Goal: Information Seeking & Learning: Check status

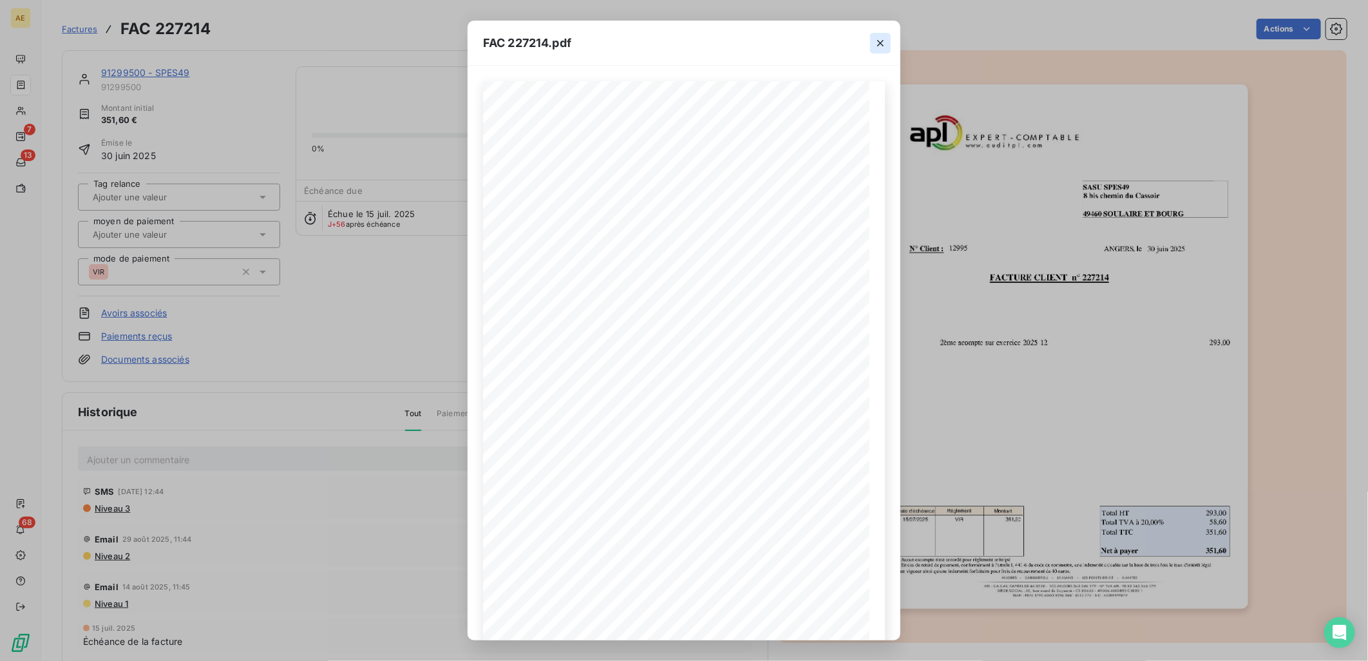
click at [679, 40] on icon "button" at bounding box center [880, 43] width 13 height 13
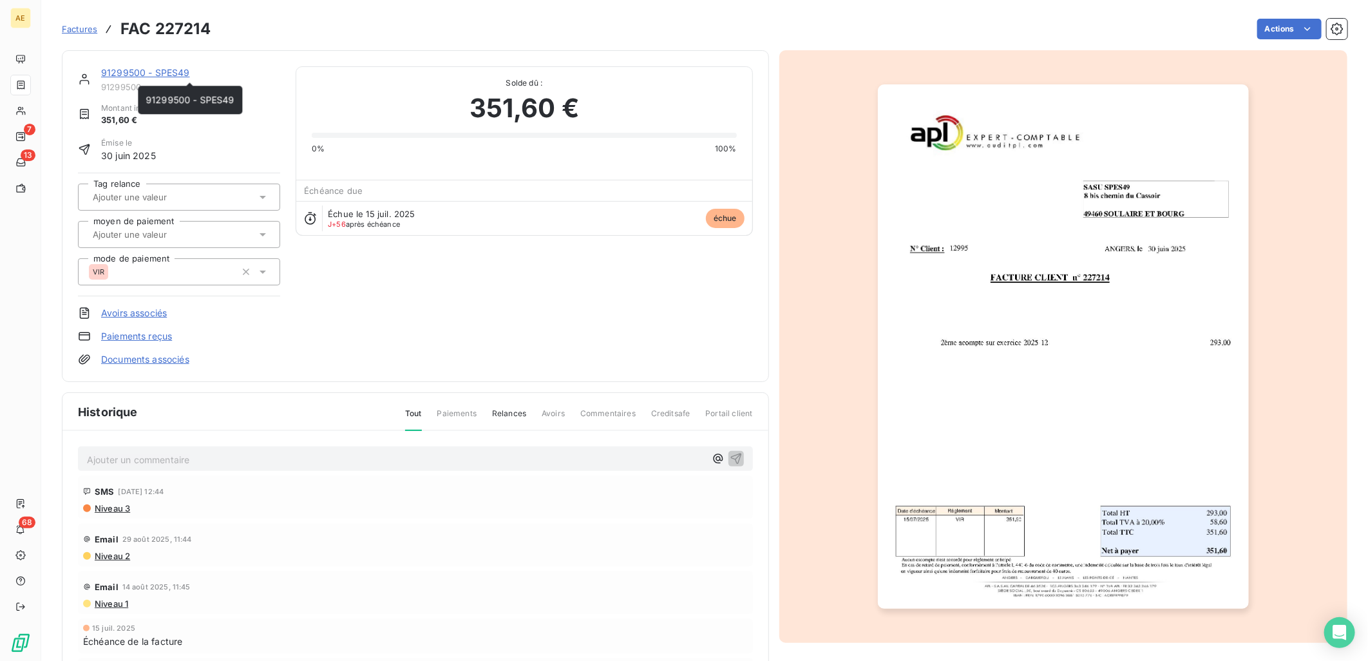
click at [140, 68] on link "91299500 - SPES49" at bounding box center [145, 72] width 89 height 11
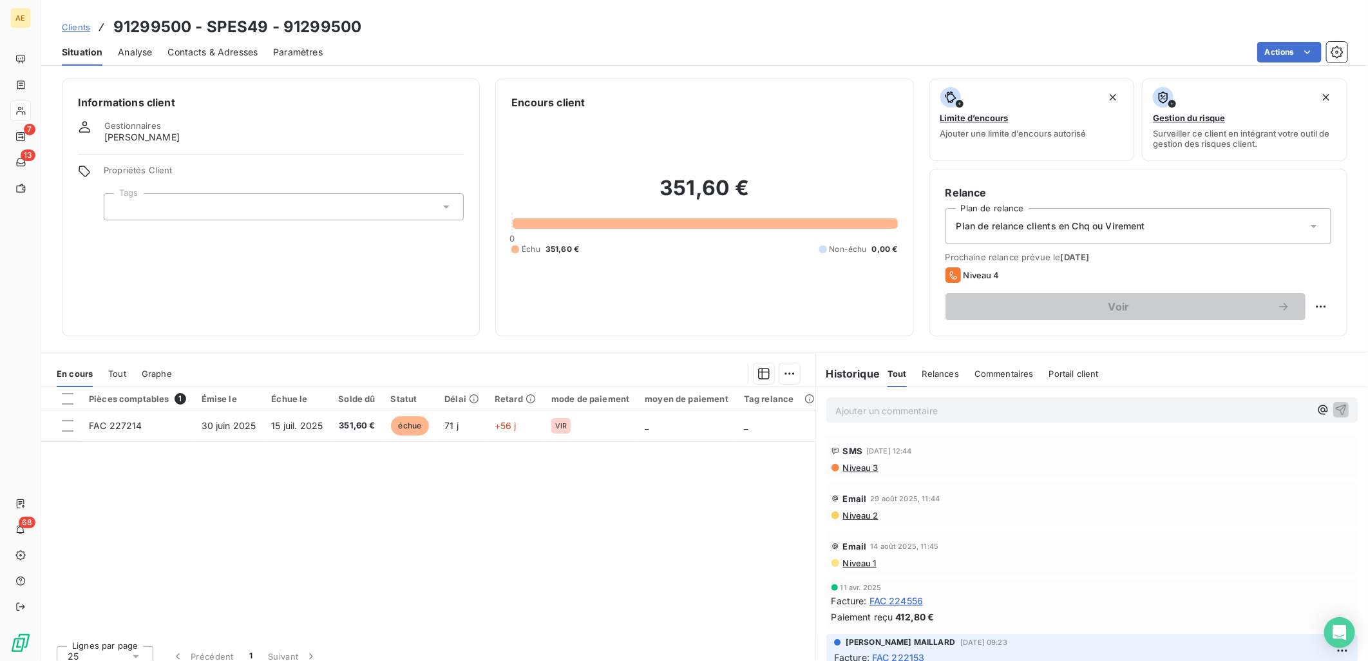
click at [73, 28] on span "Clients" at bounding box center [76, 27] width 28 height 10
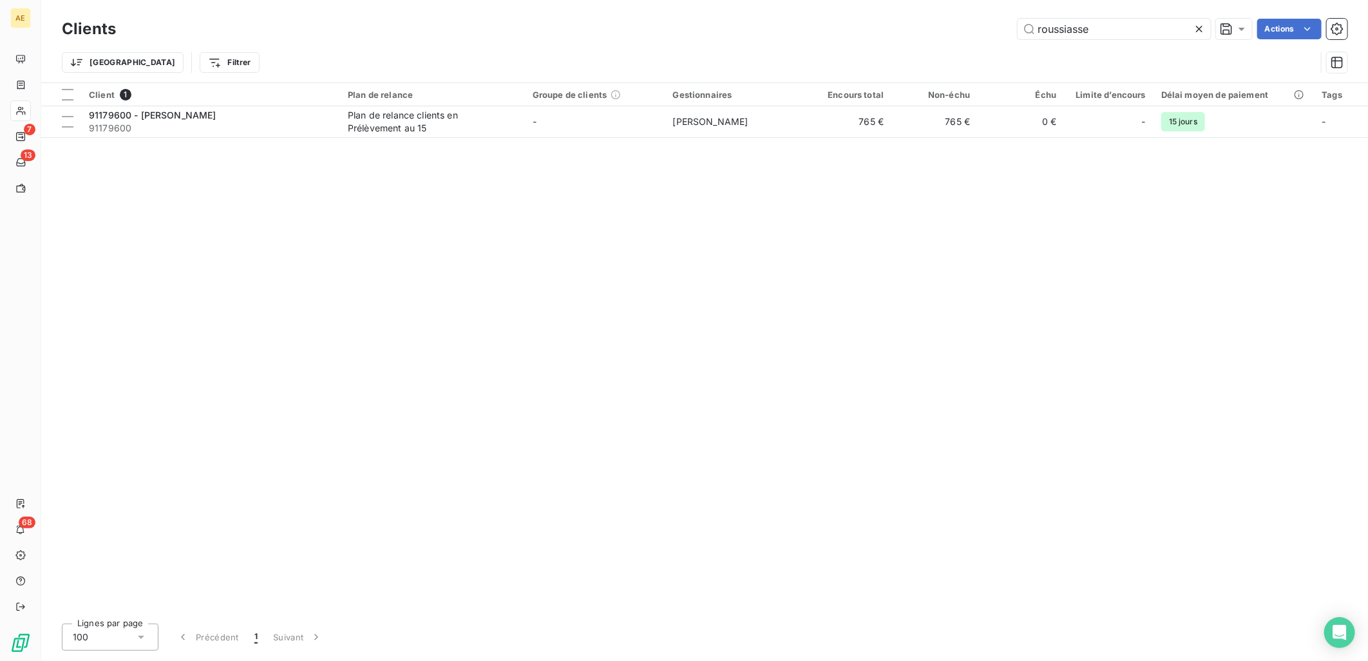
drag, startPoint x: 1102, startPoint y: 33, endPoint x: 813, endPoint y: 36, distance: 289.1
click at [679, 35] on div "roussiasse Actions" at bounding box center [739, 29] width 1216 height 21
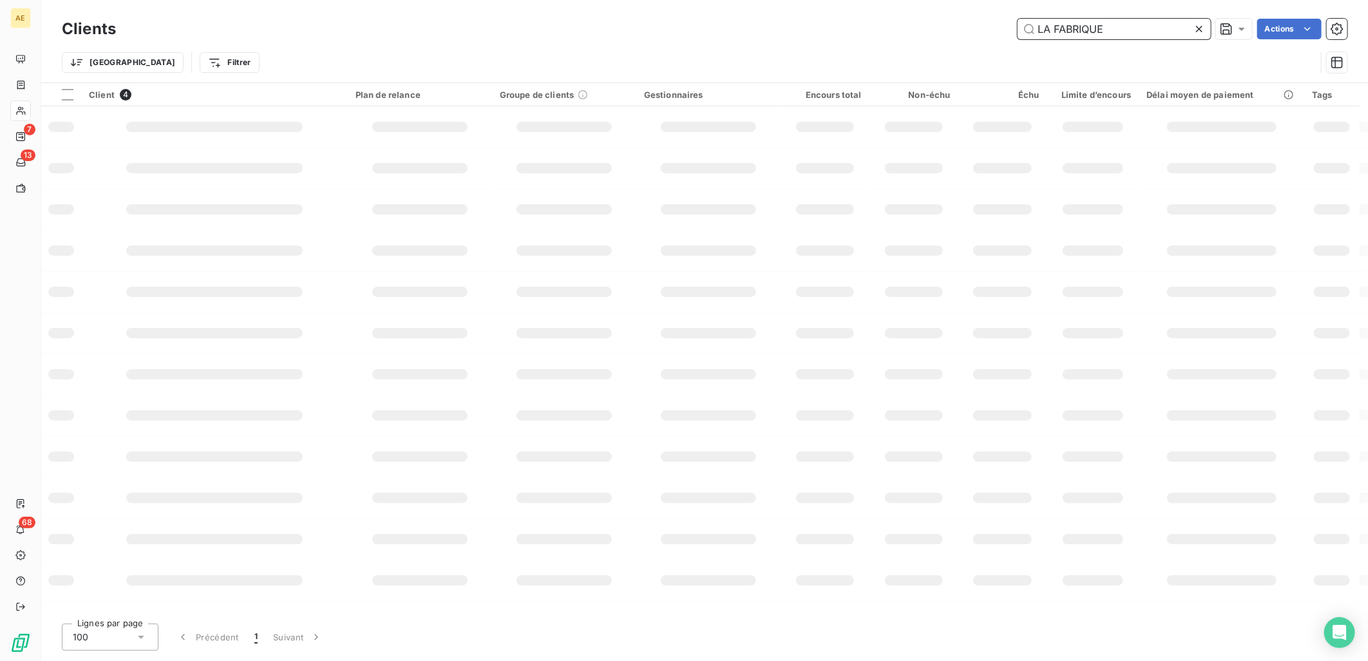
type input "LA FABRIQUE"
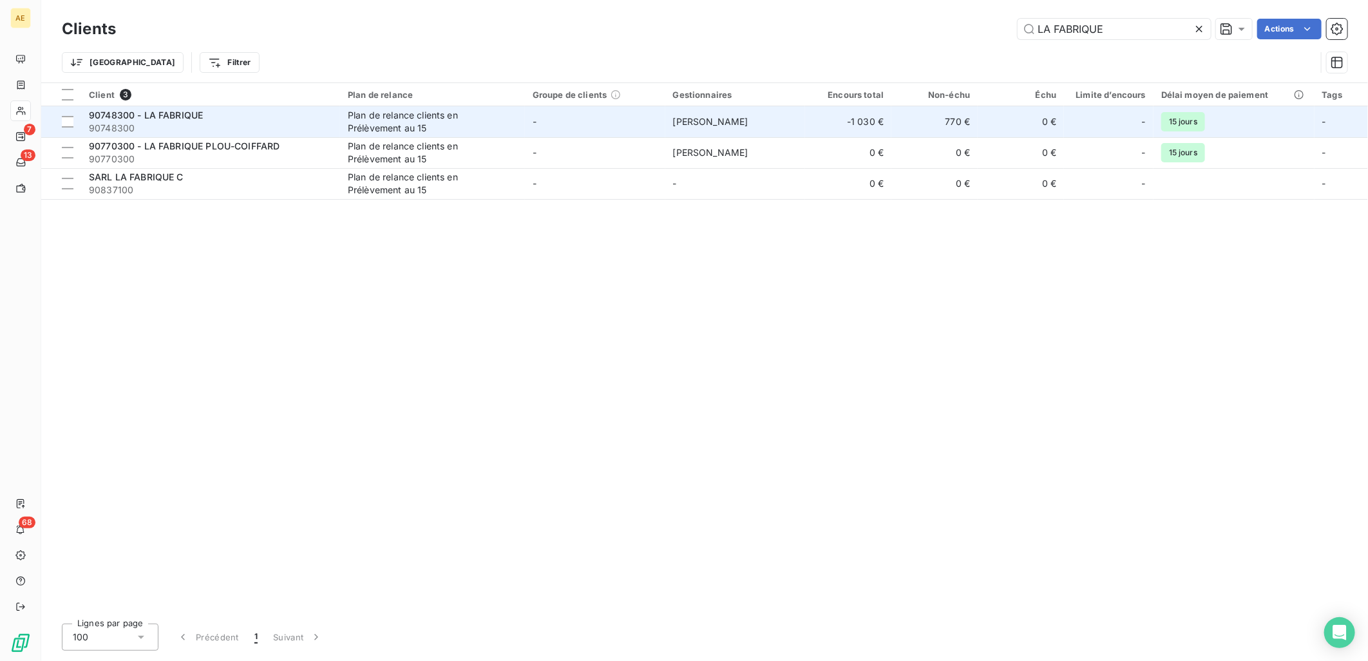
click at [279, 127] on span "90748300" at bounding box center [210, 128] width 243 height 13
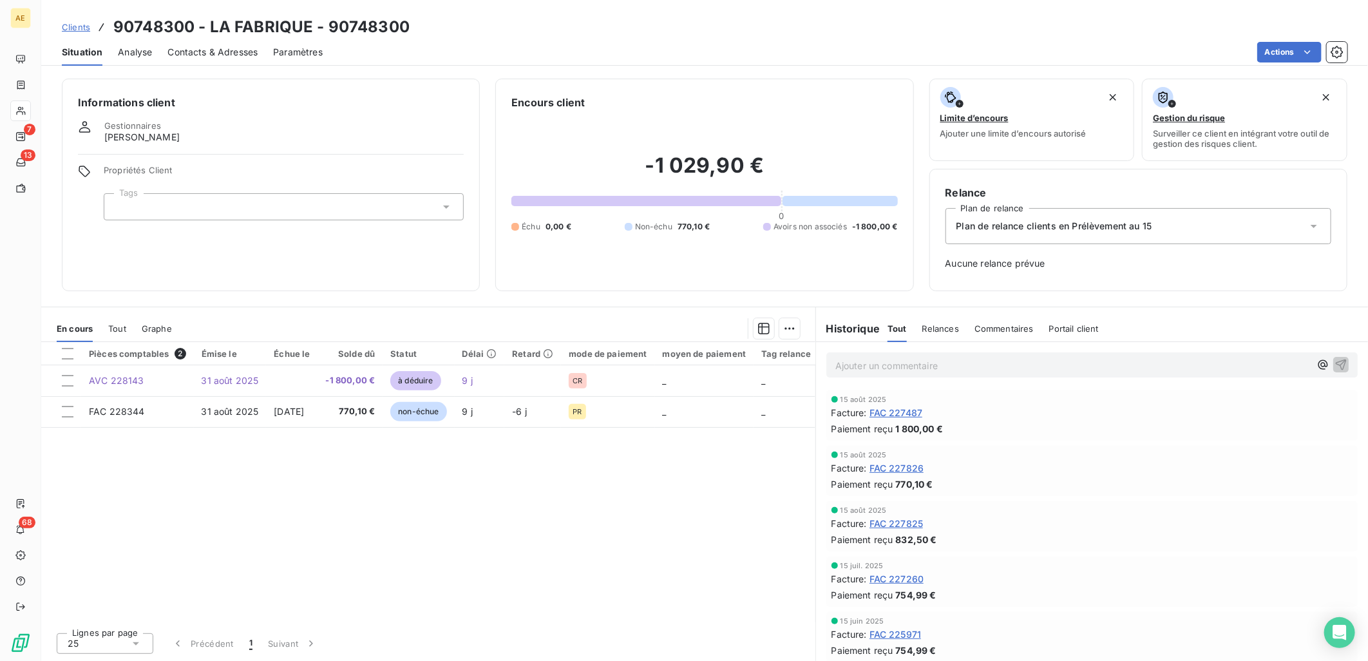
click at [679, 415] on span "FAC 227487" at bounding box center [895, 413] width 53 height 14
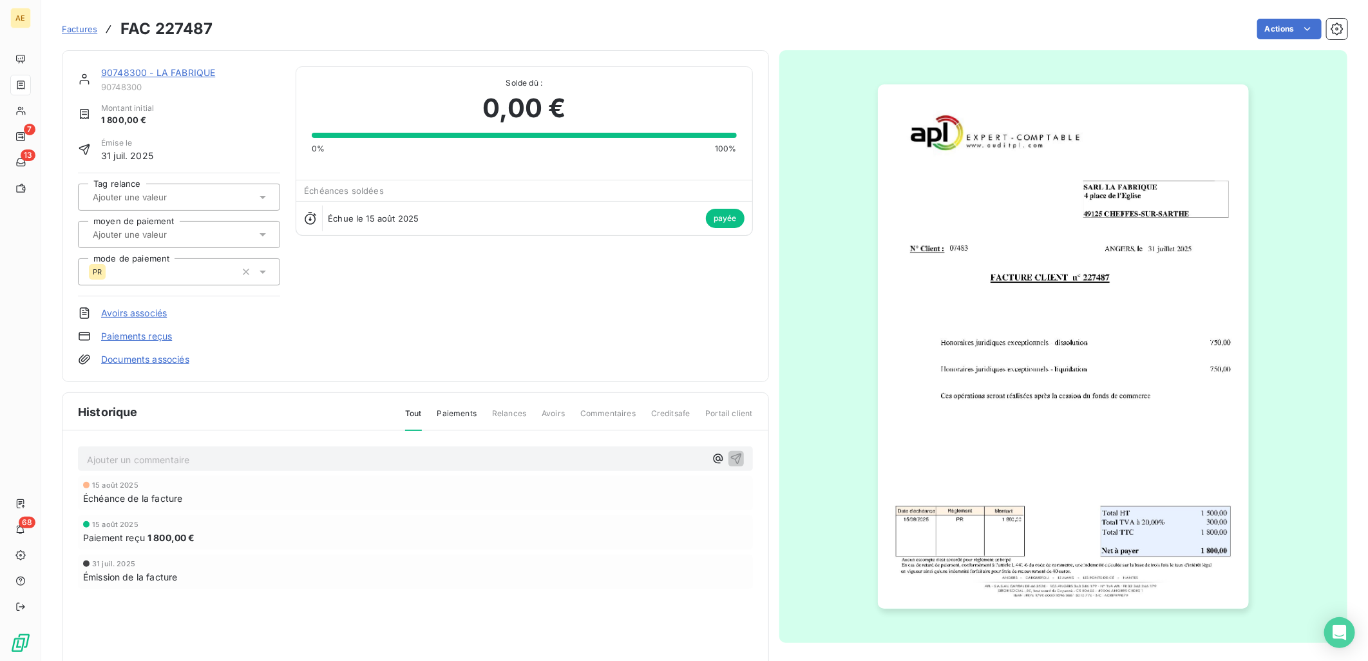
click at [679, 352] on img "button" at bounding box center [1063, 346] width 371 height 524
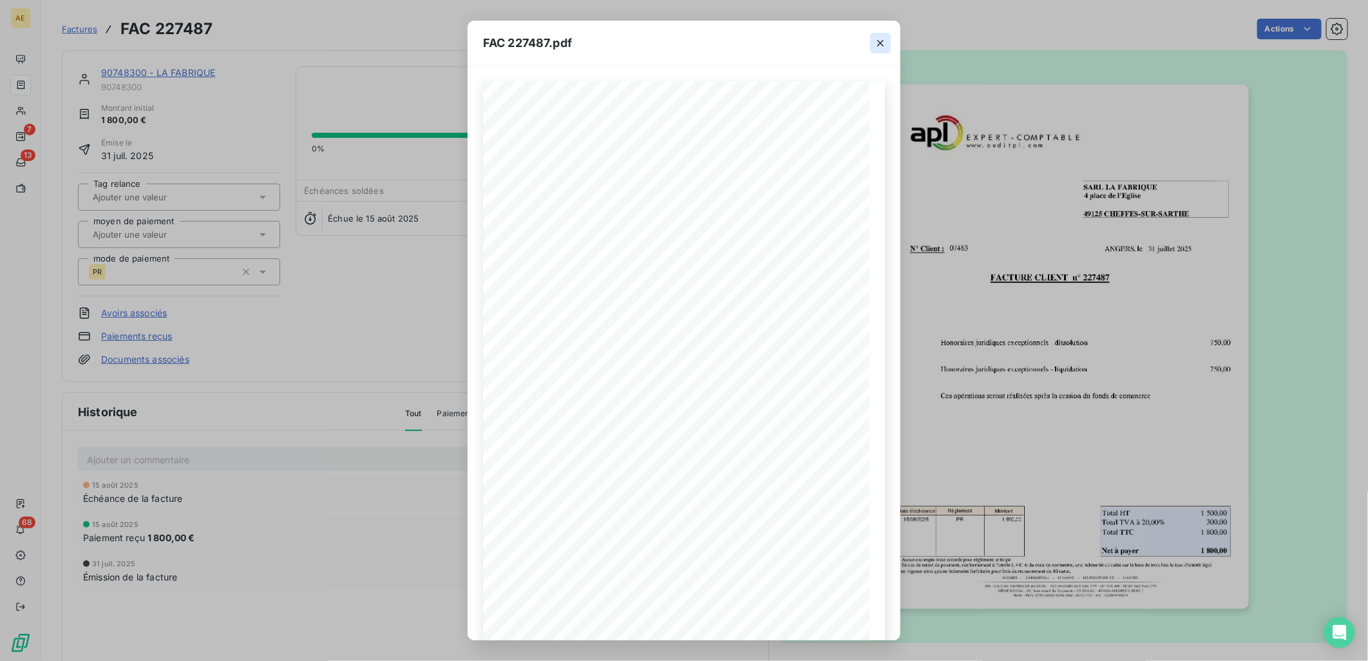
click at [679, 48] on icon "button" at bounding box center [880, 43] width 13 height 13
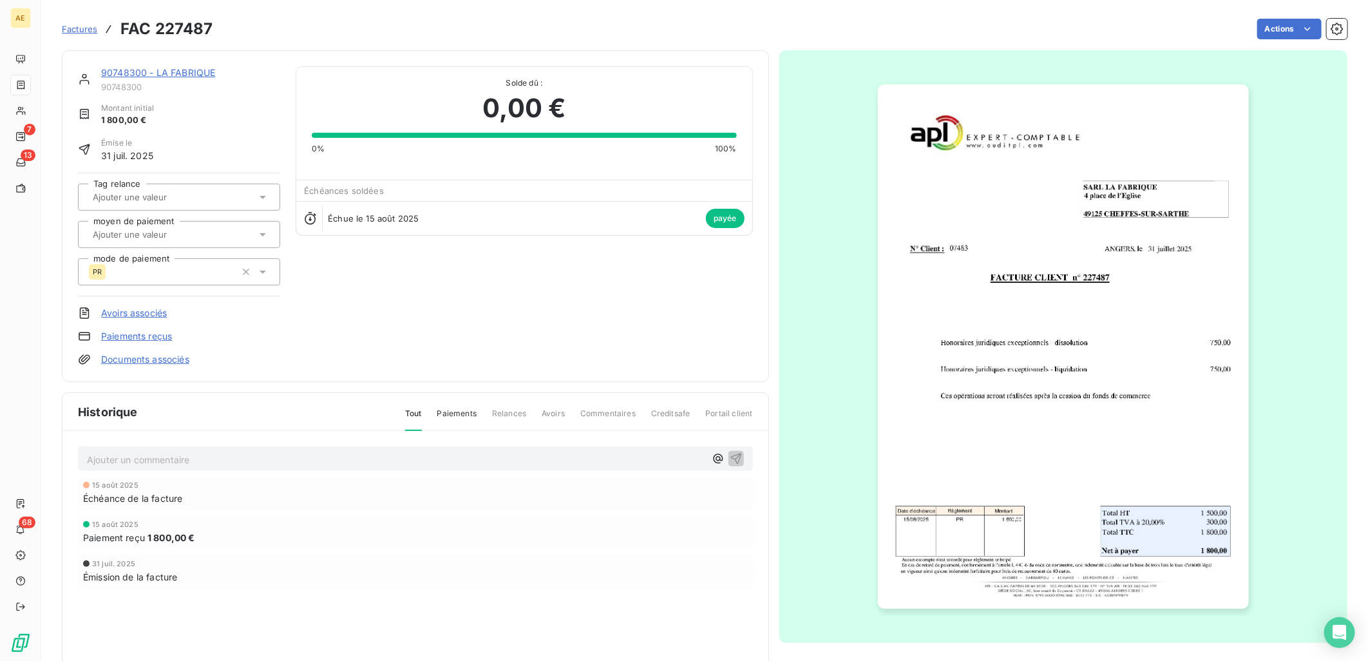
click at [194, 75] on link "90748300 - LA FABRIQUE" at bounding box center [158, 72] width 114 height 11
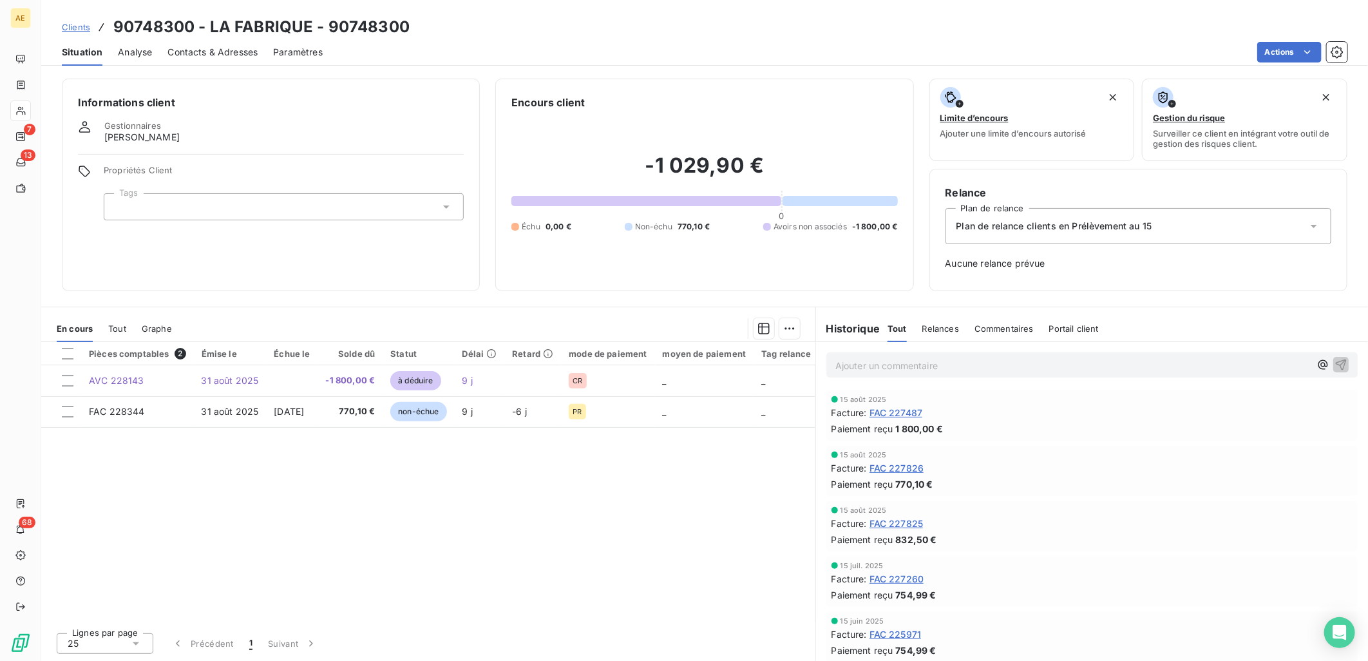
click at [72, 23] on span "Clients" at bounding box center [76, 27] width 28 height 10
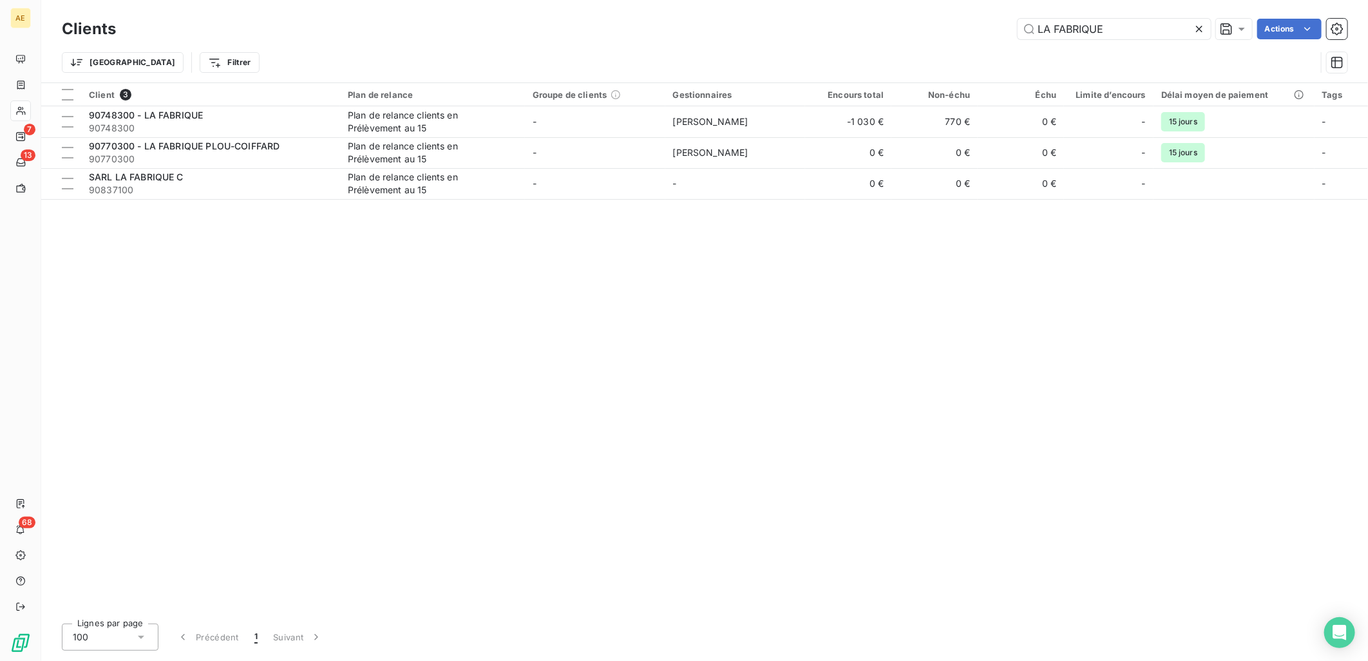
drag, startPoint x: 1144, startPoint y: 24, endPoint x: 686, endPoint y: 62, distance: 460.1
click at [679, 60] on div "Clients LA FABRIQUE Actions Trier Filtrer" at bounding box center [704, 48] width 1285 height 67
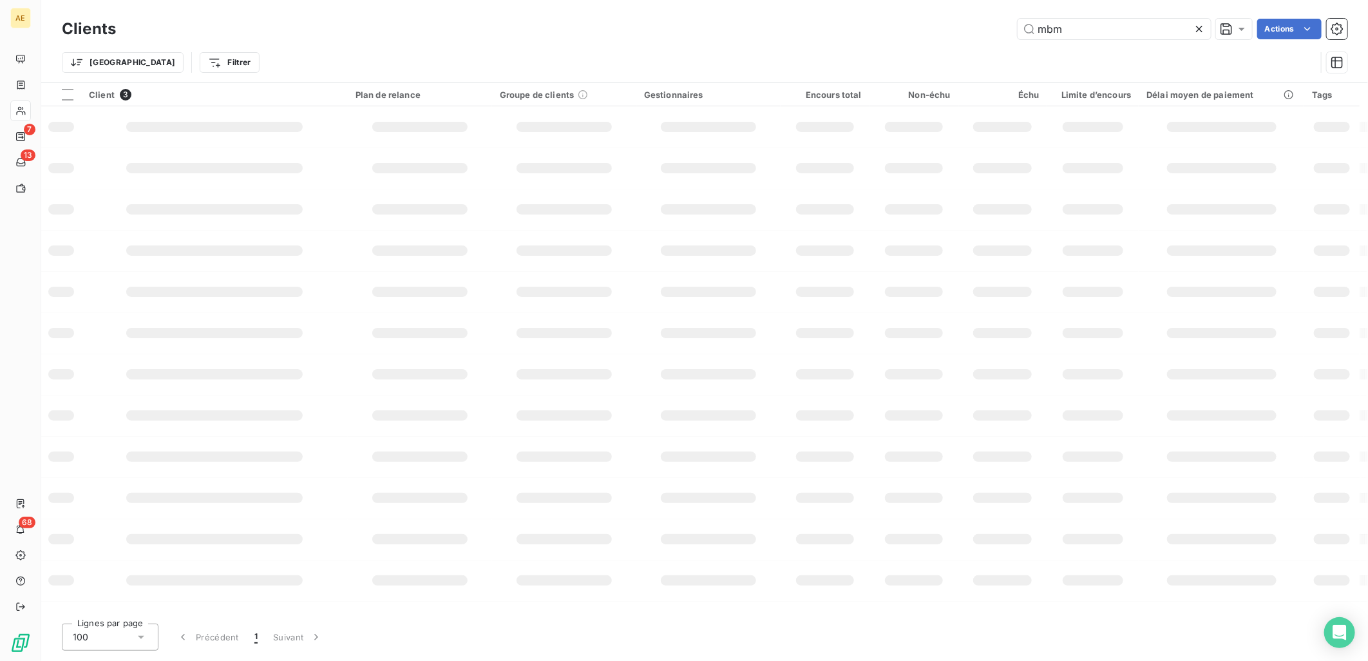
type input "mbm"
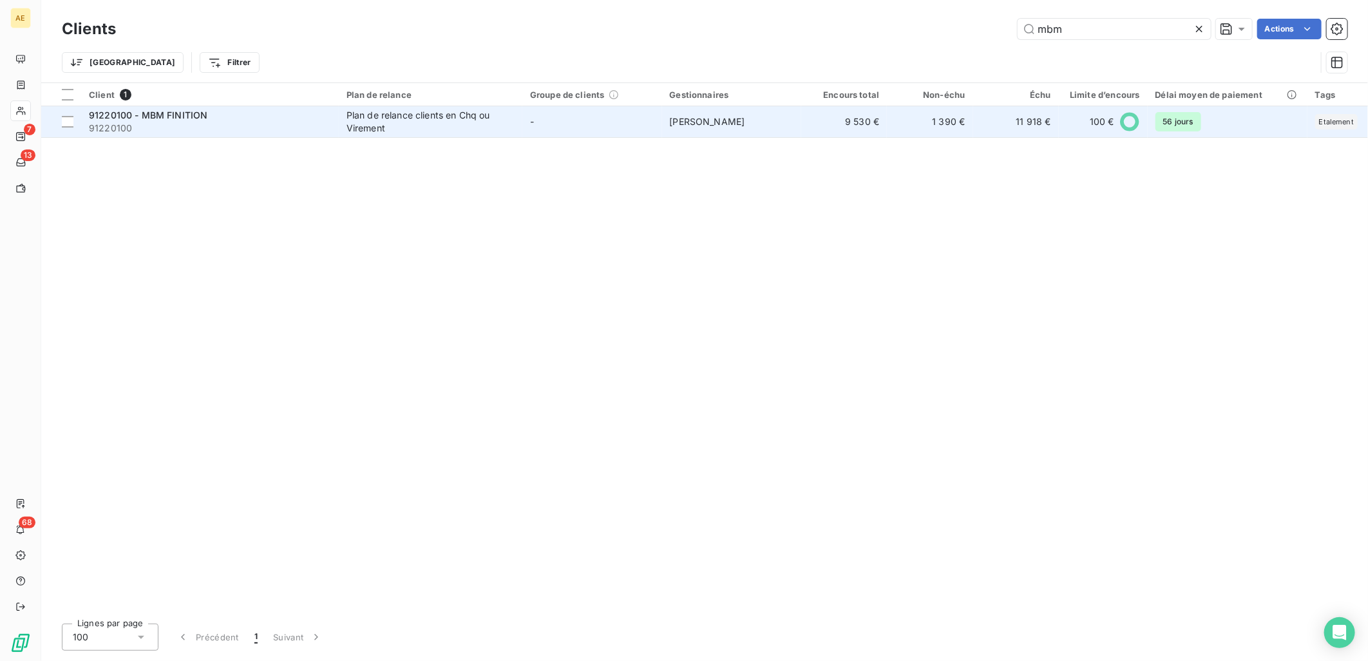
click at [343, 124] on td "Plan de relance clients en Chq ou Virement" at bounding box center [431, 121] width 184 height 31
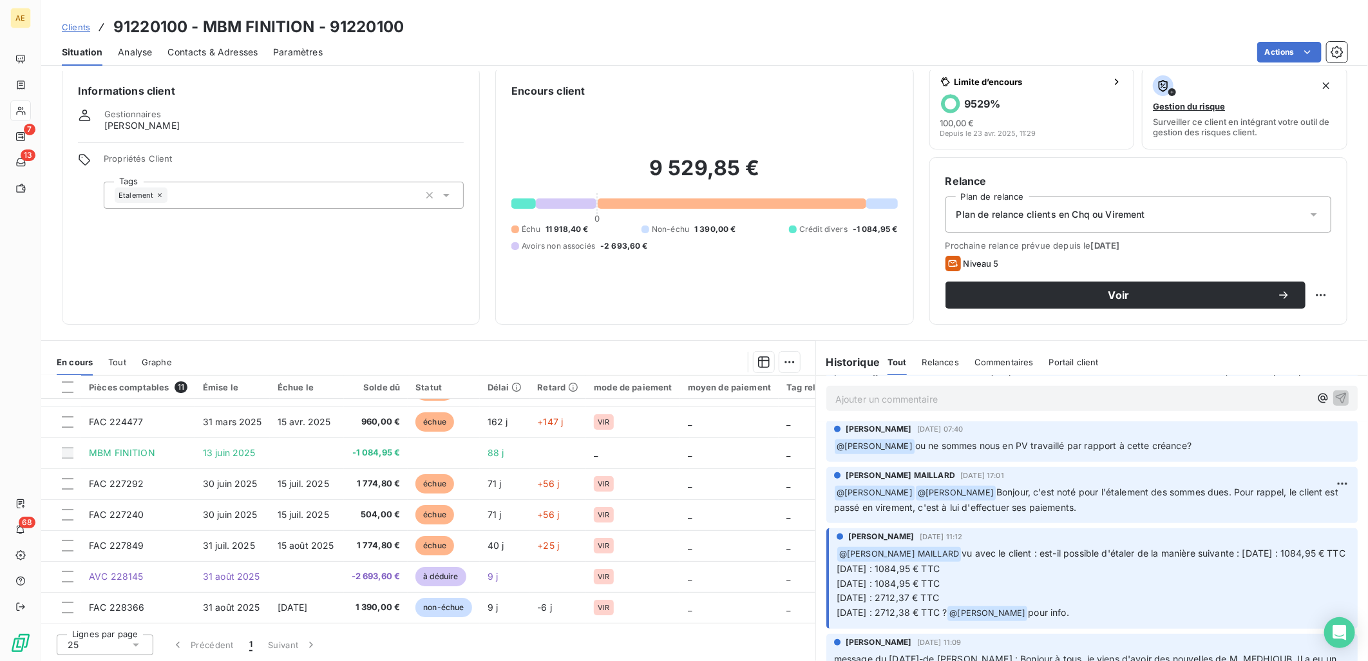
scroll to position [787, 0]
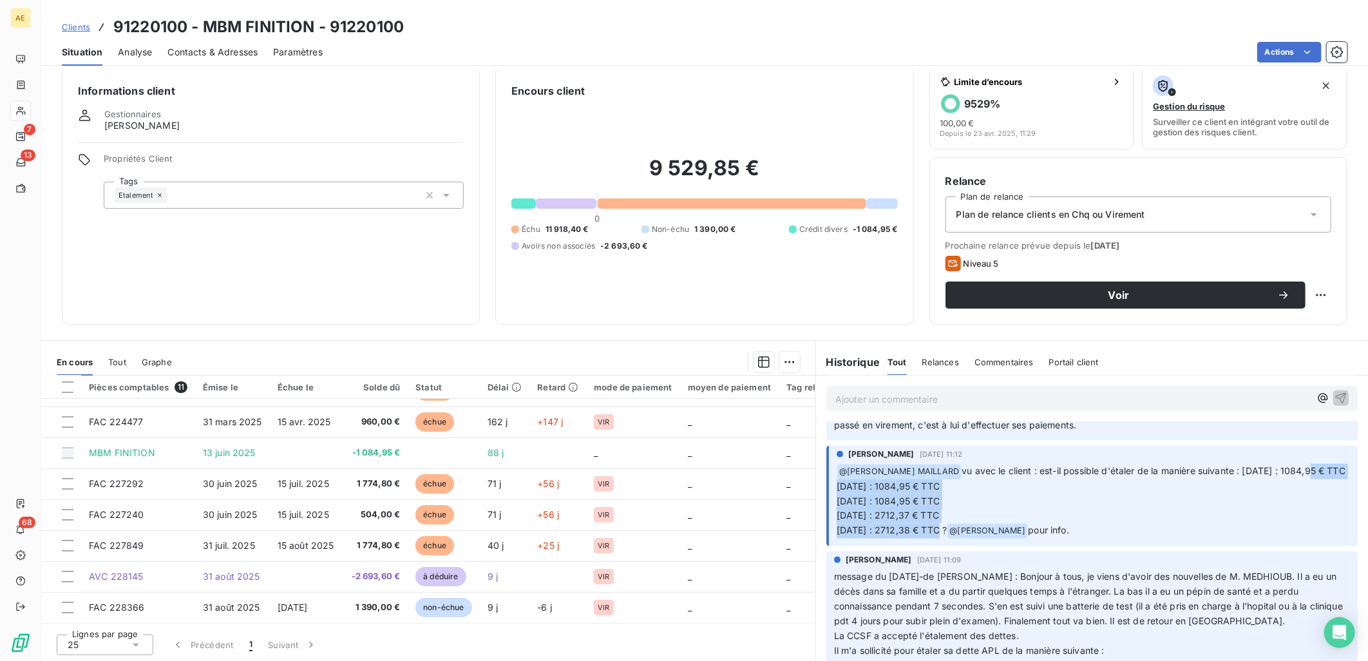
drag, startPoint x: 833, startPoint y: 479, endPoint x: 930, endPoint y: 534, distance: 111.9
click at [679, 534] on p "﻿ @ Charlène LEVRON MAILLARD vu avec le client : est-il possible d'étaler de la…" at bounding box center [1092, 501] width 513 height 75
click at [679, 500] on p "﻿ @ Charlène LEVRON MAILLARD vu avec le client : est-il possible d'étaler de la…" at bounding box center [1092, 501] width 513 height 75
click at [679, 476] on span "vu avec le client : est-il possible d'étaler de la manière suivante : 31/05/202…" at bounding box center [1153, 470] width 384 height 11
click at [679, 491] on span "30/06/2025 : 1084,95 € TTC" at bounding box center [887, 485] width 103 height 11
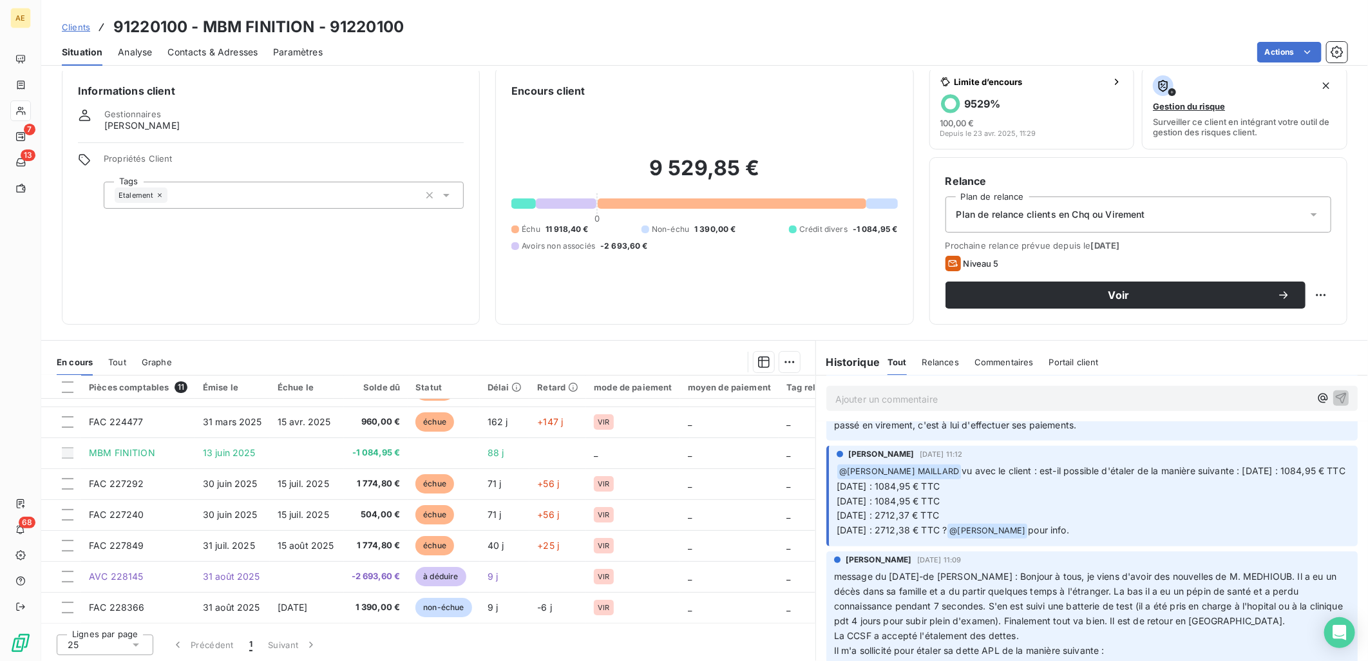
click at [679, 506] on span "31/07/2025 : 1084,95 € TTC" at bounding box center [887, 500] width 103 height 11
click at [679, 520] on span "31/08/2025 : 2712,37 € TTC" at bounding box center [887, 514] width 102 height 11
click at [679, 534] on p "﻿ @ Charlène LEVRON MAILLARD vu avec le client : est-il possible d'étaler de la…" at bounding box center [1092, 501] width 513 height 75
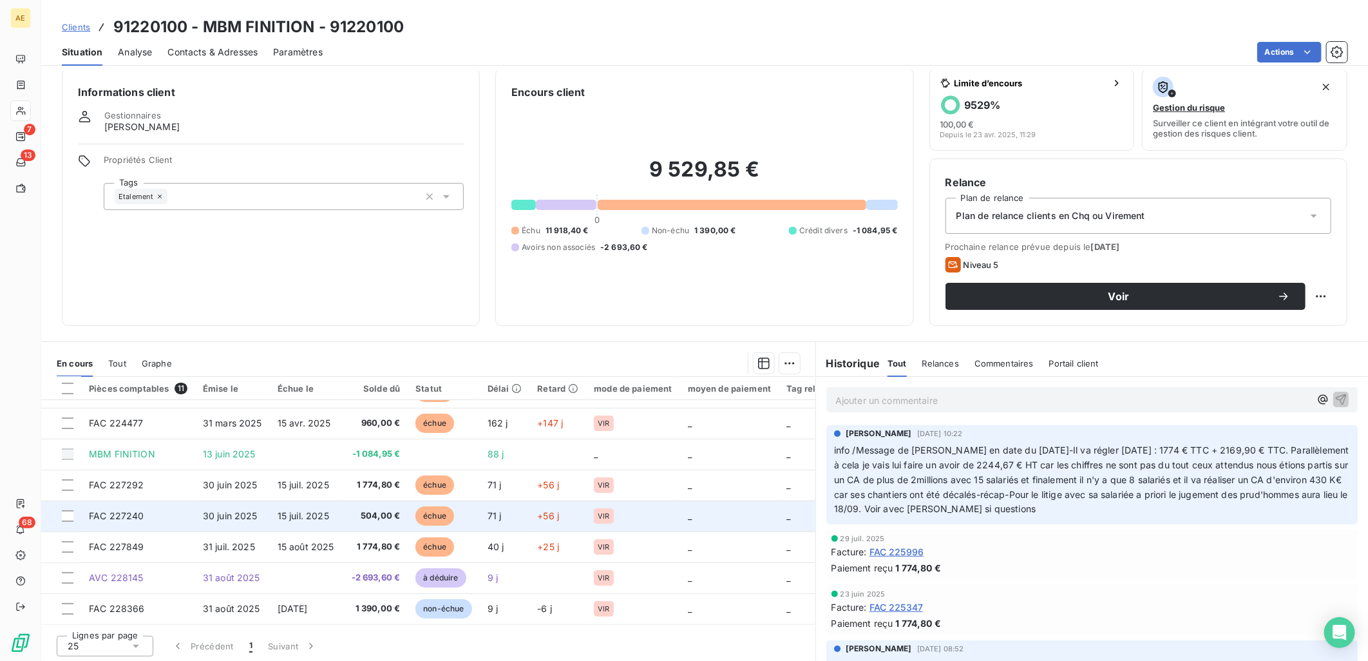
scroll to position [12, 0]
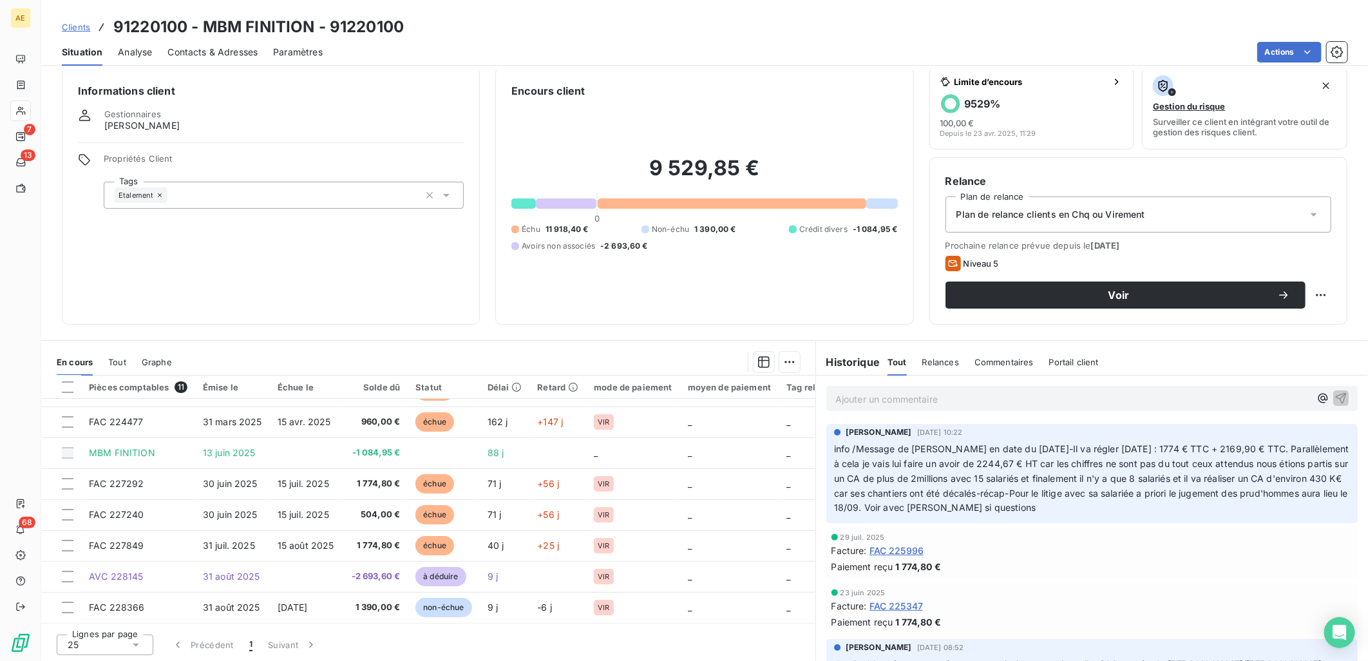
click at [71, 30] on span "Clients" at bounding box center [76, 27] width 28 height 10
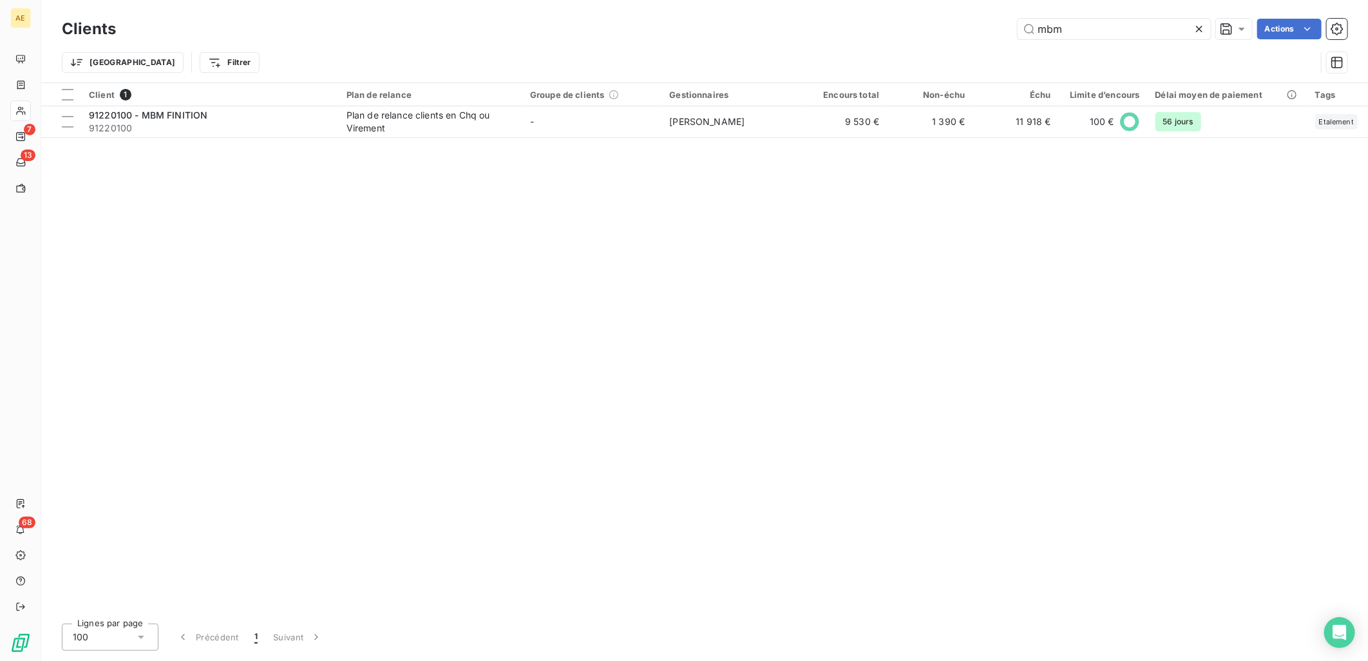
drag, startPoint x: 1072, startPoint y: 33, endPoint x: 877, endPoint y: 43, distance: 195.4
click at [679, 43] on div "Clients mbm Actions Trier Filtrer" at bounding box center [704, 48] width 1285 height 67
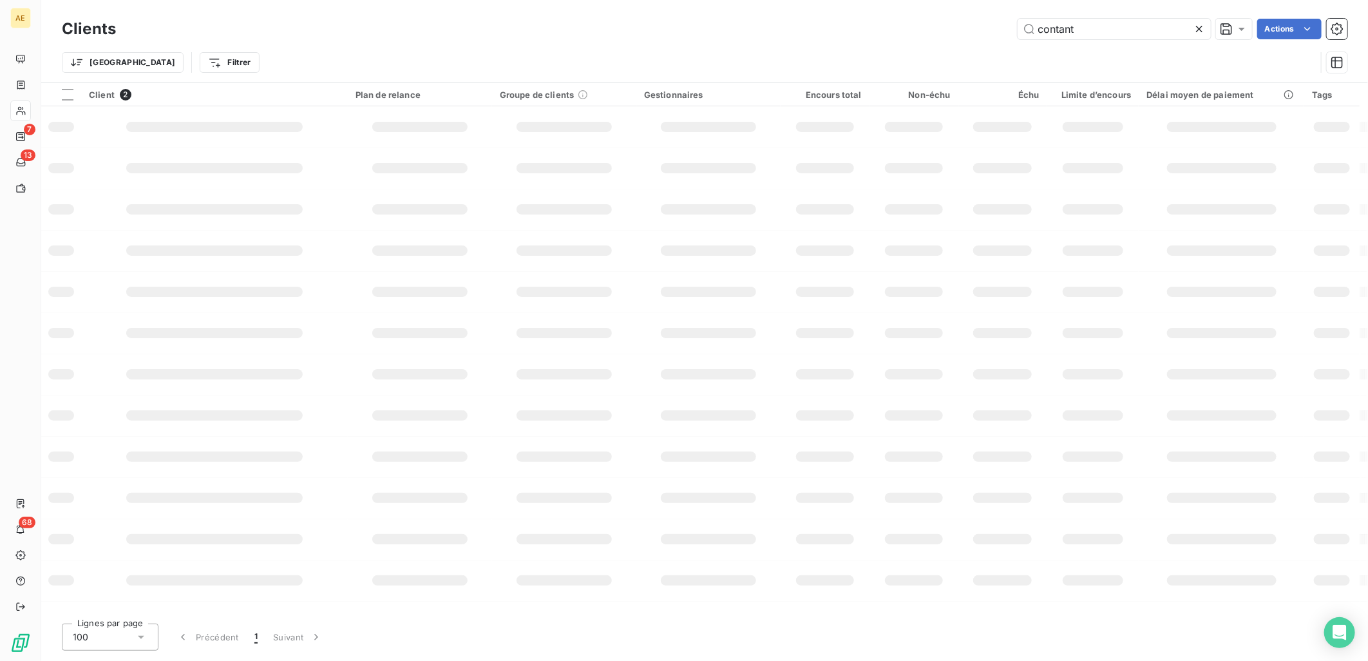
type input "contant"
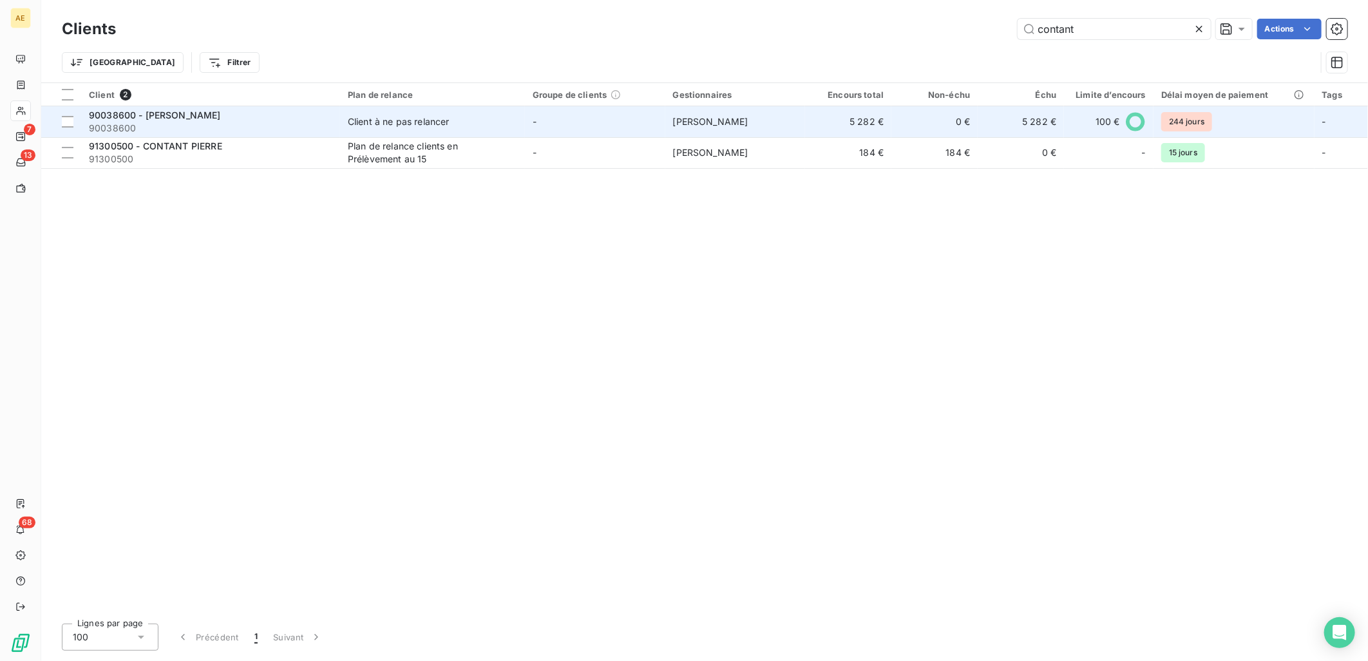
click at [222, 126] on span "90038600" at bounding box center [210, 128] width 243 height 13
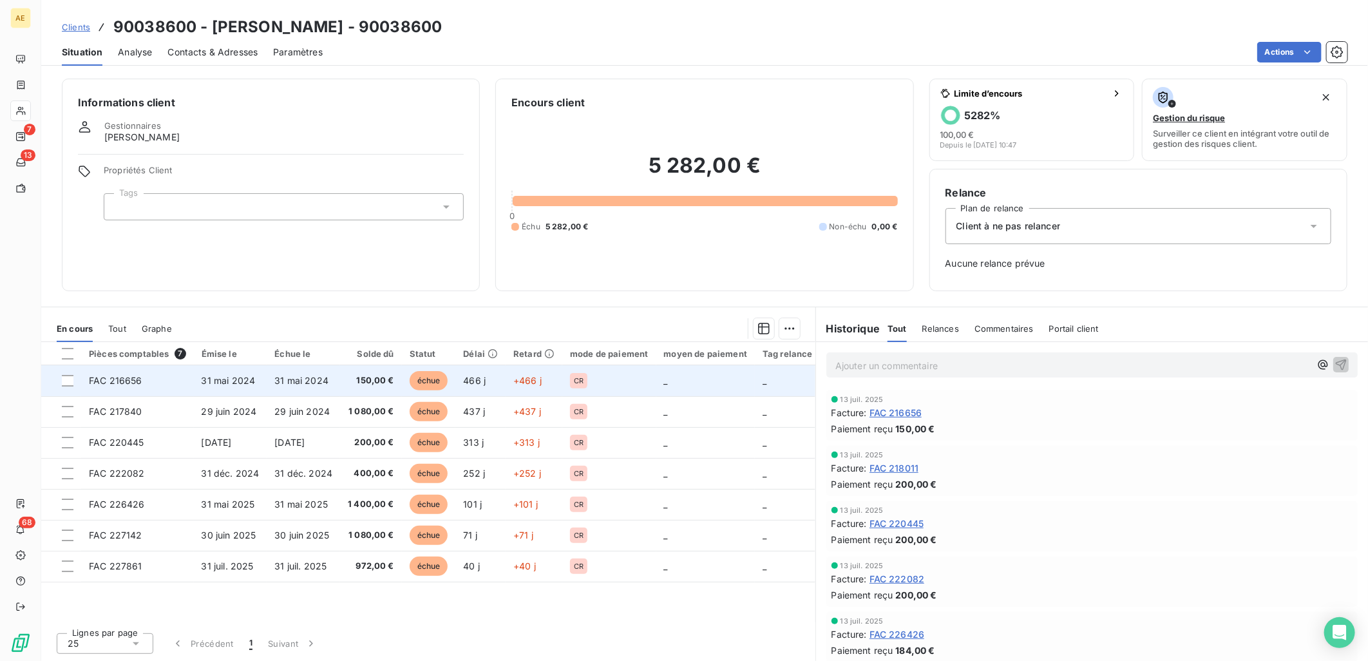
click at [241, 382] on span "31 mai 2024" at bounding box center [229, 380] width 54 height 11
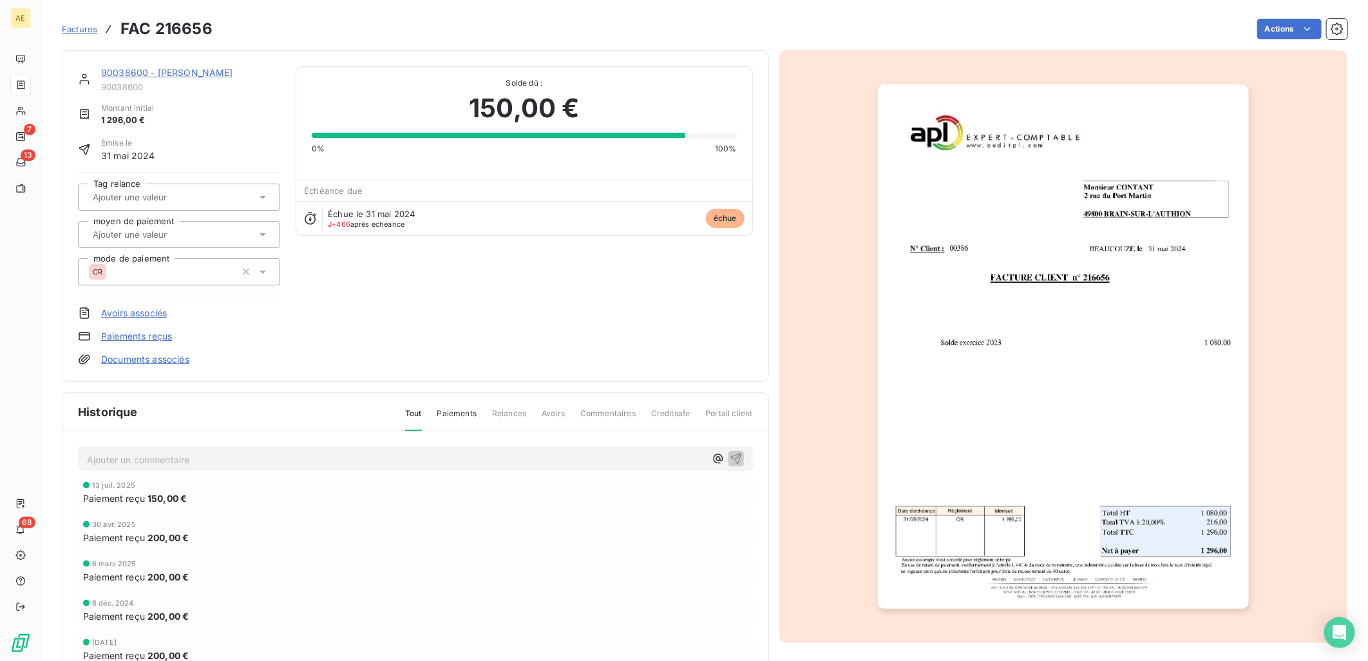
click at [153, 69] on link "90038600 - CONTANT ALAIN" at bounding box center [167, 72] width 132 height 11
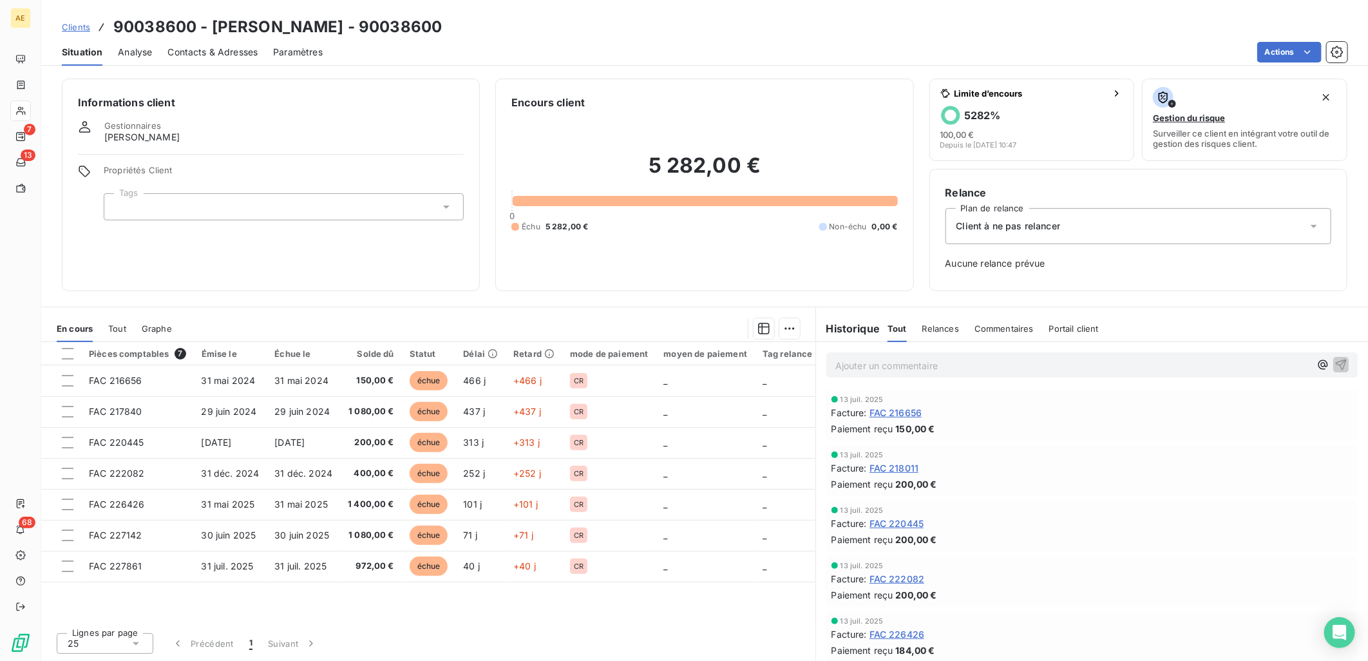
click at [75, 22] on span "Clients" at bounding box center [76, 27] width 28 height 10
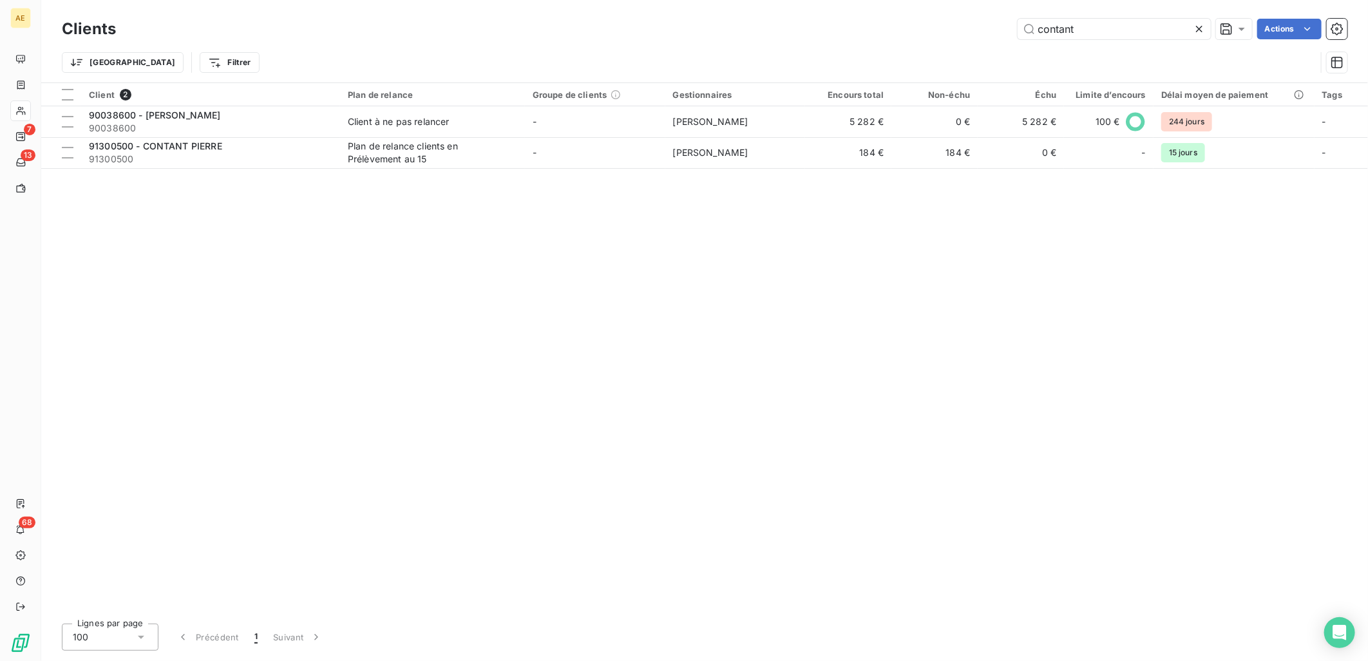
drag, startPoint x: 1097, startPoint y: 21, endPoint x: 827, endPoint y: 35, distance: 269.6
click at [679, 35] on div "contant Actions" at bounding box center [739, 29] width 1216 height 21
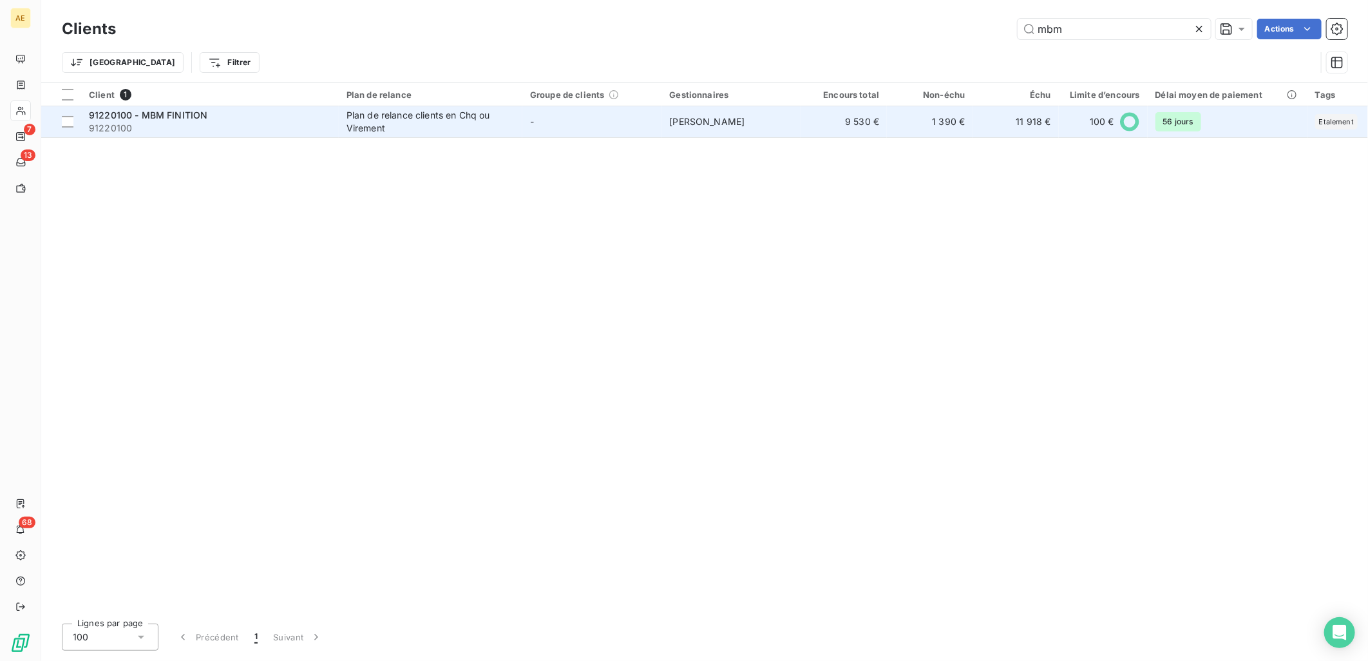
type input "mbm"
click at [274, 127] on span "91220100" at bounding box center [210, 128] width 242 height 13
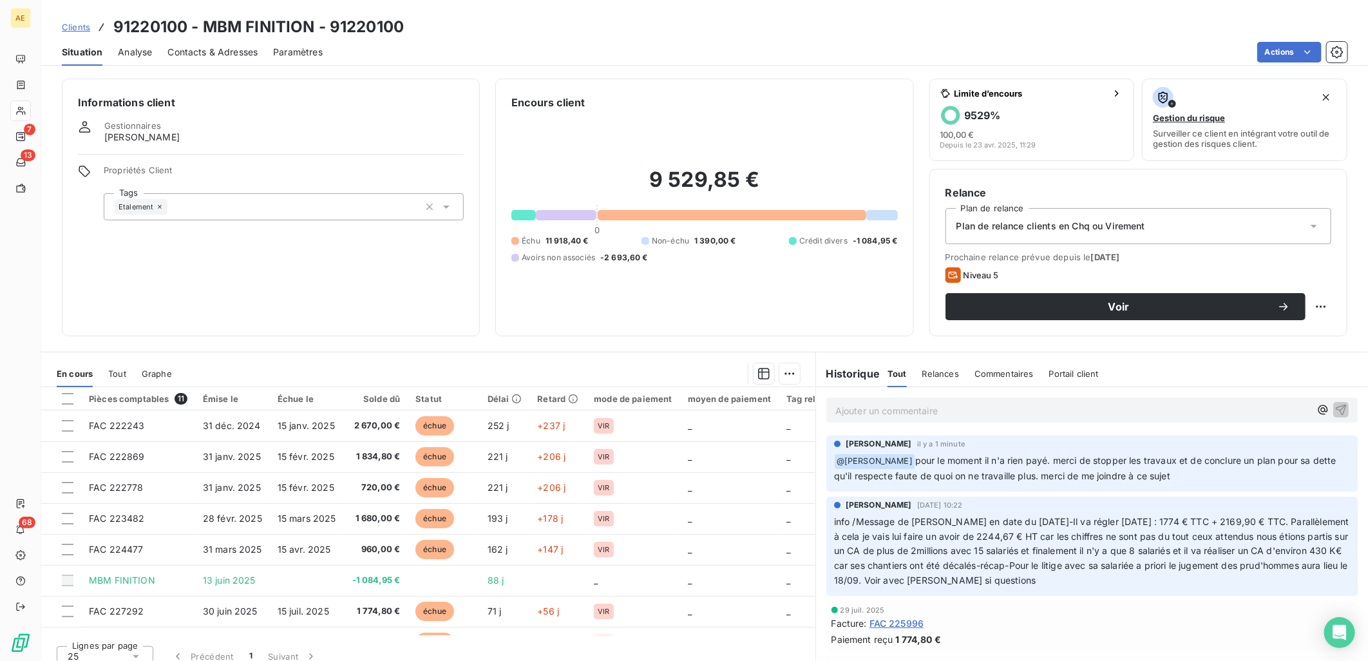
click at [80, 23] on span "Clients" at bounding box center [76, 27] width 28 height 10
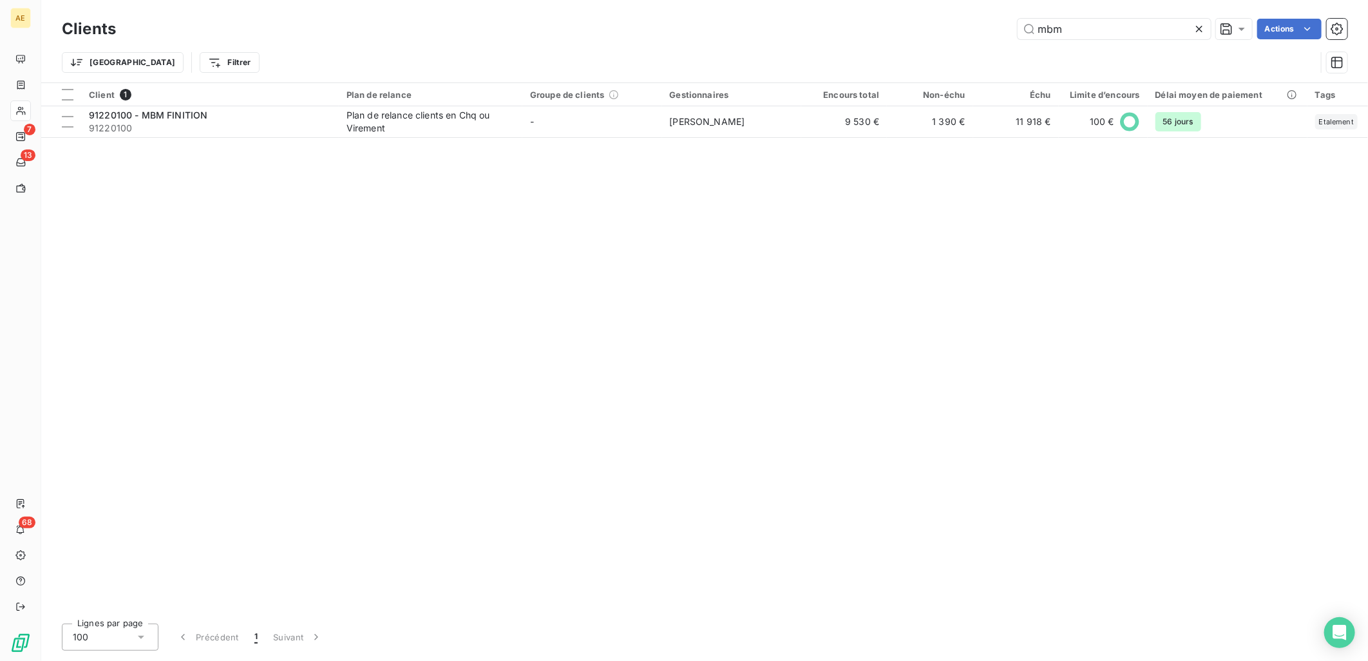
drag, startPoint x: 1079, startPoint y: 29, endPoint x: 898, endPoint y: 41, distance: 181.3
click at [679, 39] on div "Clients mbm Actions" at bounding box center [704, 28] width 1285 height 27
type input "un autre monde"
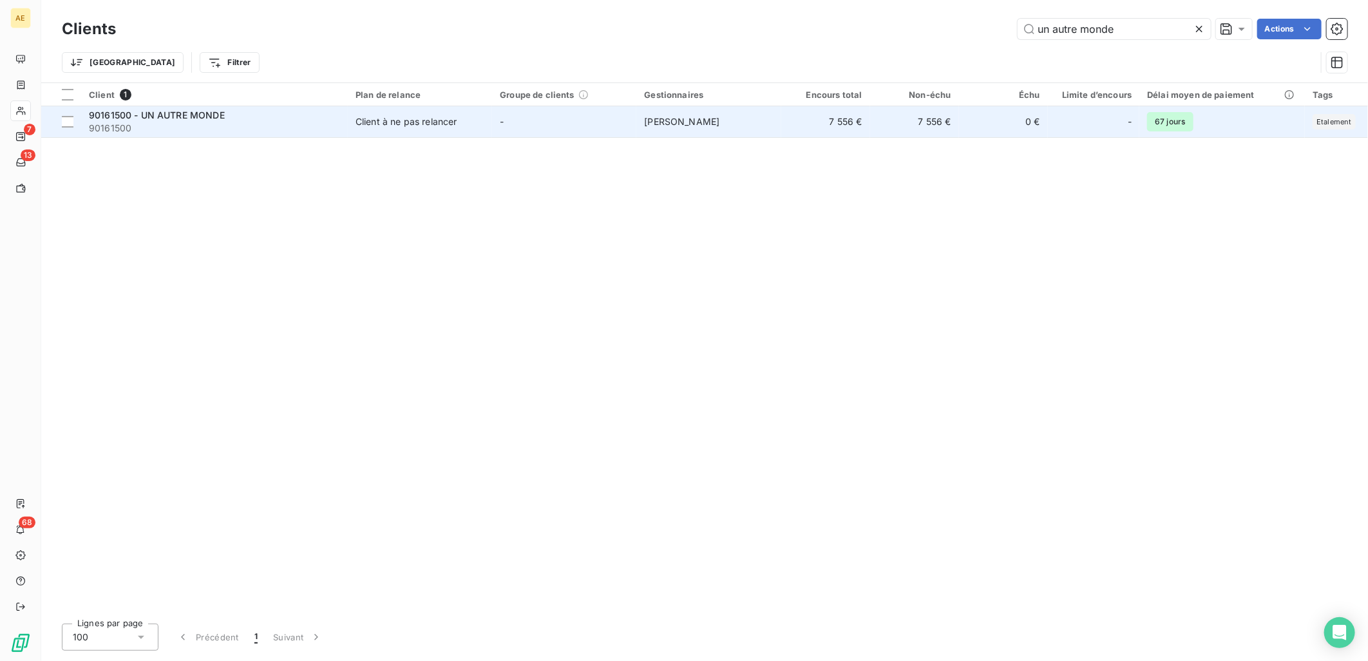
click at [246, 126] on span "90161500" at bounding box center [214, 128] width 251 height 13
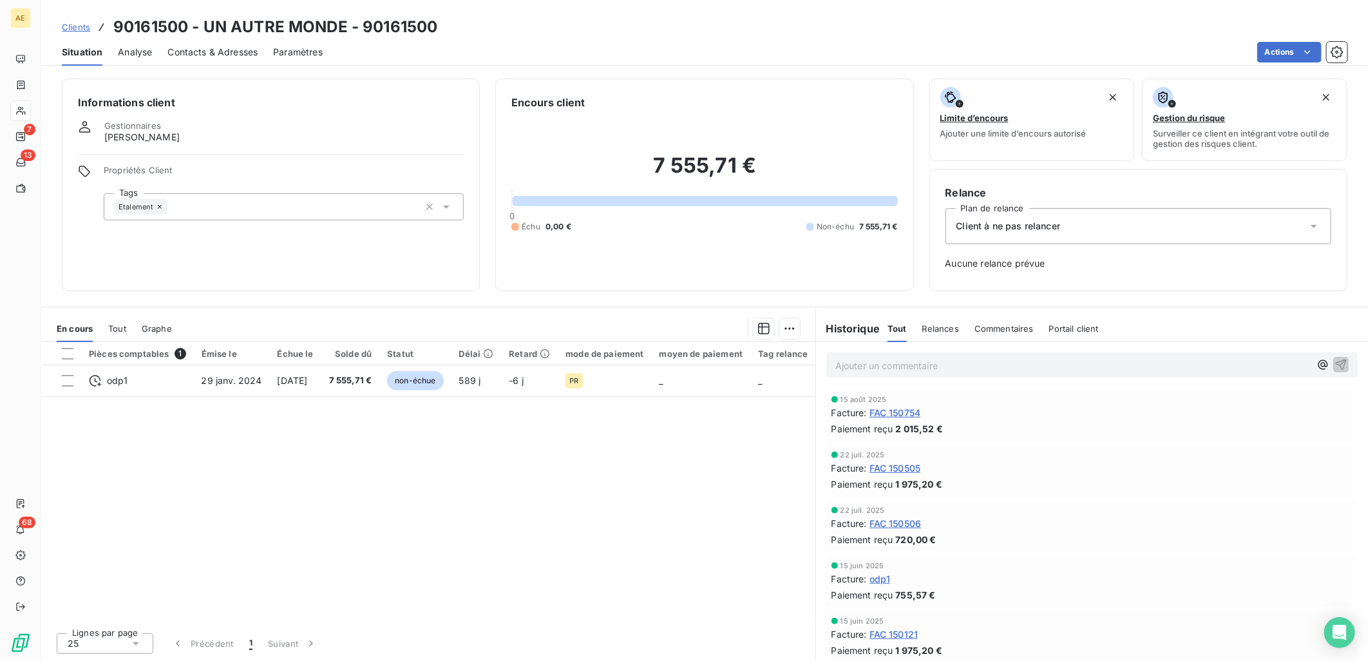
click at [80, 26] on span "Clients" at bounding box center [76, 27] width 28 height 10
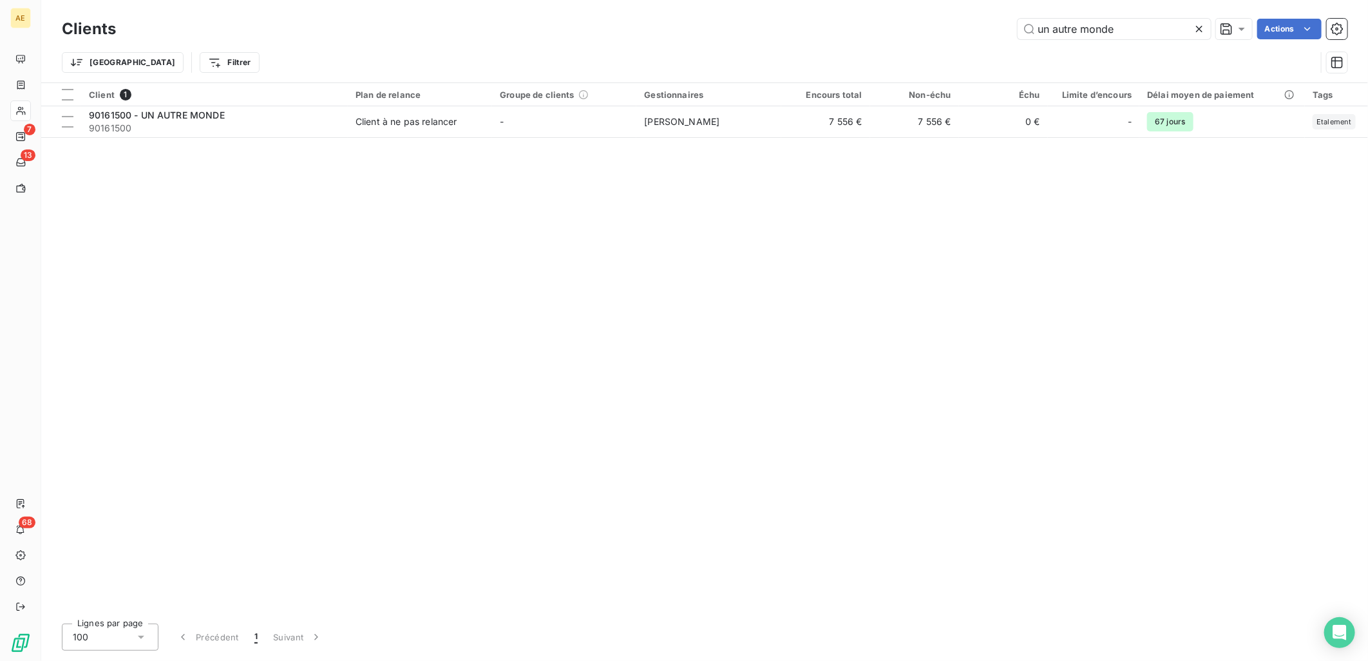
drag, startPoint x: 1126, startPoint y: 29, endPoint x: 956, endPoint y: 34, distance: 169.4
click at [679, 34] on div "un autre monde Actions" at bounding box center [739, 29] width 1216 height 21
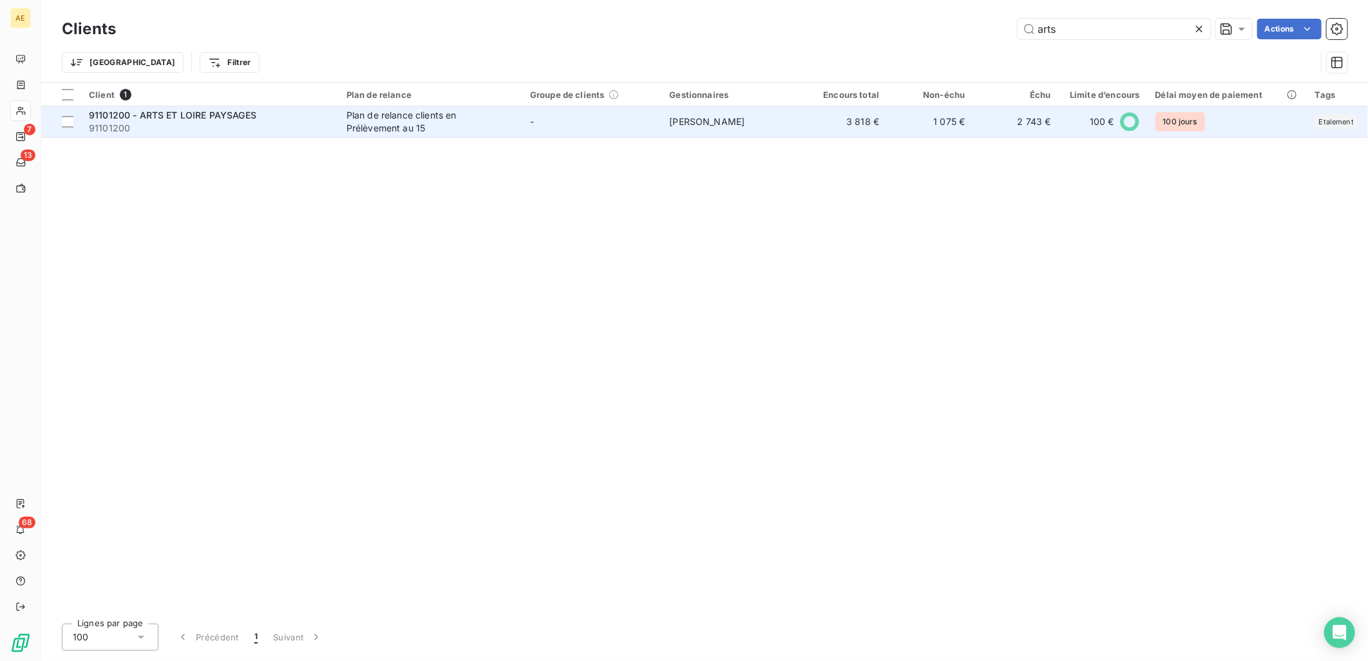
type input "arts"
click at [299, 118] on div "91101200 - ARTS ET LOIRE PAYSAGES" at bounding box center [210, 115] width 242 height 13
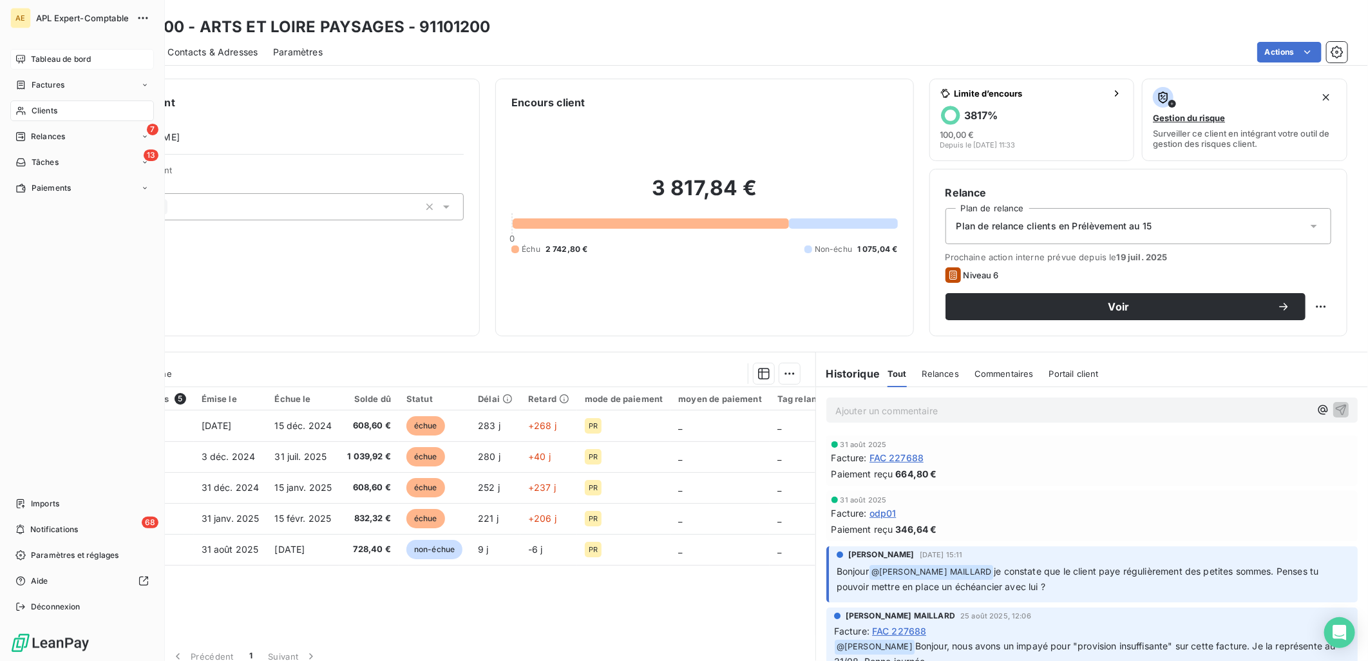
click at [46, 61] on span "Tableau de bord" at bounding box center [61, 59] width 60 height 12
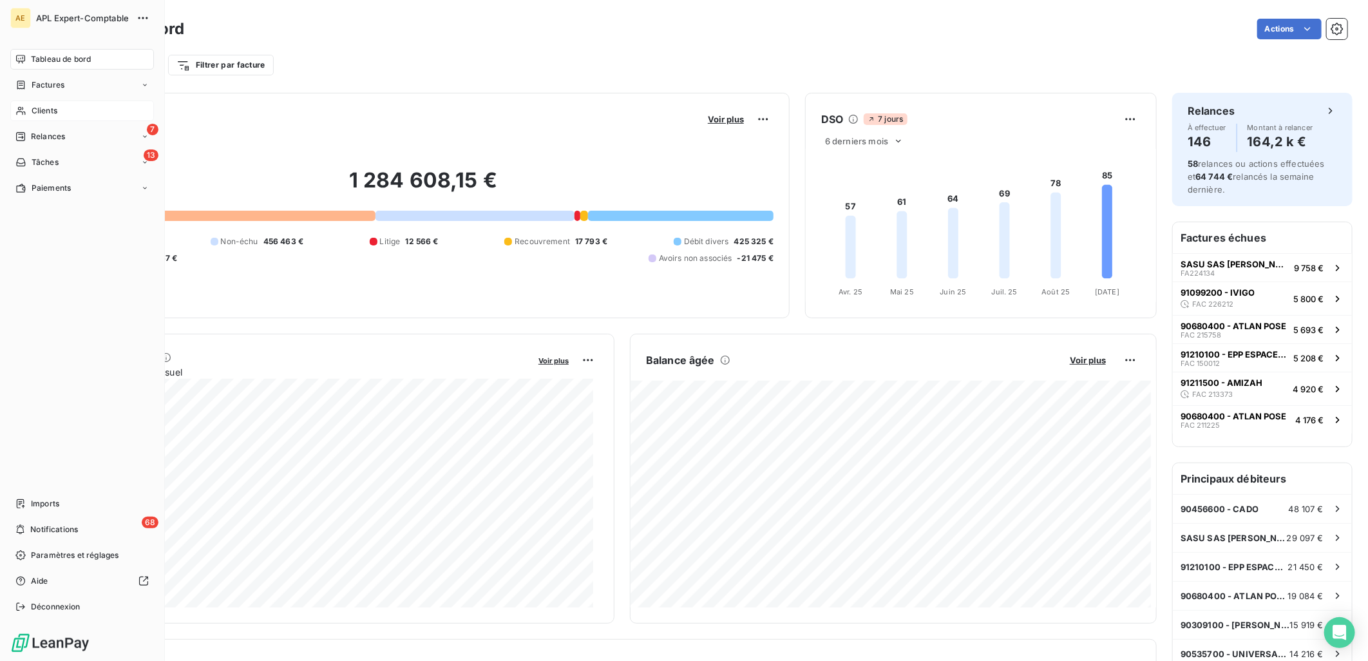
click at [42, 110] on span "Clients" at bounding box center [45, 111] width 26 height 12
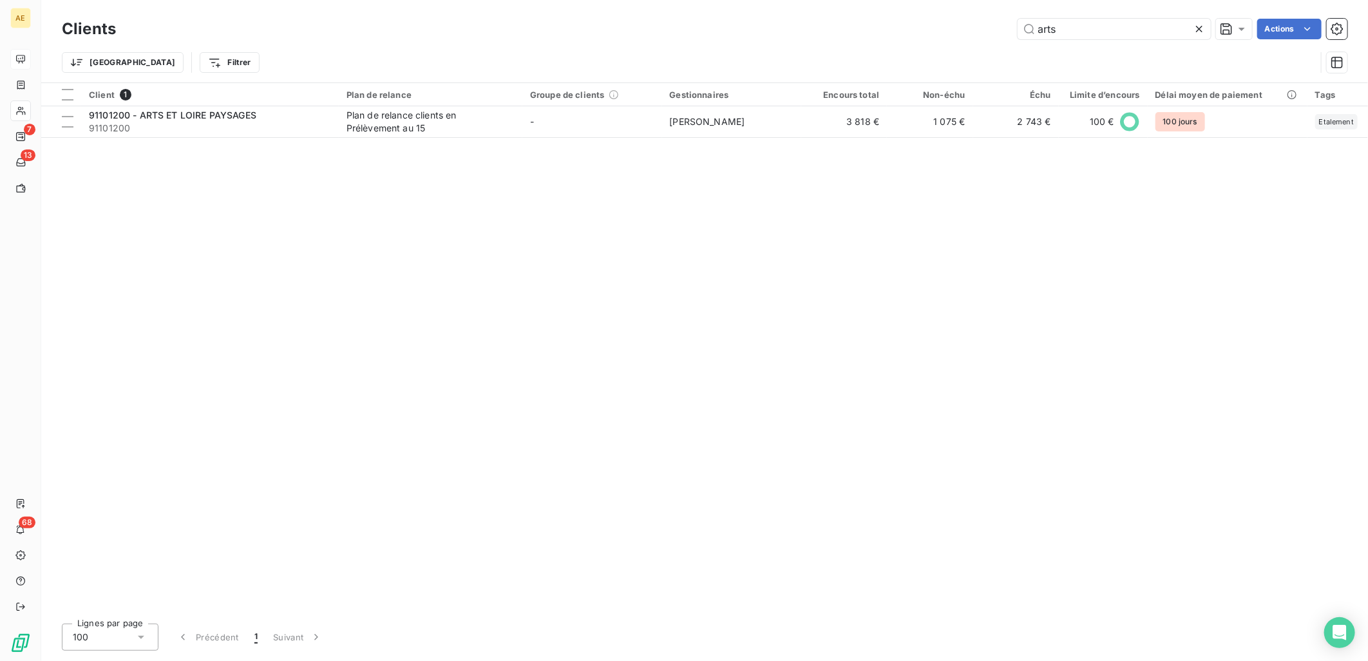
click at [679, 30] on icon at bounding box center [1199, 29] width 13 height 13
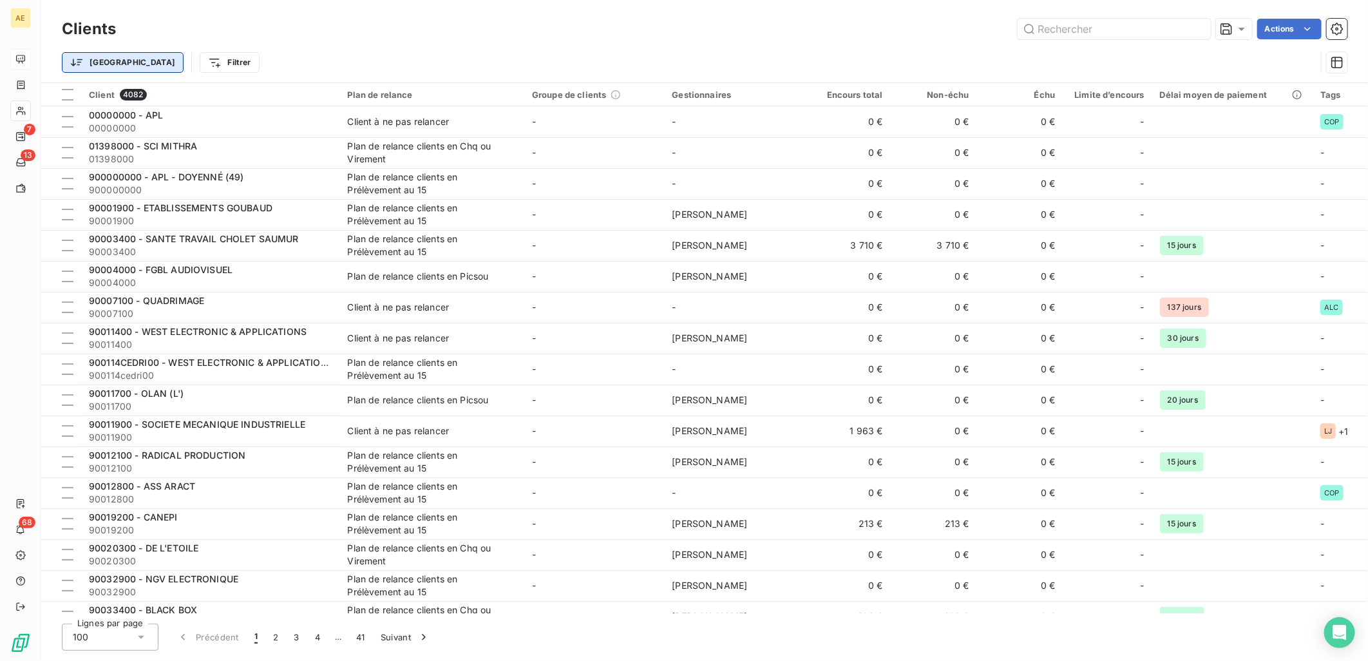
click at [95, 62] on html "AE 7 13 68 Clients Actions Trier Filtrer Client 4082 Plan de relance Groupe de …" at bounding box center [684, 330] width 1368 height 661
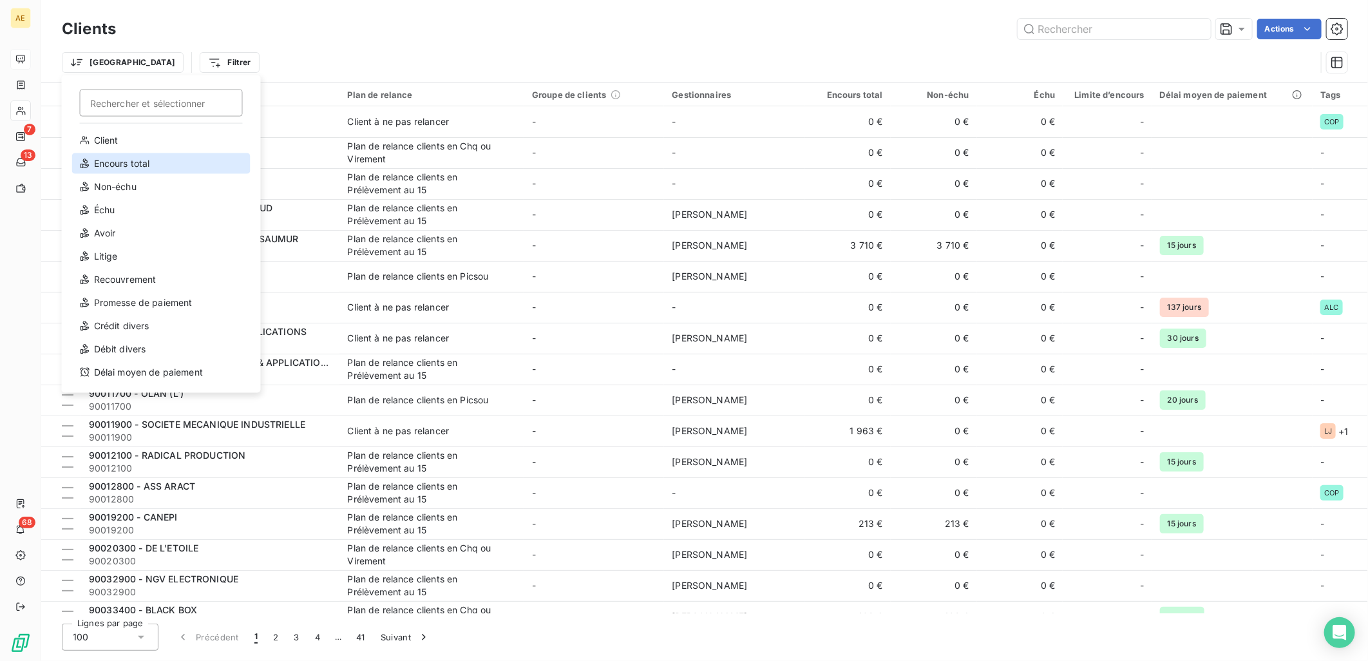
click at [173, 164] on div "Encours total" at bounding box center [161, 163] width 178 height 21
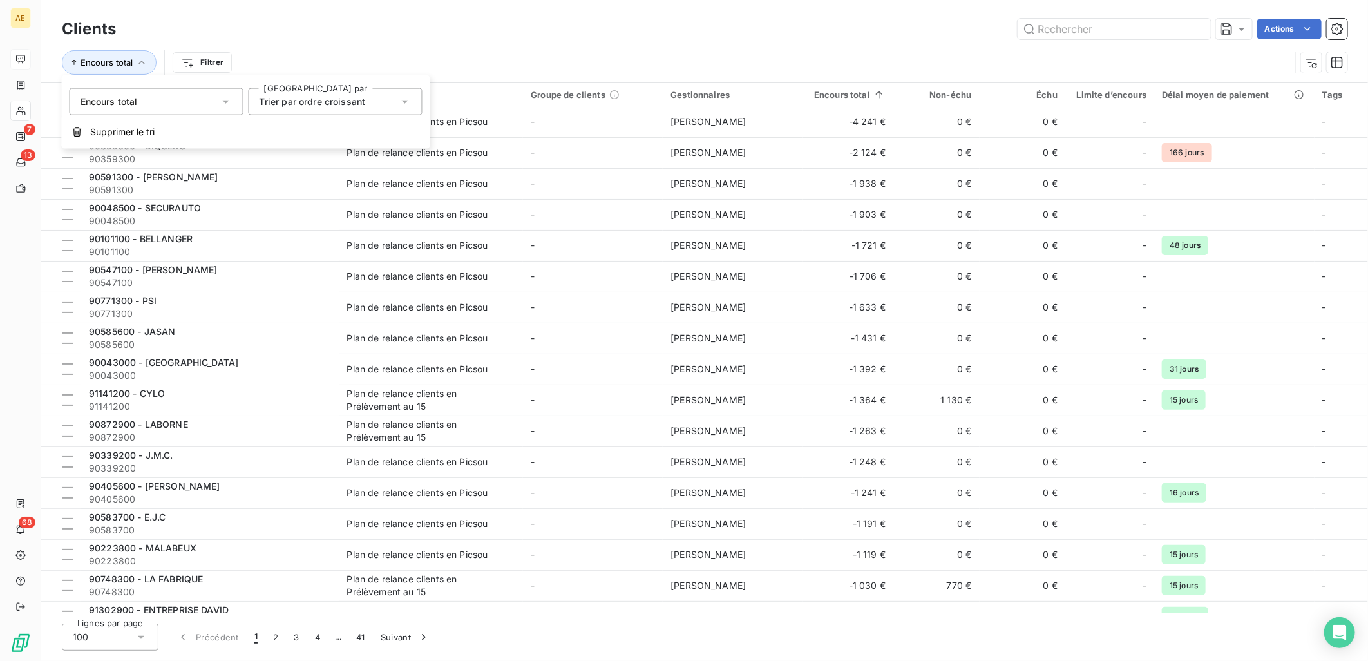
click at [412, 101] on div "Trier par ordre croissant" at bounding box center [336, 101] width 174 height 27
click at [354, 160] on li "Trier par ordre décroissant" at bounding box center [336, 155] width 174 height 23
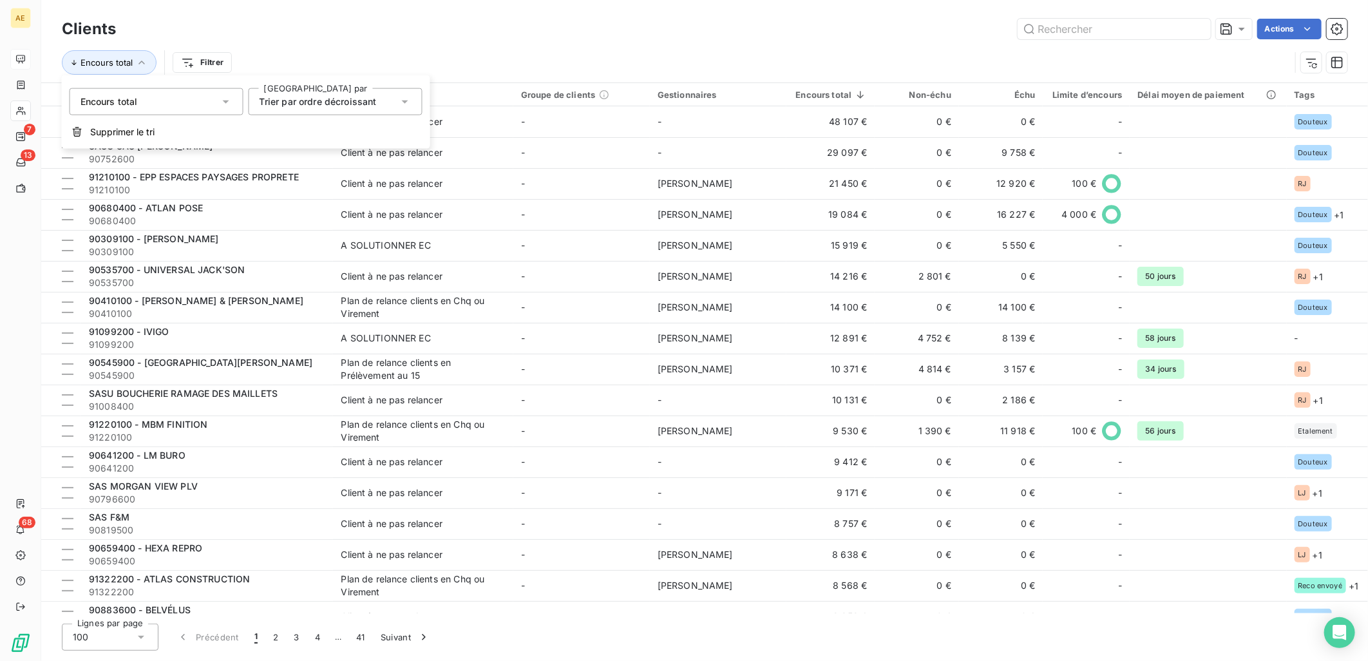
click at [647, 30] on div "Actions" at bounding box center [739, 29] width 1216 height 21
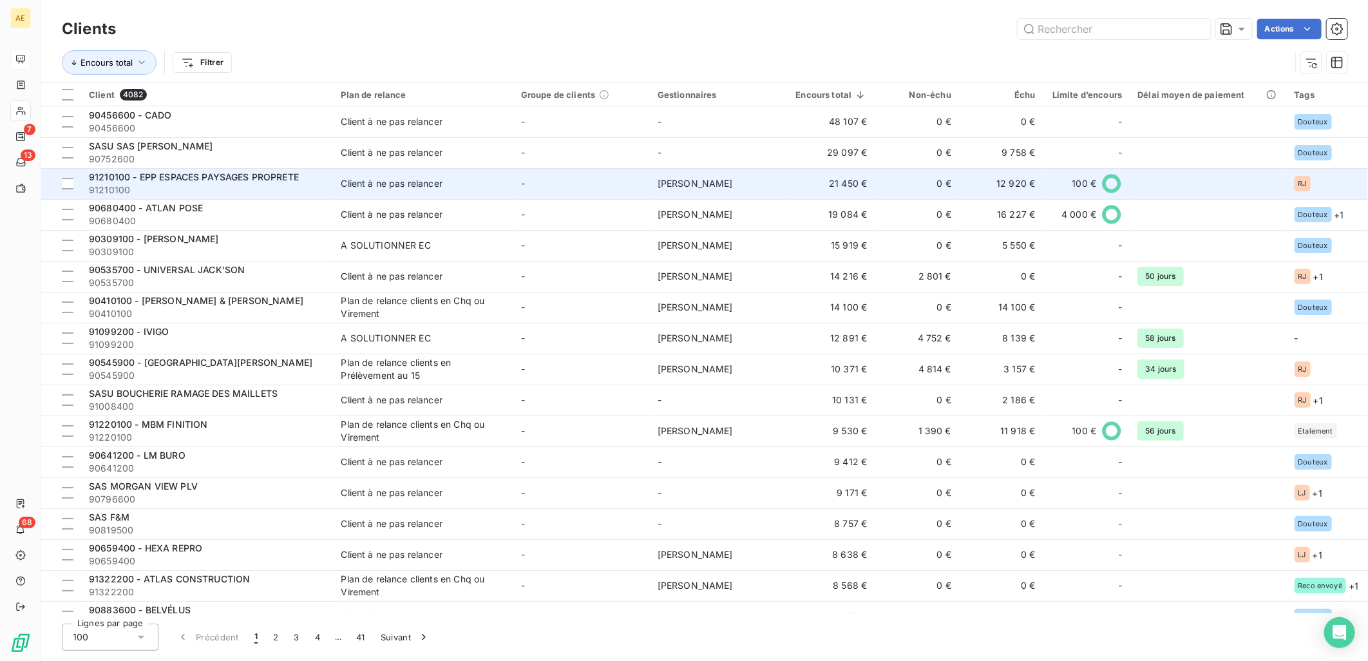
click at [294, 185] on span "91210100" at bounding box center [207, 190] width 236 height 13
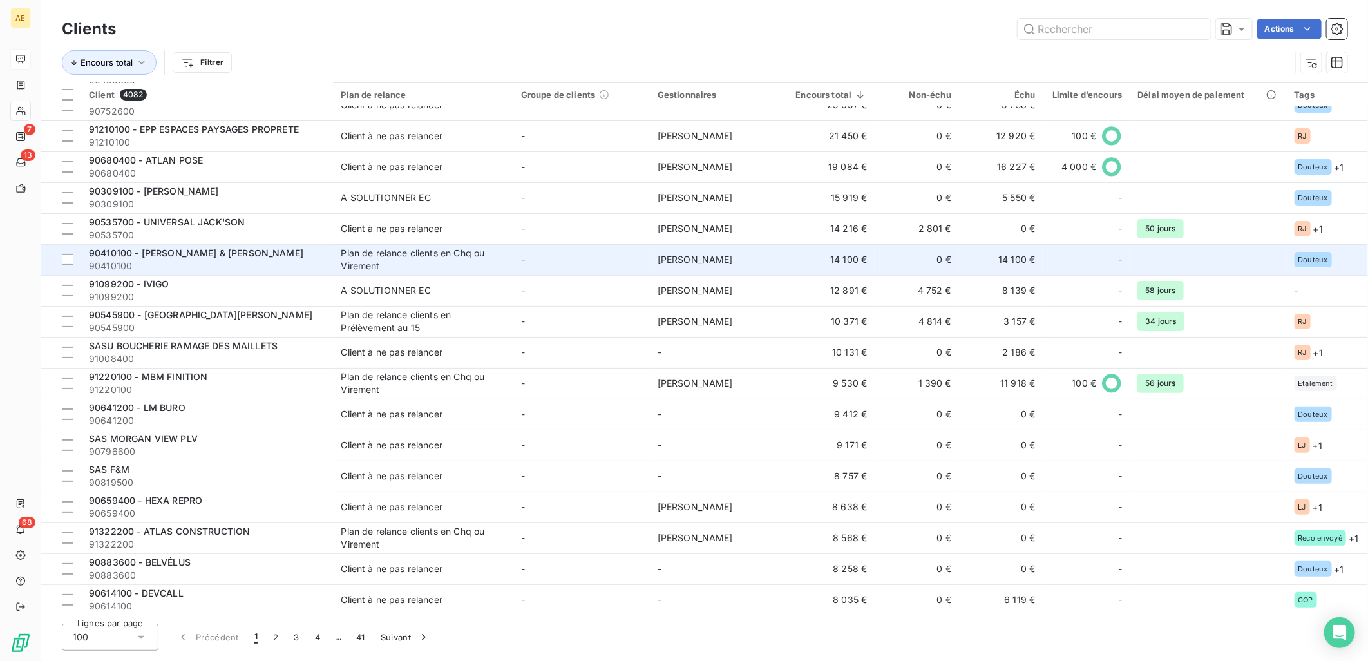
scroll to position [71, 0]
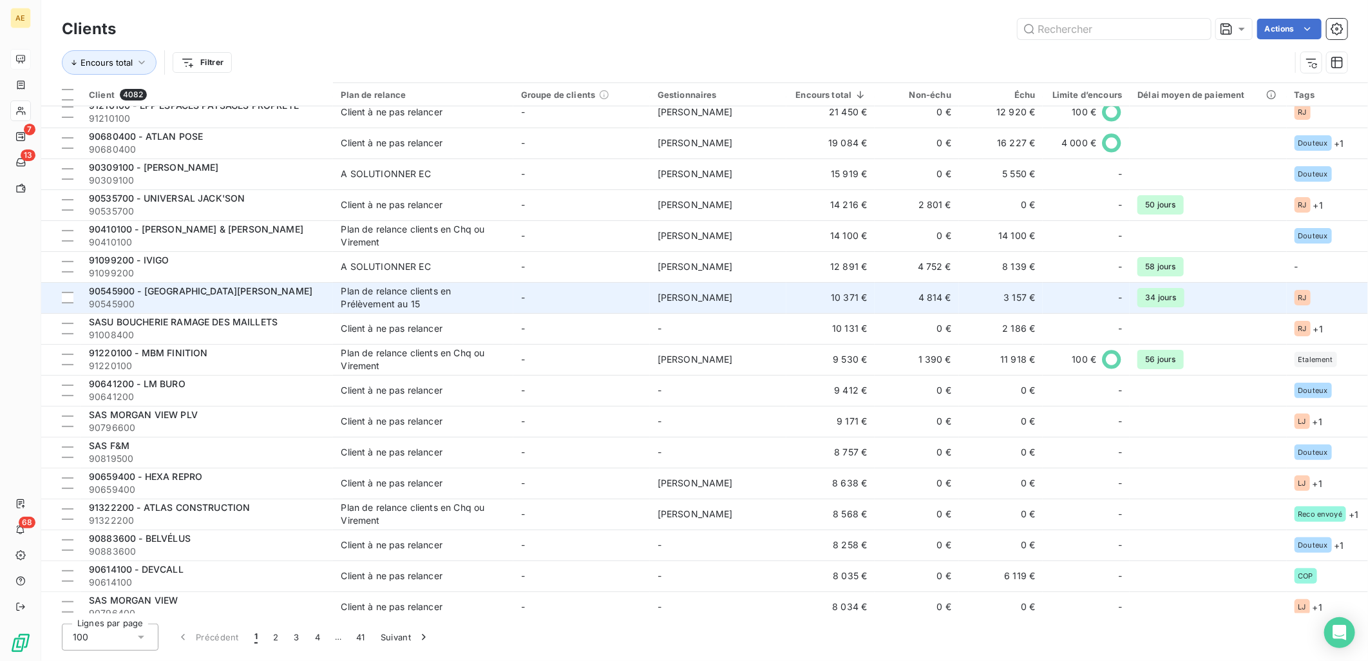
click at [471, 301] on div "Plan de relance clients en Prélèvement au 15" at bounding box center [421, 298] width 161 height 26
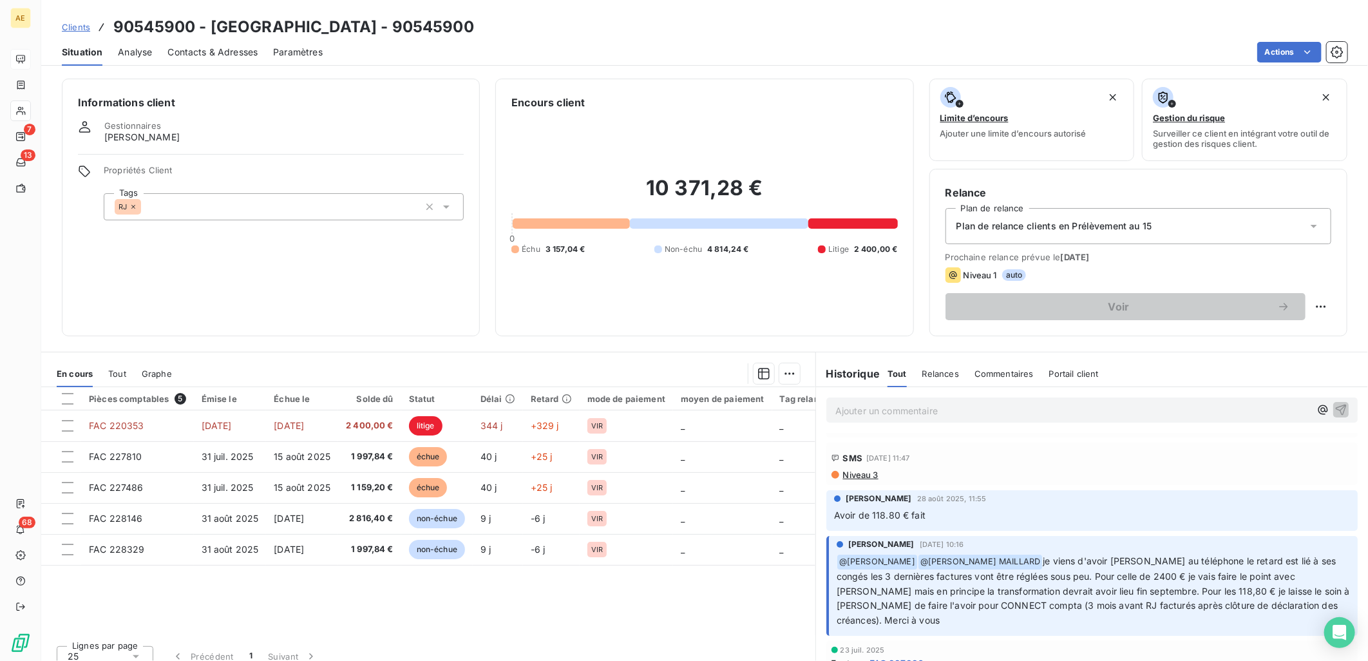
scroll to position [71, 0]
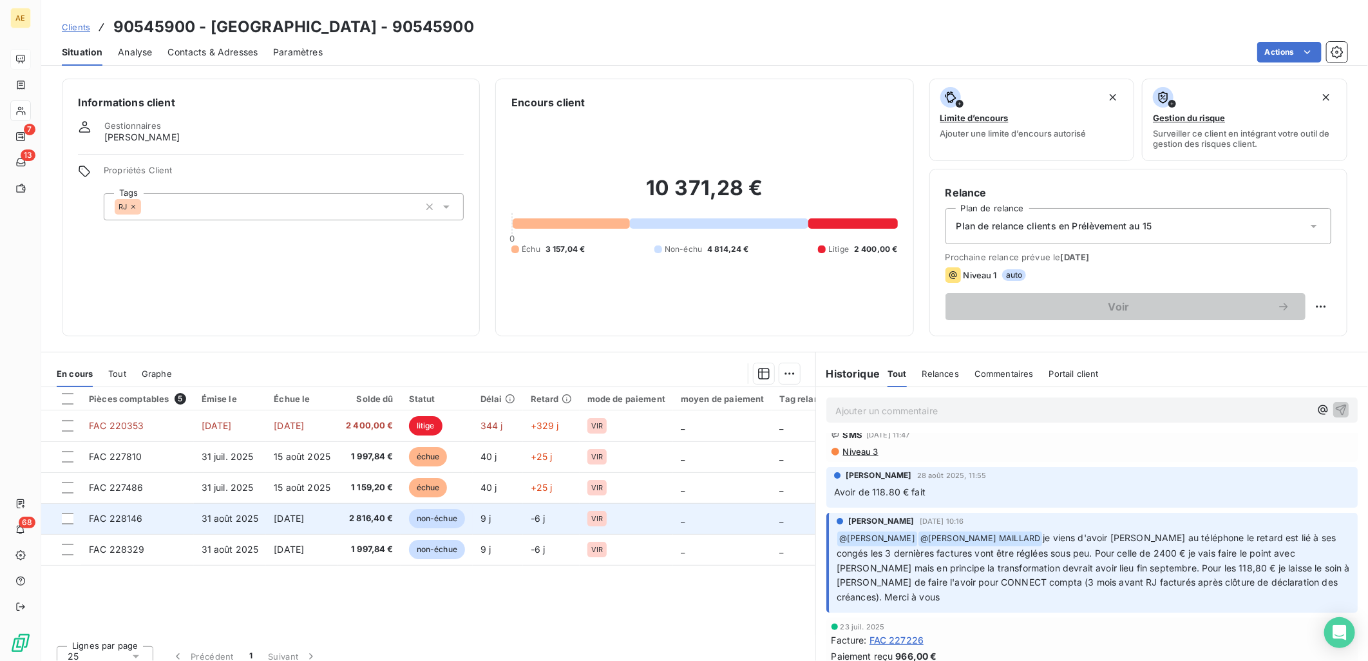
click at [276, 522] on span "[DATE]" at bounding box center [289, 518] width 30 height 11
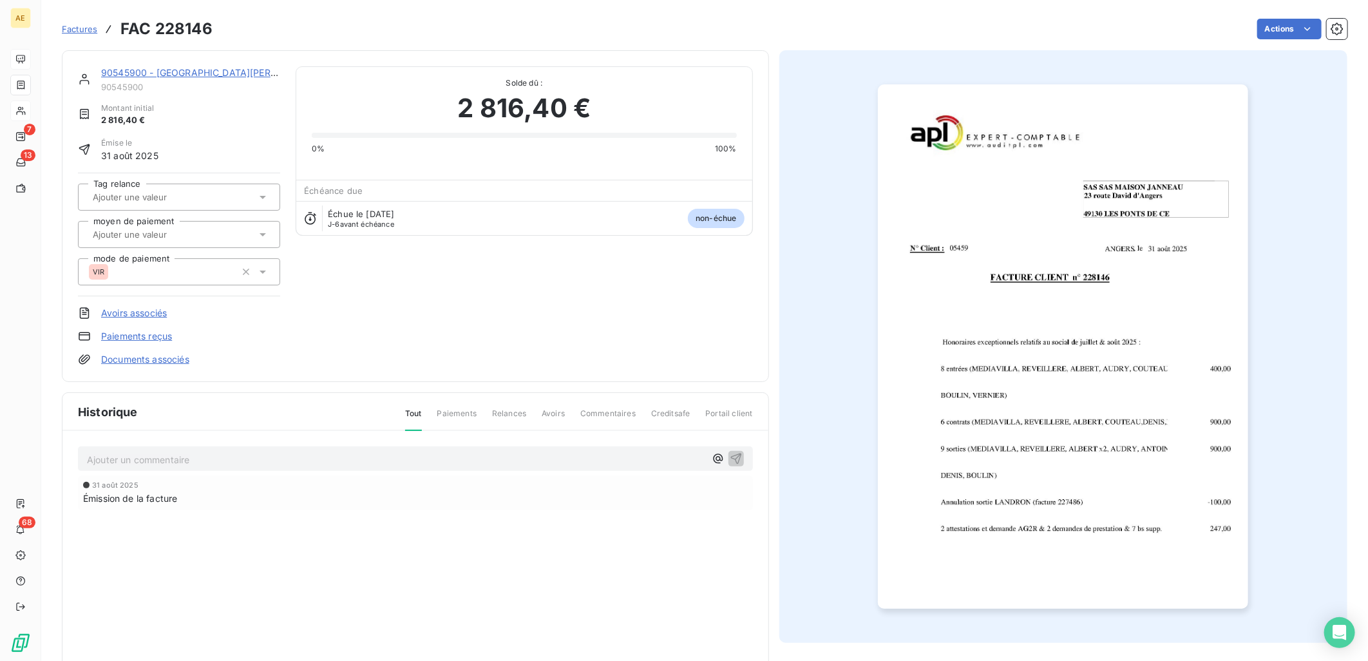
click at [120, 73] on link "90545900 - MAISON JANNEAU" at bounding box center [213, 72] width 224 height 11
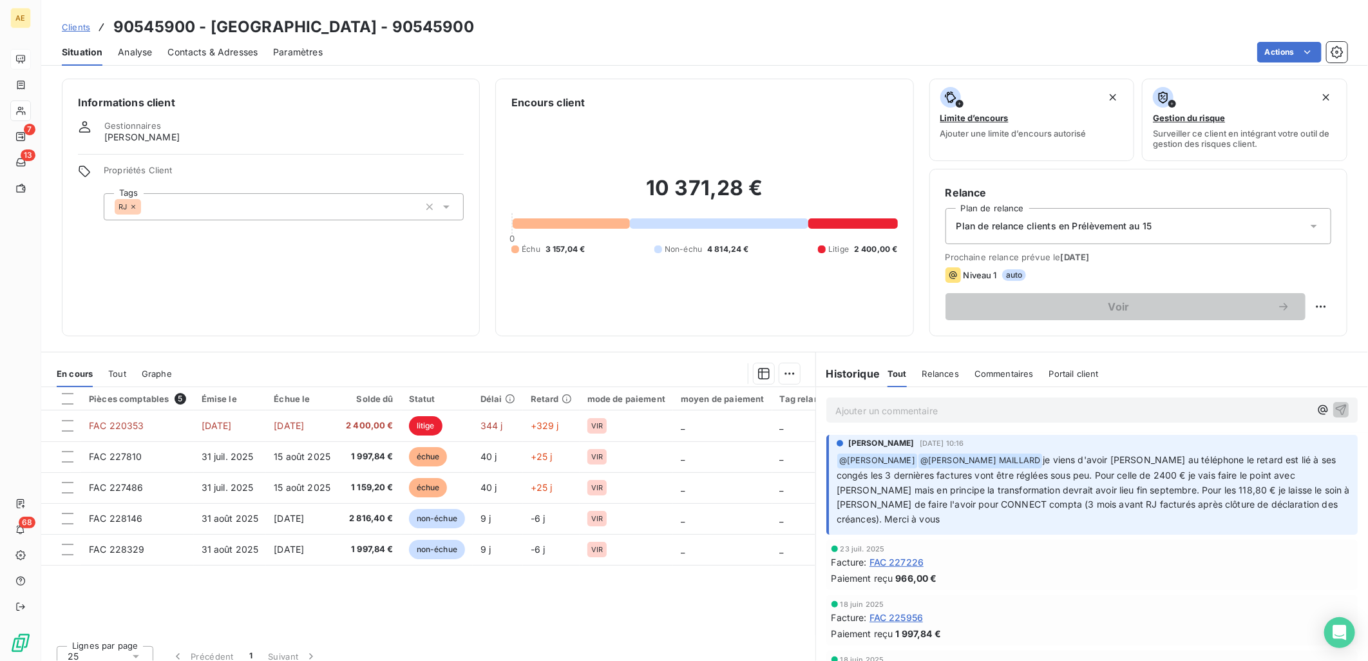
scroll to position [71, 0]
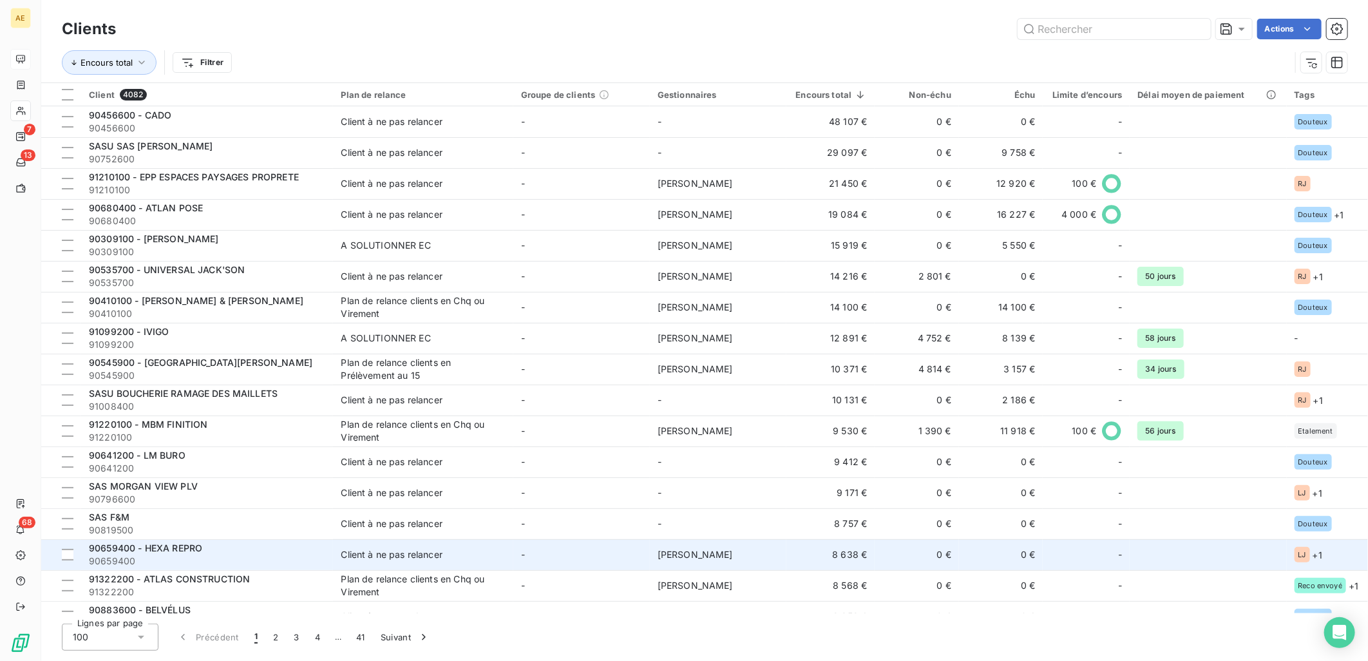
scroll to position [214, 0]
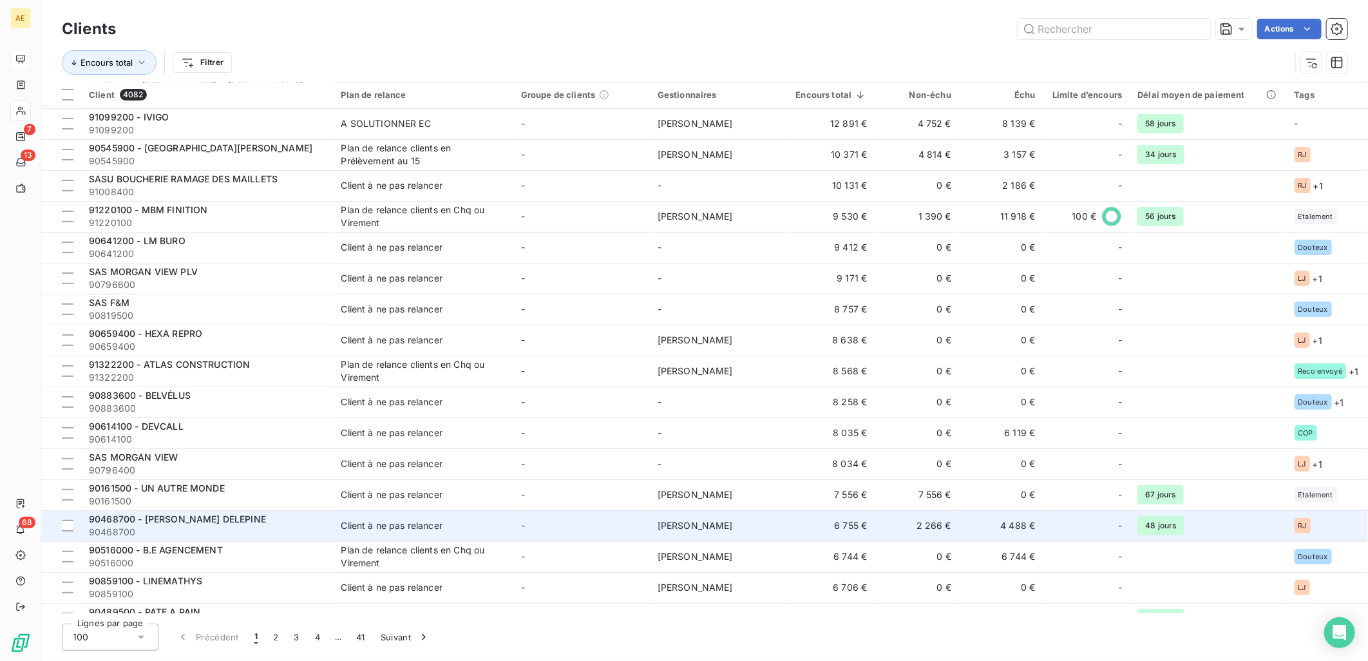
click at [531, 518] on td "-" at bounding box center [581, 525] width 137 height 31
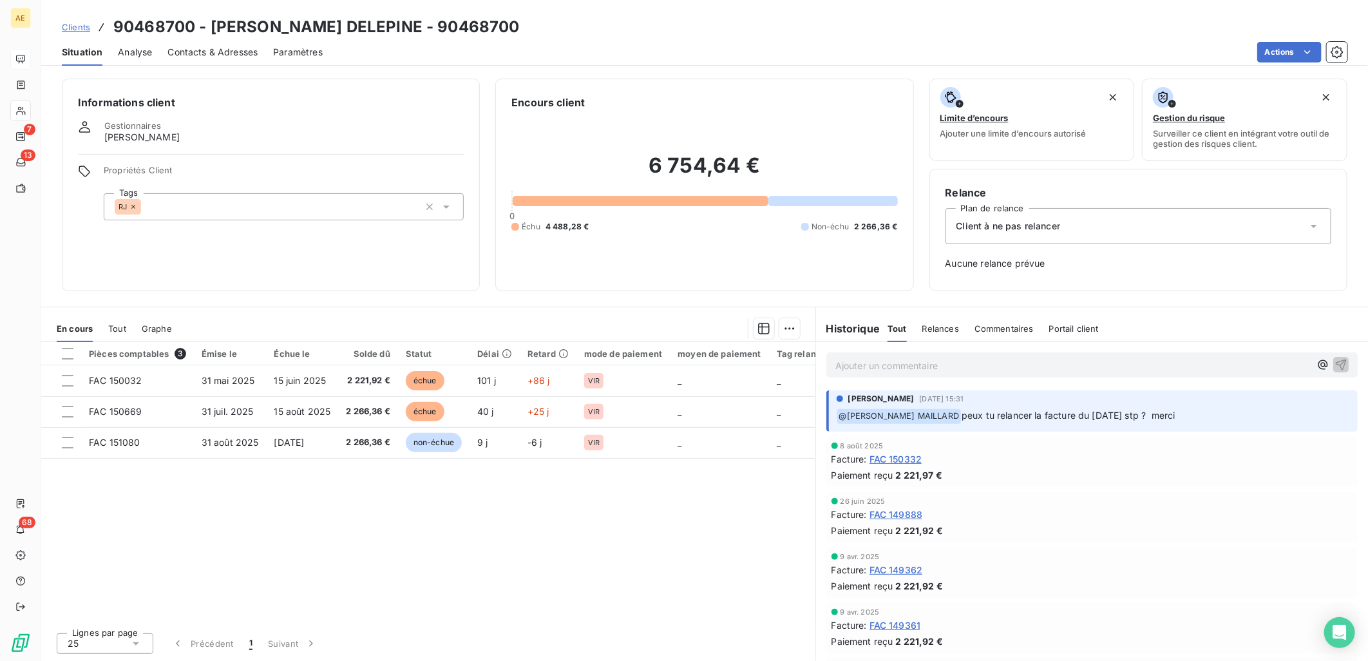
click at [679, 223] on icon at bounding box center [1313, 226] width 13 height 13
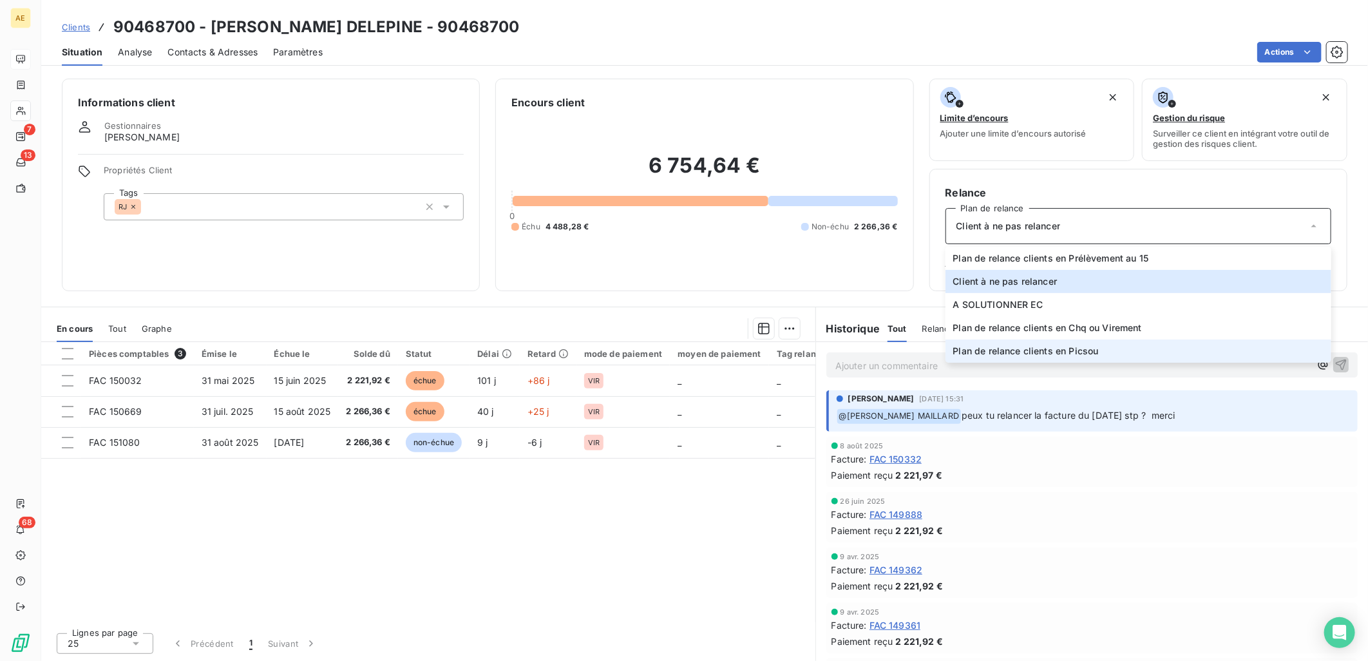
click at [679, 355] on span "Plan de relance clients en Picsou" at bounding box center [1026, 351] width 146 height 13
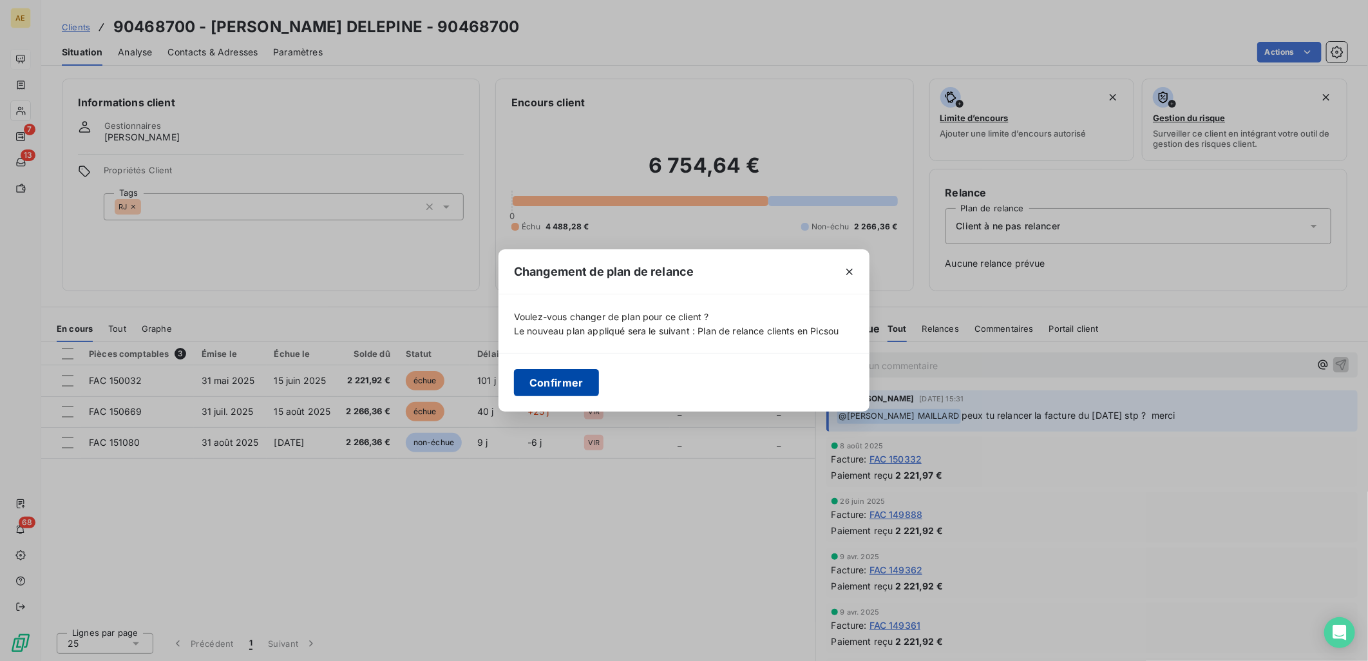
click at [574, 384] on button "Confirmer" at bounding box center [556, 382] width 85 height 27
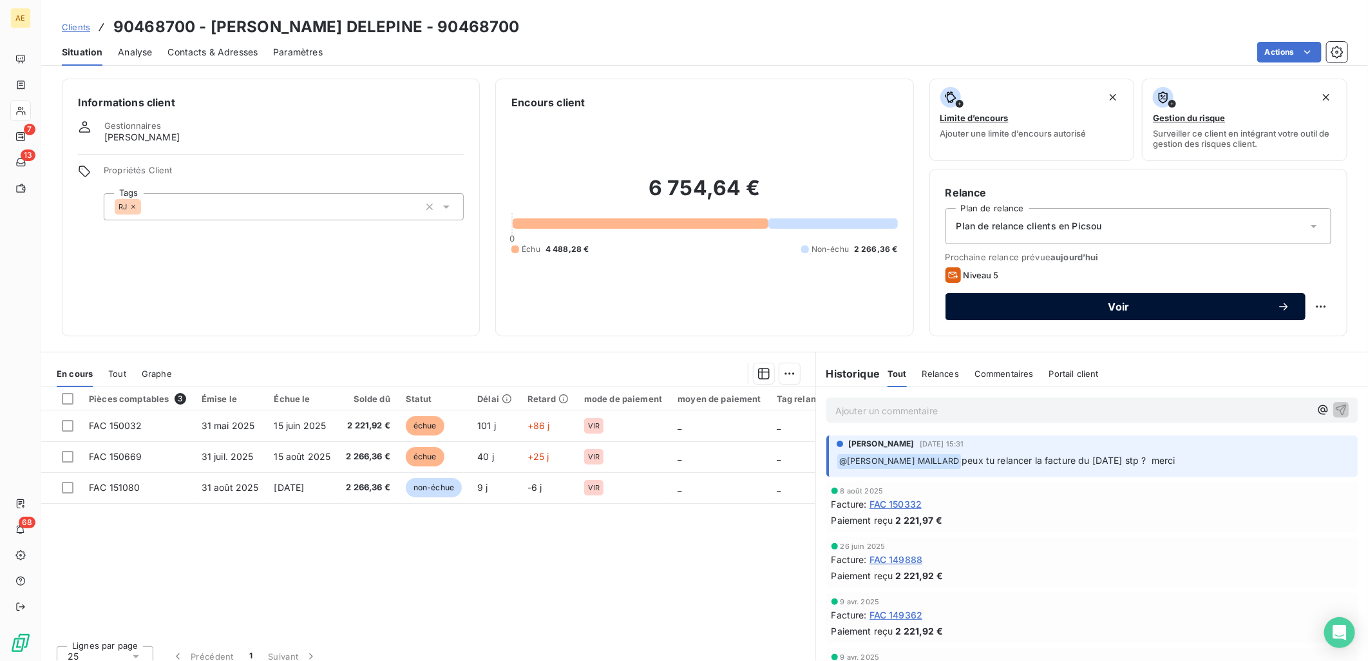
click at [1206, 309] on span "Voir" at bounding box center [1119, 306] width 316 height 10
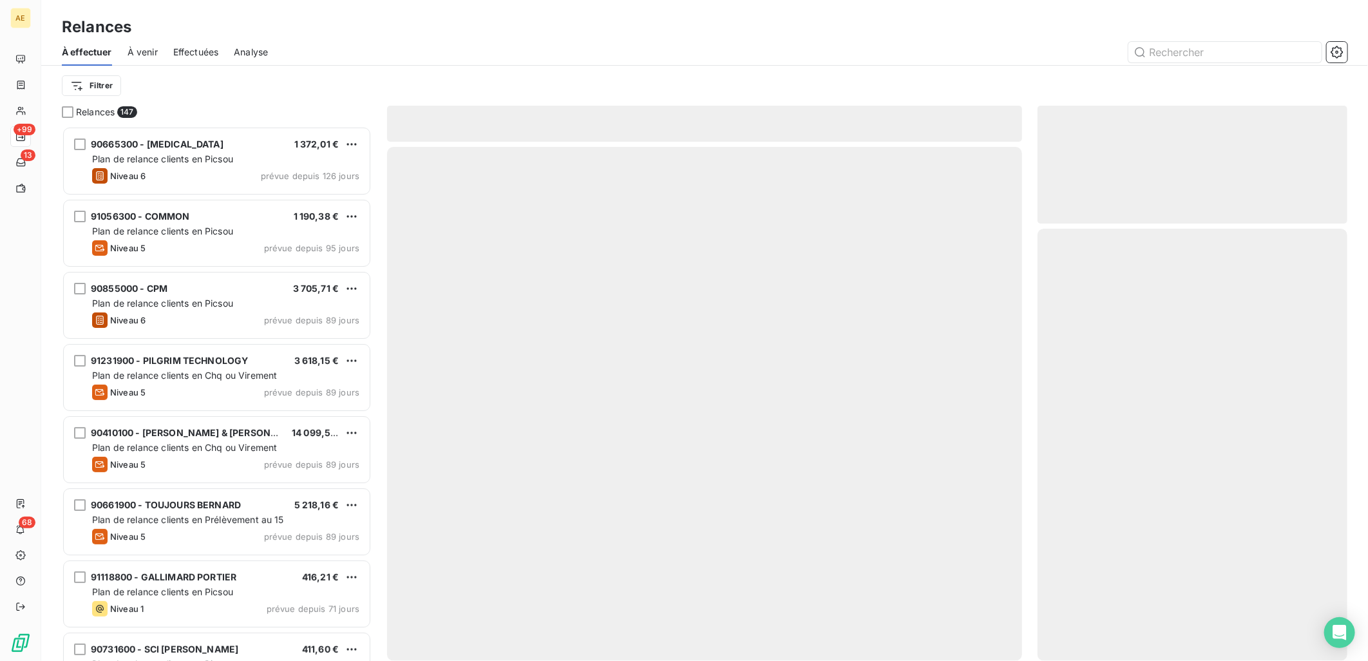
scroll to position [524, 299]
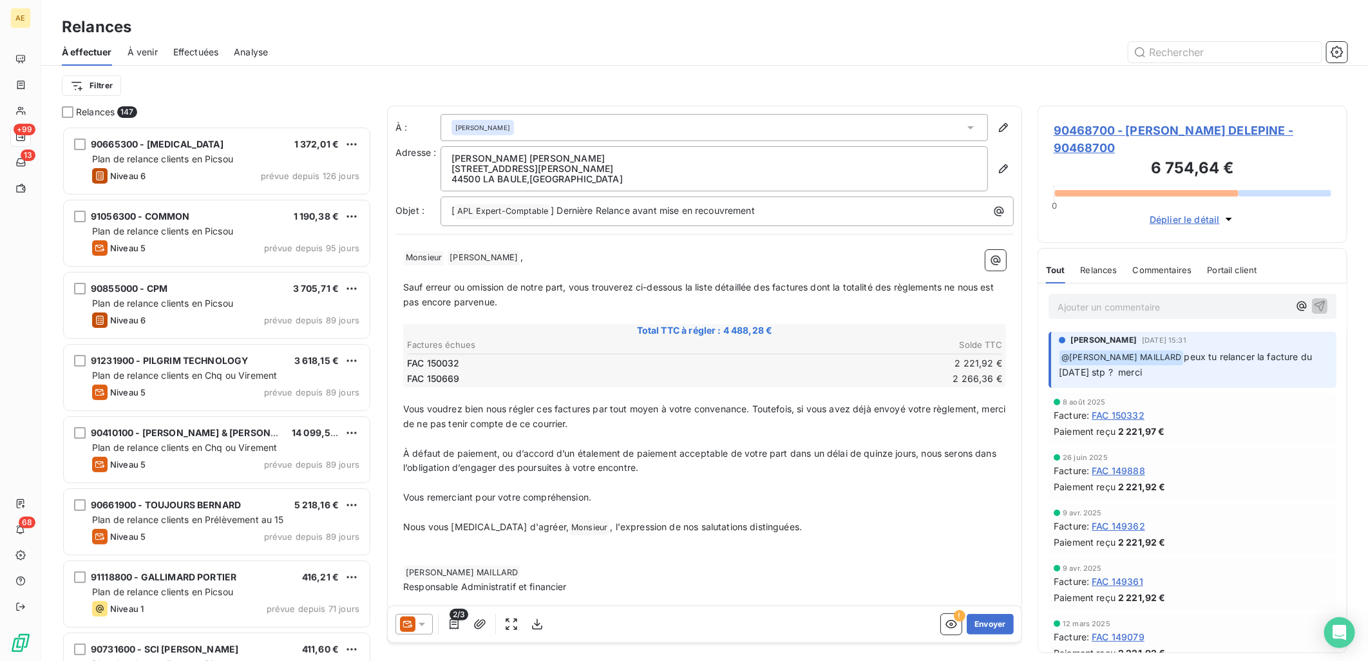
click at [422, 625] on icon at bounding box center [422, 624] width 6 height 3
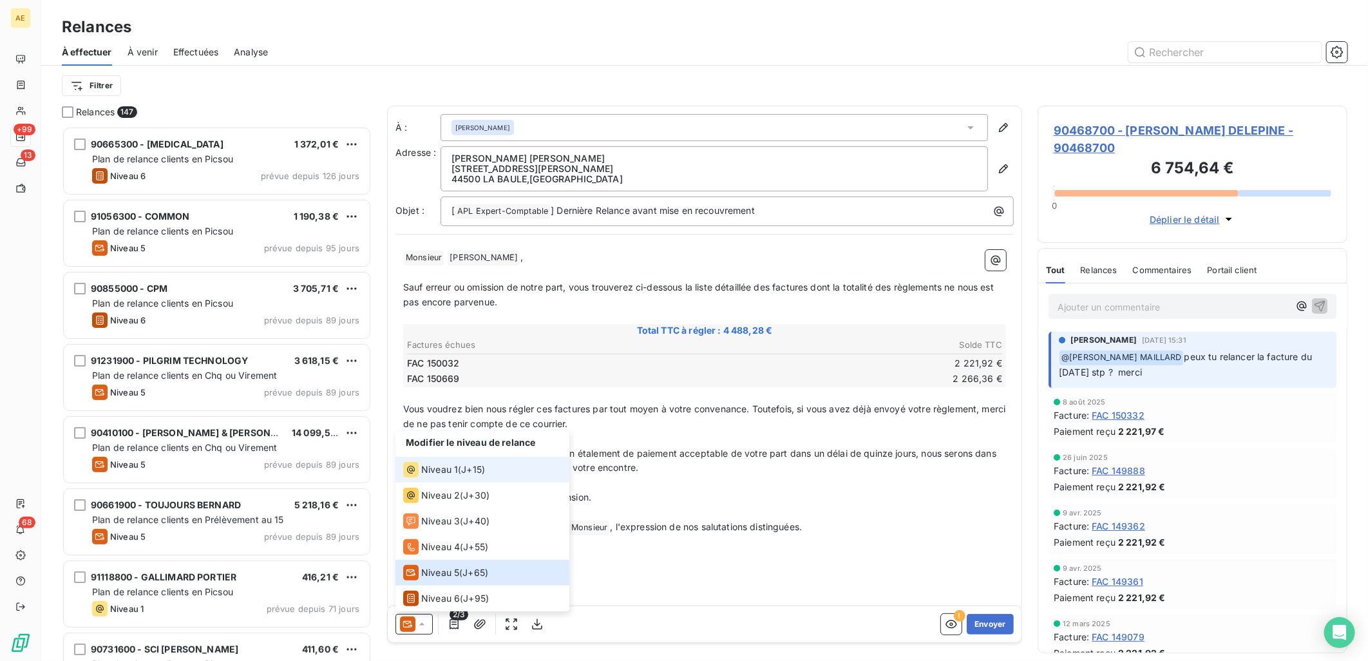
click at [439, 474] on span "Niveau 1" at bounding box center [439, 469] width 37 height 13
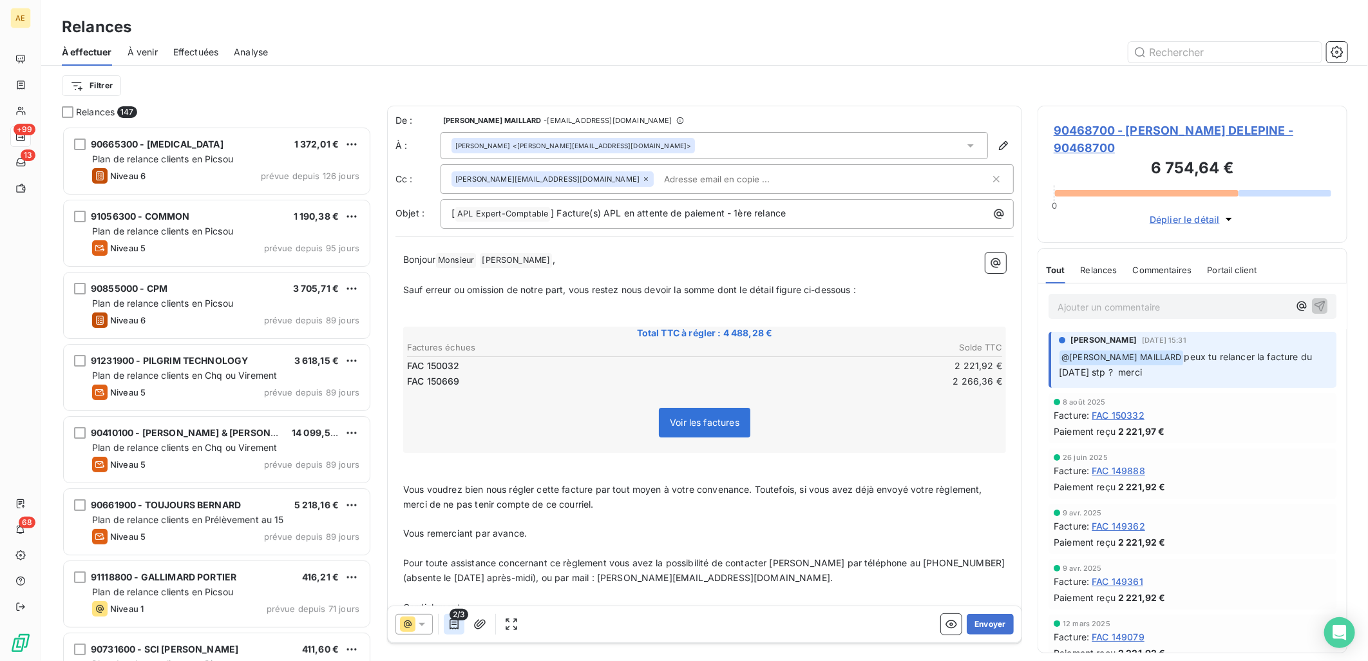
click at [461, 627] on button "button" at bounding box center [454, 624] width 21 height 21
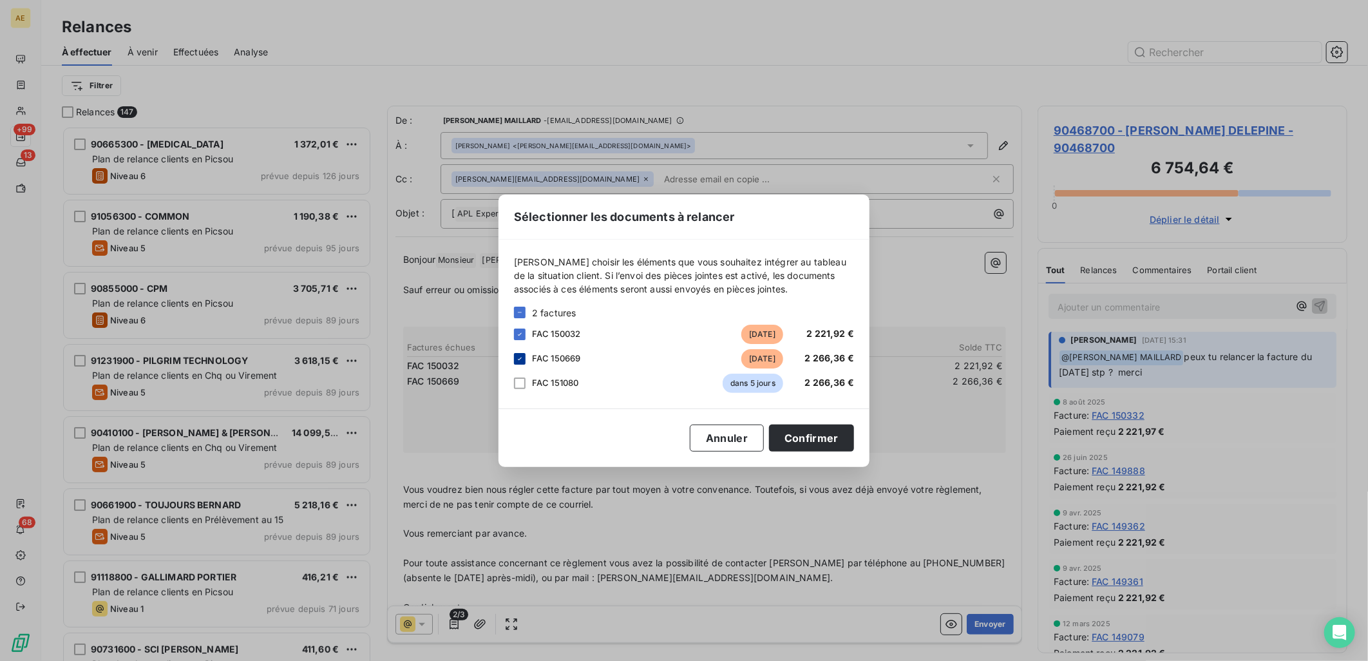
click at [522, 353] on div at bounding box center [520, 359] width 12 height 12
click at [801, 437] on button "Confirmer" at bounding box center [811, 437] width 85 height 27
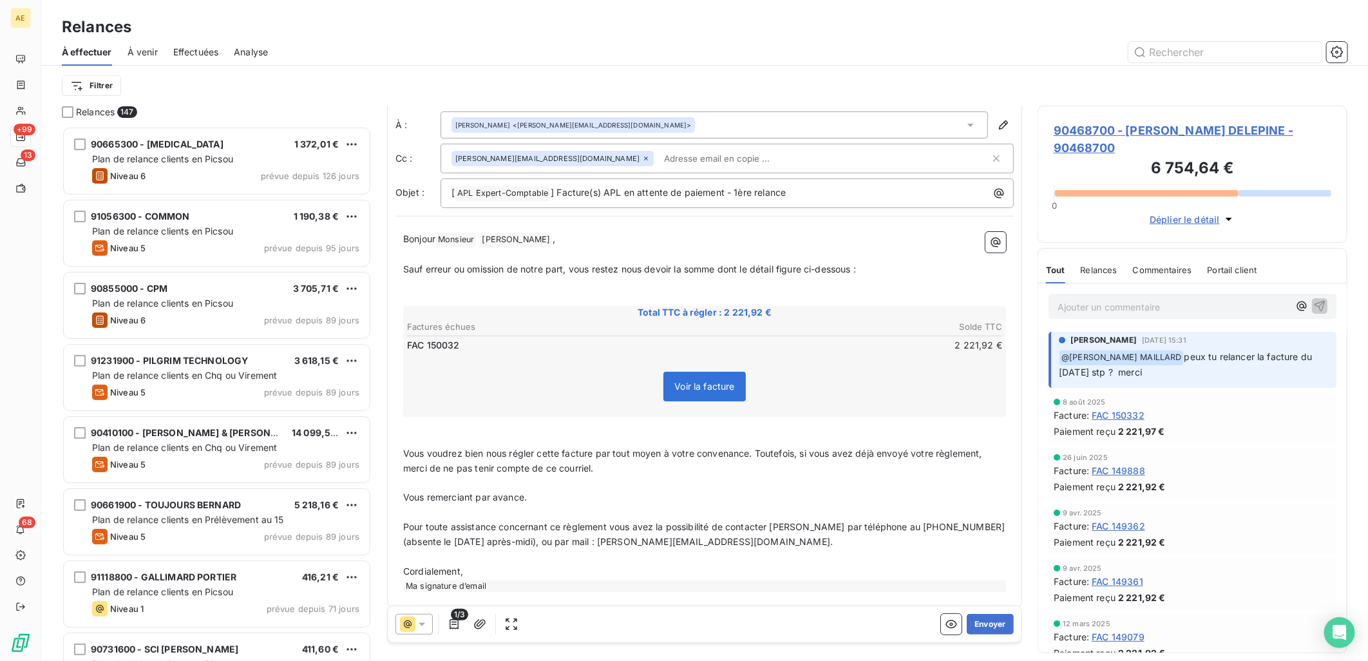
scroll to position [0, 0]
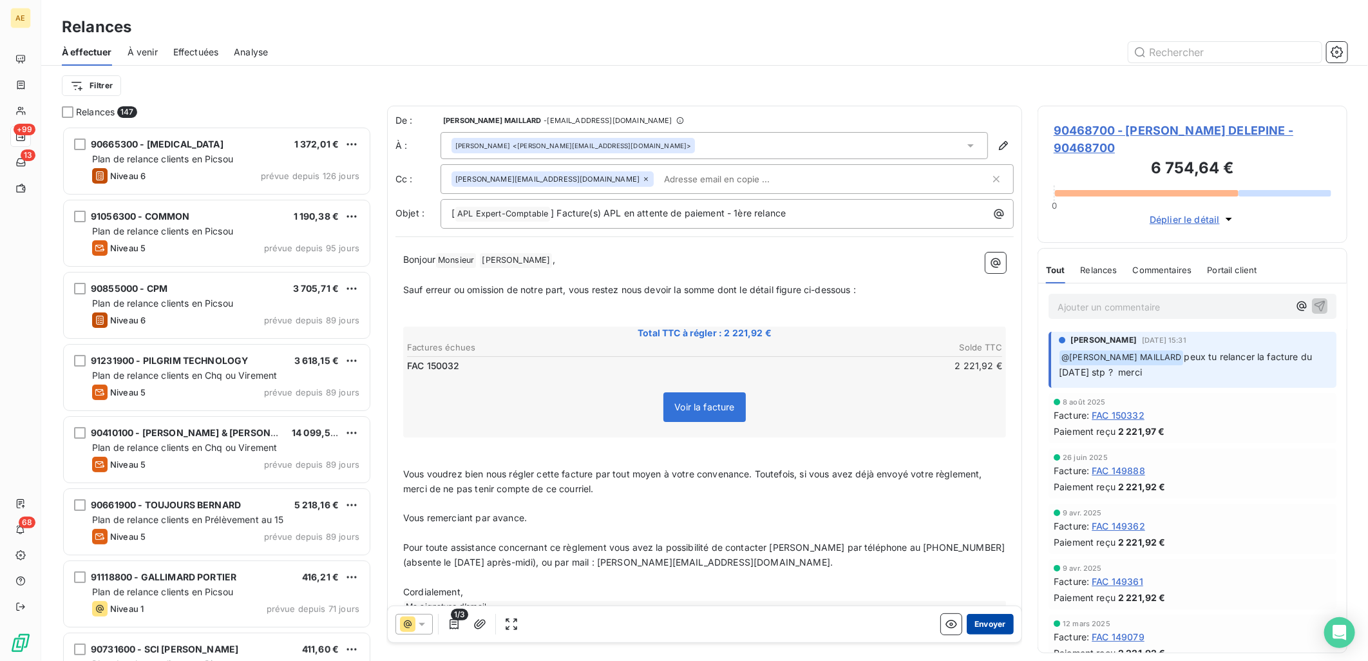
click at [980, 619] on button "Envoyer" at bounding box center [990, 624] width 47 height 21
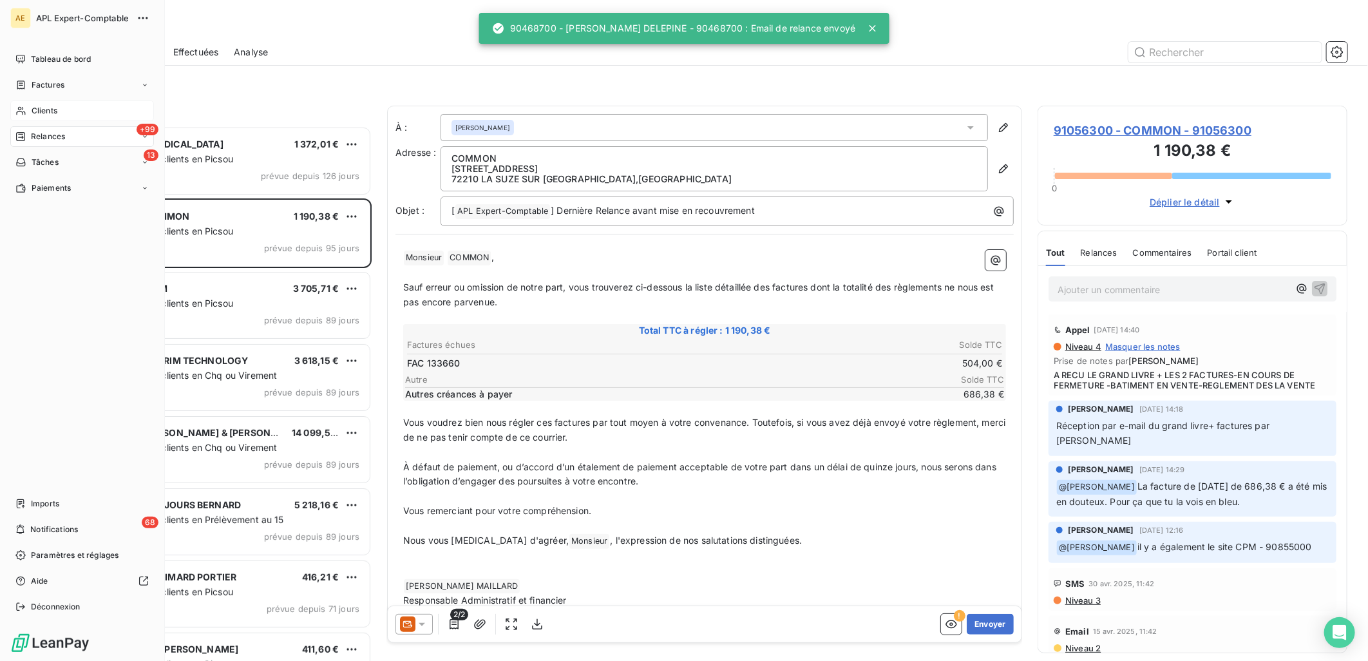
click at [46, 109] on span "Clients" at bounding box center [45, 111] width 26 height 12
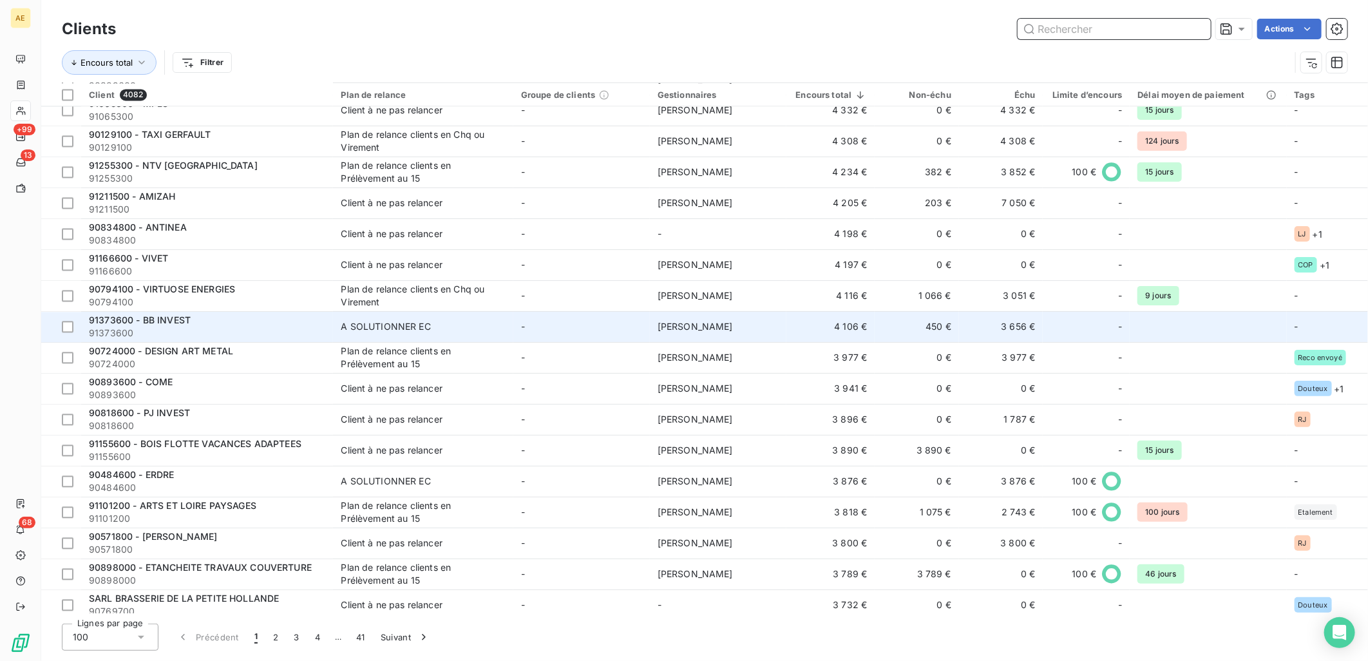
scroll to position [1717, 0]
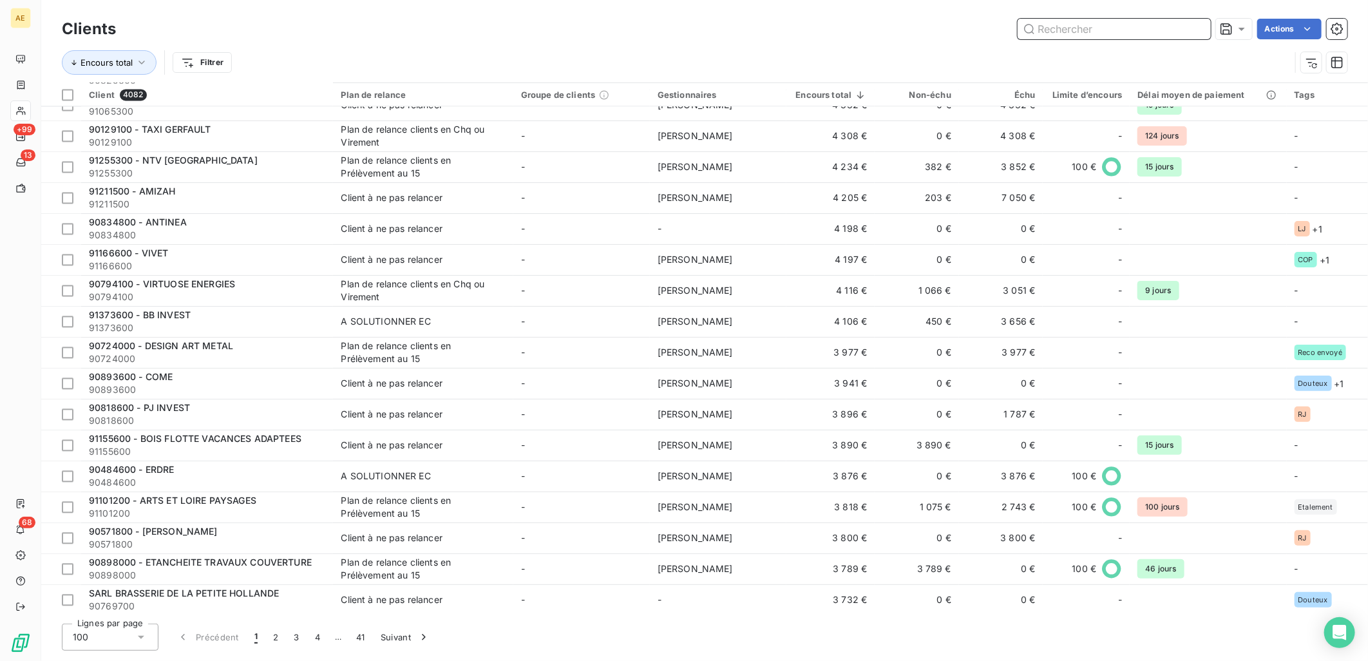
click at [1104, 30] on input "text" at bounding box center [1113, 29] width 193 height 21
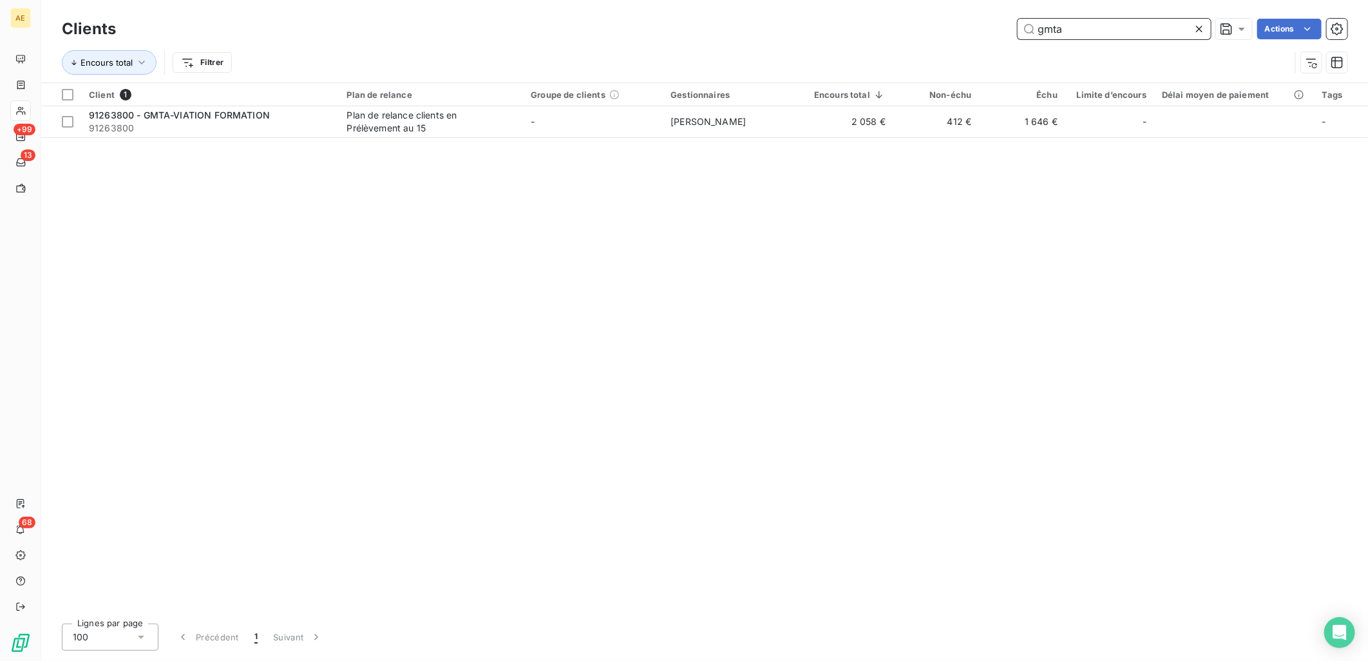
scroll to position [0, 0]
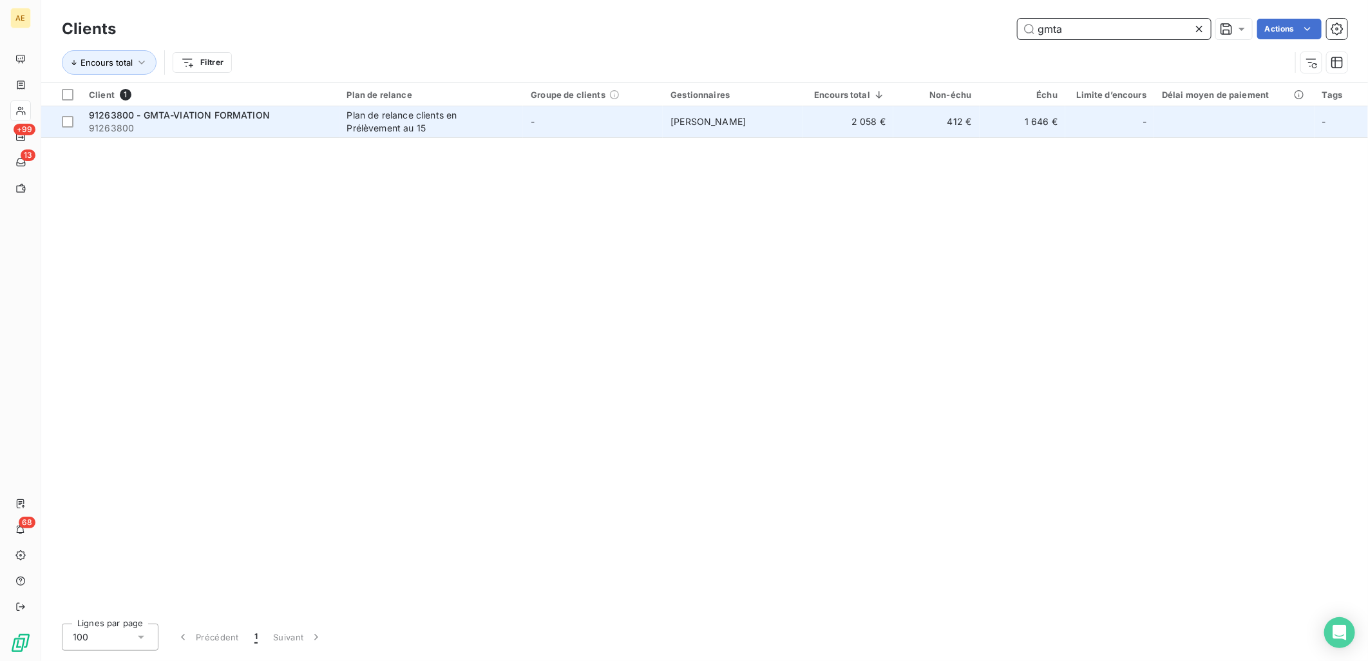
type input "gmta"
click at [318, 114] on div "91263800 - GMTA-VIATION FORMATION" at bounding box center [210, 115] width 243 height 13
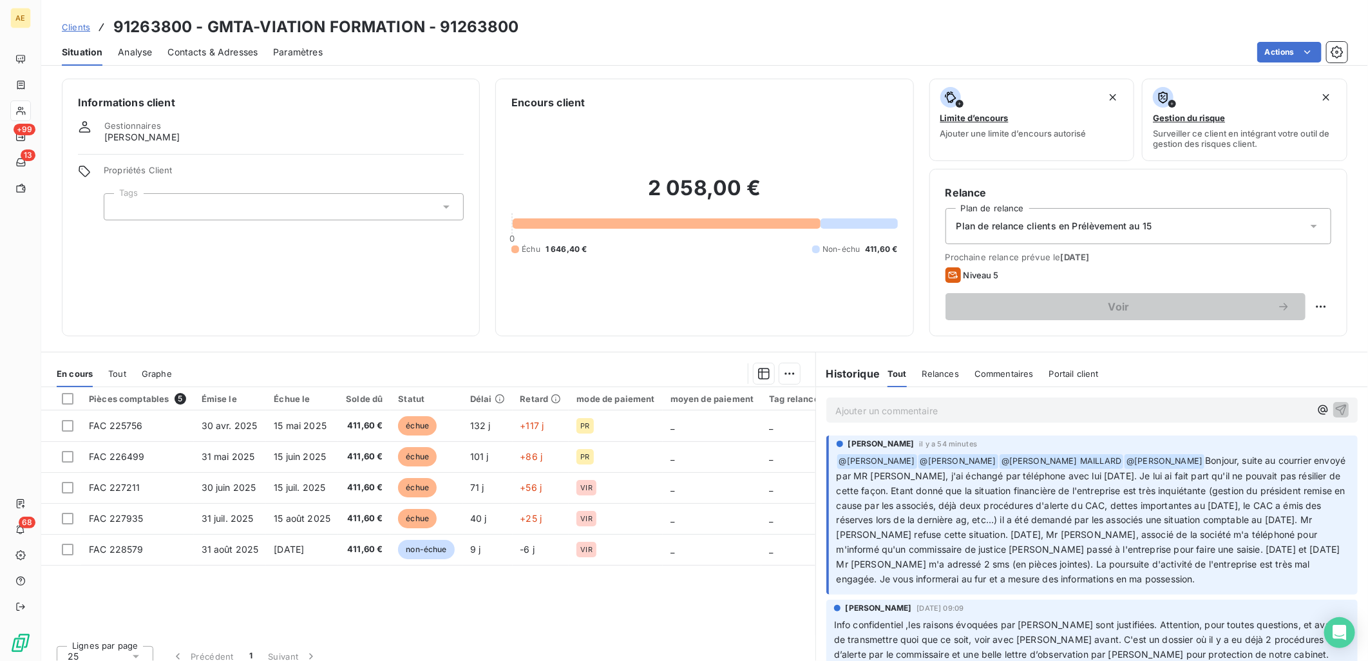
click at [71, 30] on span "Clients" at bounding box center [76, 27] width 28 height 10
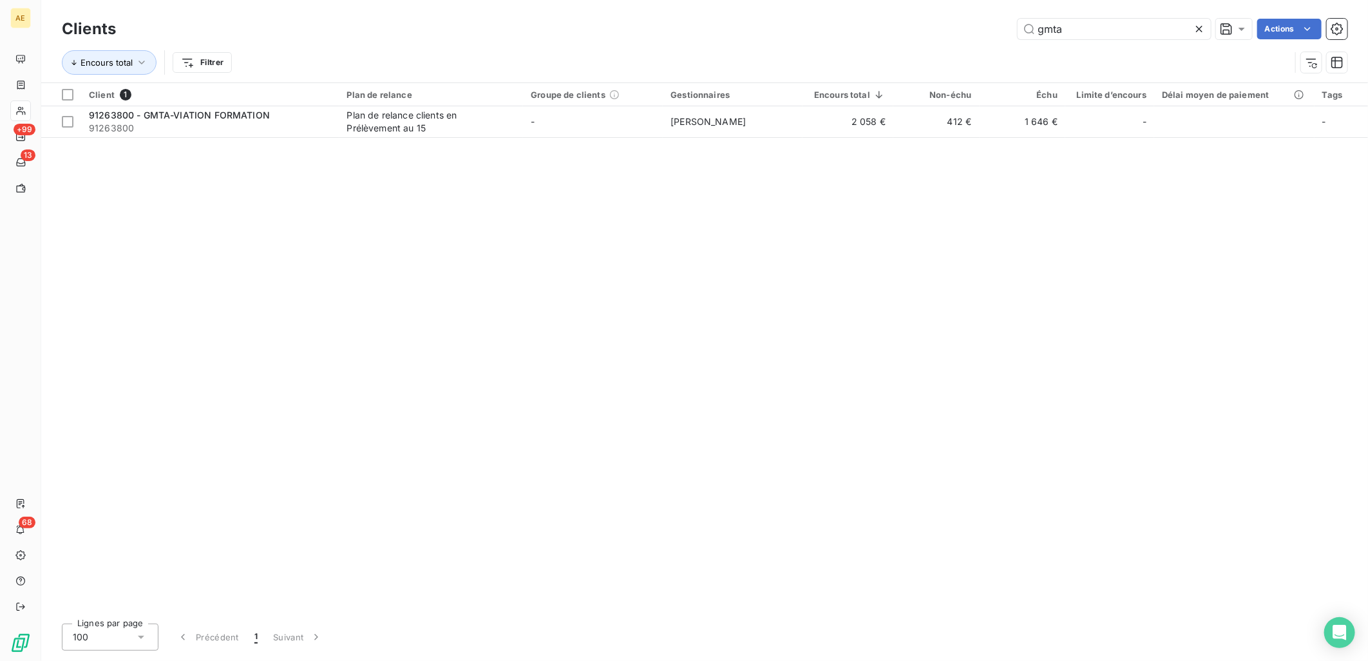
drag, startPoint x: 1091, startPoint y: 24, endPoint x: 905, endPoint y: 52, distance: 188.8
click at [917, 52] on div "Clients gmta Actions Encours total Filtrer" at bounding box center [704, 48] width 1285 height 67
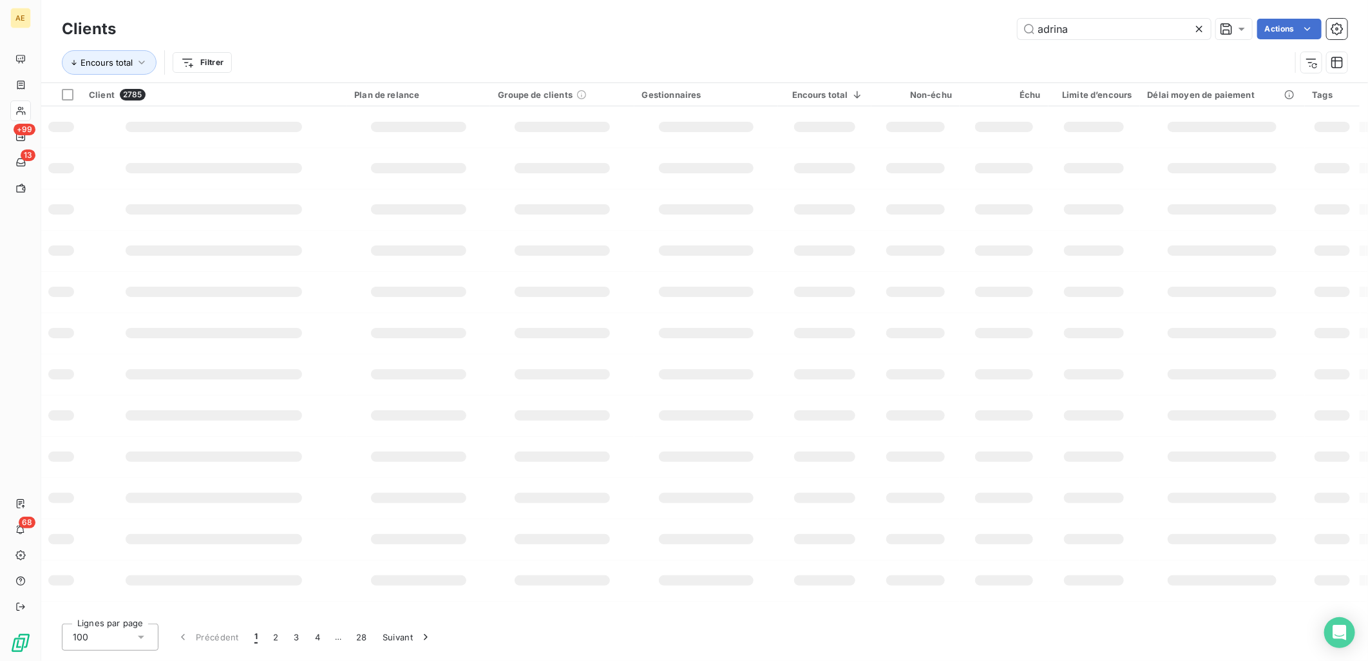
type input "adrina"
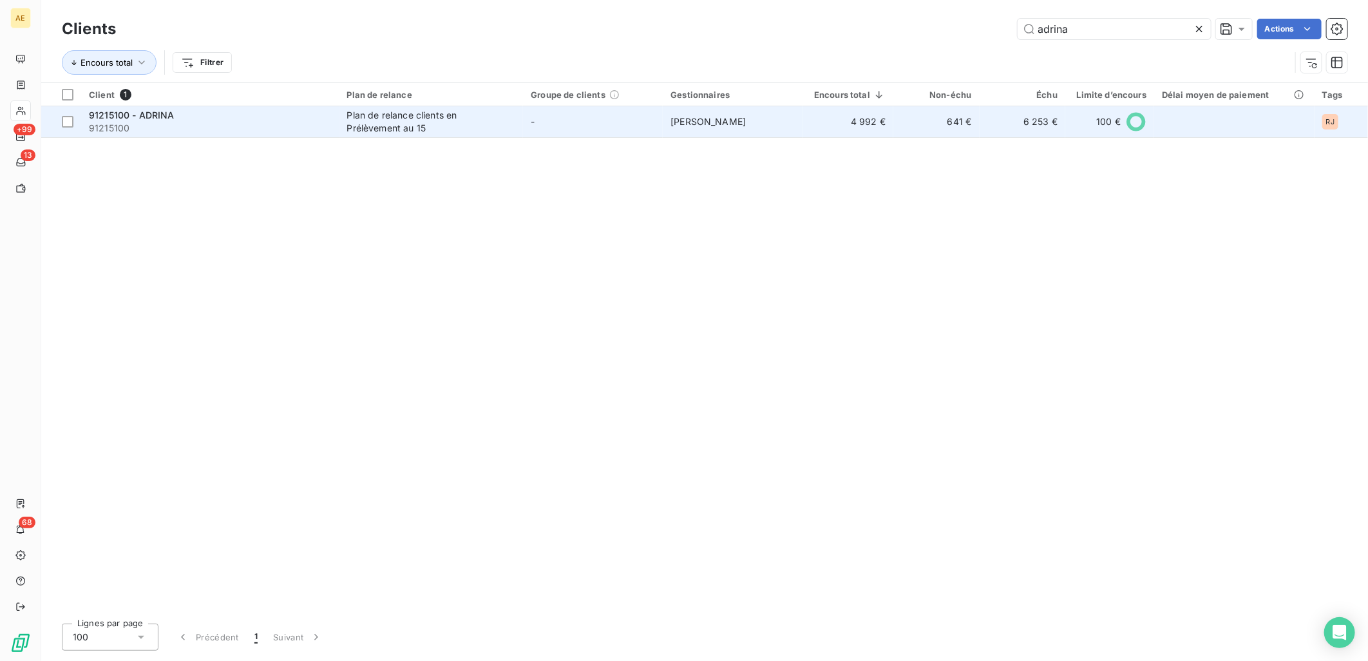
click at [274, 134] on span "91215100" at bounding box center [210, 128] width 243 height 13
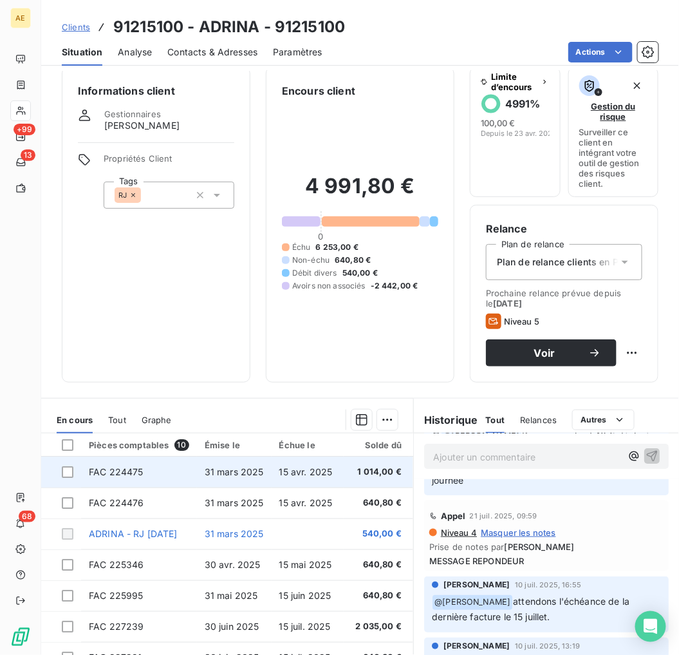
click at [162, 475] on td "FAC 224475" at bounding box center [139, 472] width 116 height 31
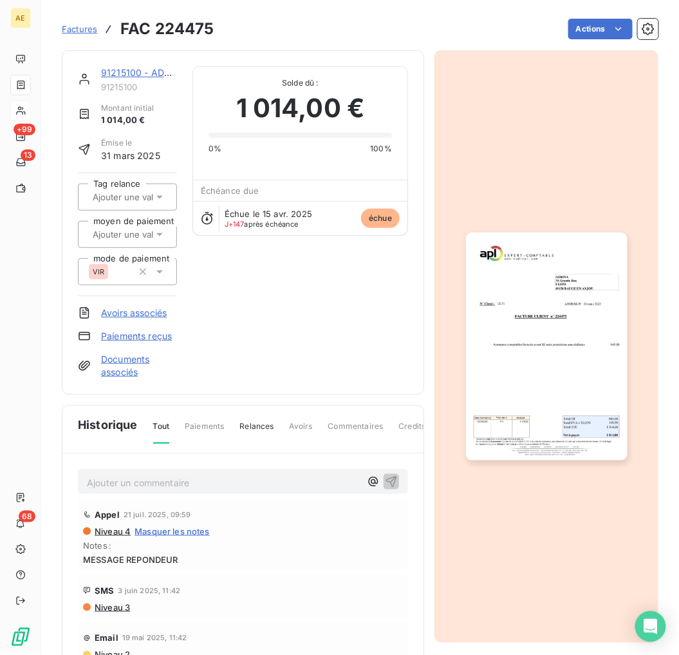
click at [541, 330] on img "button" at bounding box center [547, 346] width 162 height 229
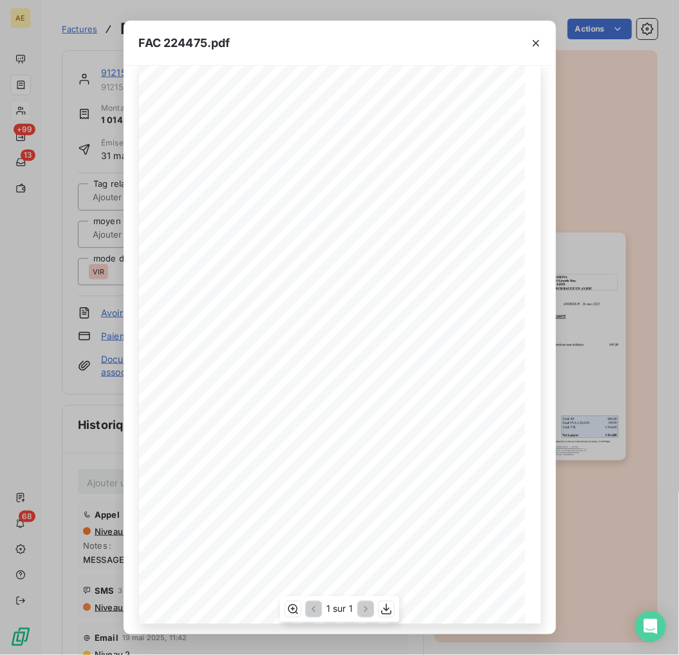
scroll to position [21, 0]
click at [391, 610] on icon "button" at bounding box center [386, 609] width 13 height 13
click at [286, 37] on div "FAC 224475.pdf" at bounding box center [340, 43] width 433 height 45
click at [537, 46] on icon "button" at bounding box center [536, 43] width 13 height 13
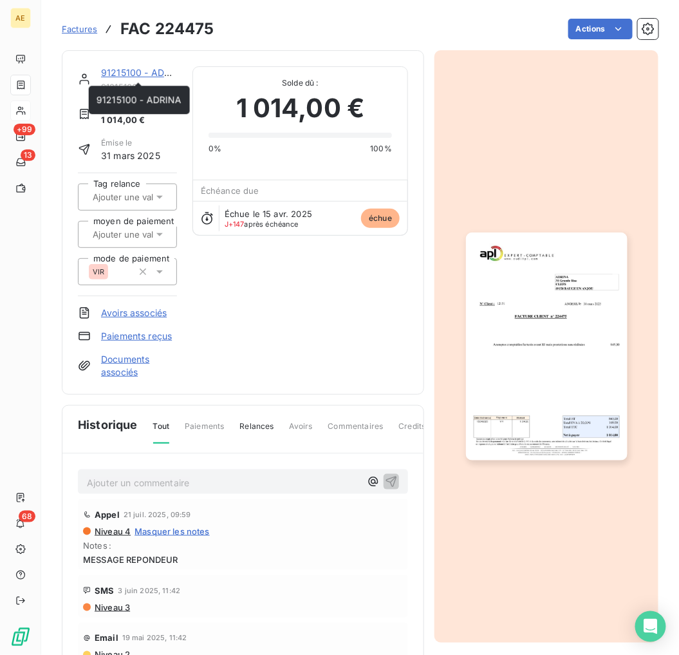
click at [126, 73] on link "91215100 - ADRINA" at bounding box center [144, 72] width 86 height 11
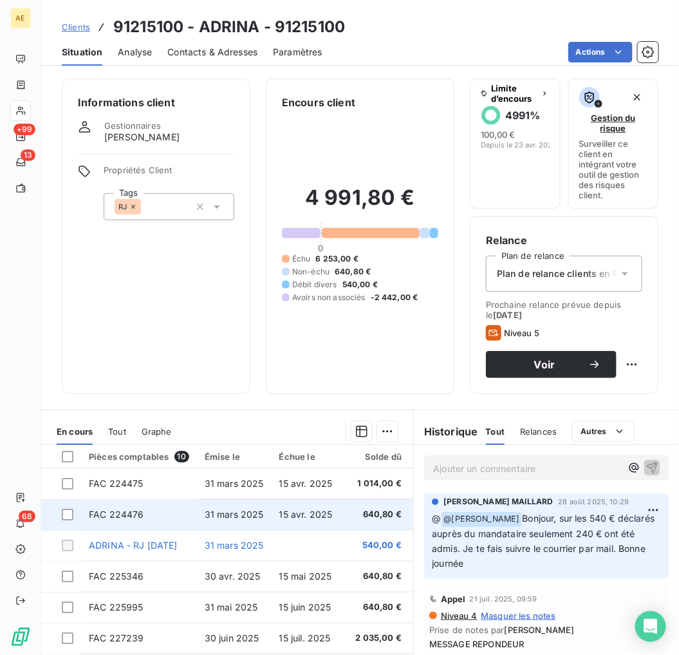
click at [165, 513] on td "FAC 224476" at bounding box center [139, 514] width 116 height 31
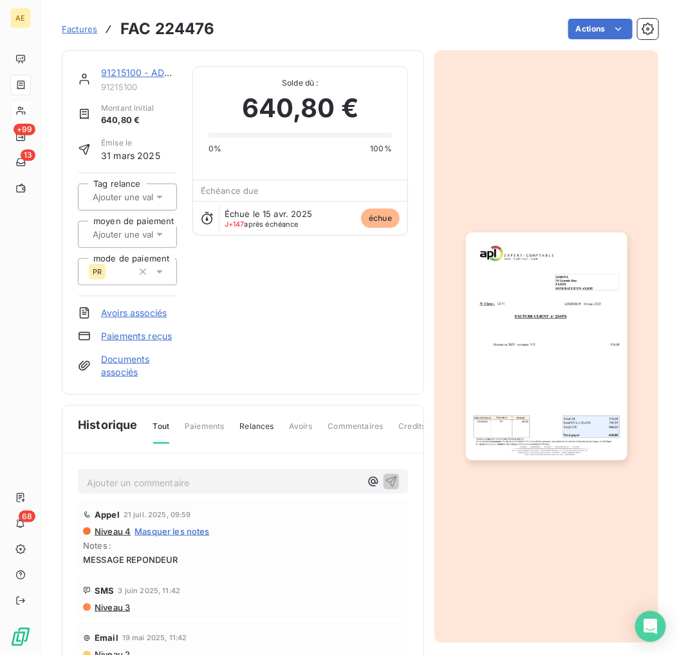
click at [549, 370] on img "button" at bounding box center [547, 346] width 162 height 229
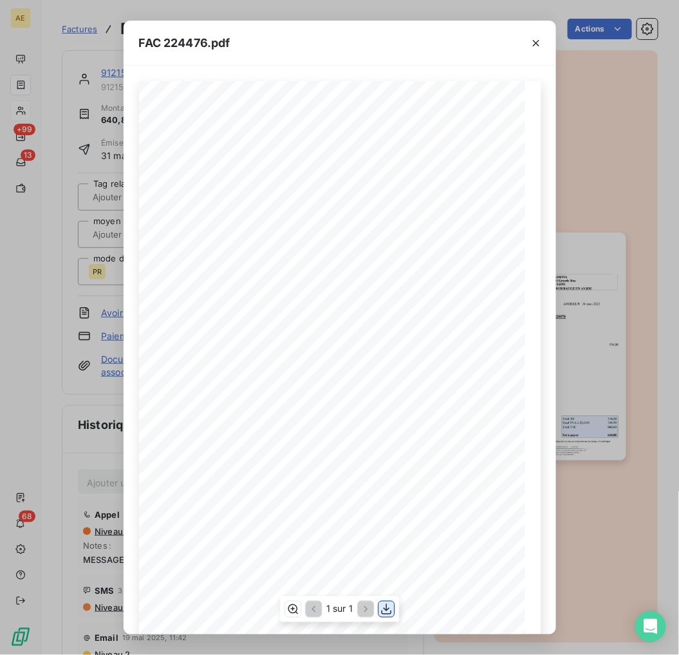
click at [387, 612] on icon "button" at bounding box center [386, 609] width 13 height 13
click at [641, 75] on div "FAC 224476.pdf FACTURE CLIENT n° 224476 ADRINA 34 Grande Rue CLEFS 49150 BAUGE …" at bounding box center [339, 327] width 679 height 655
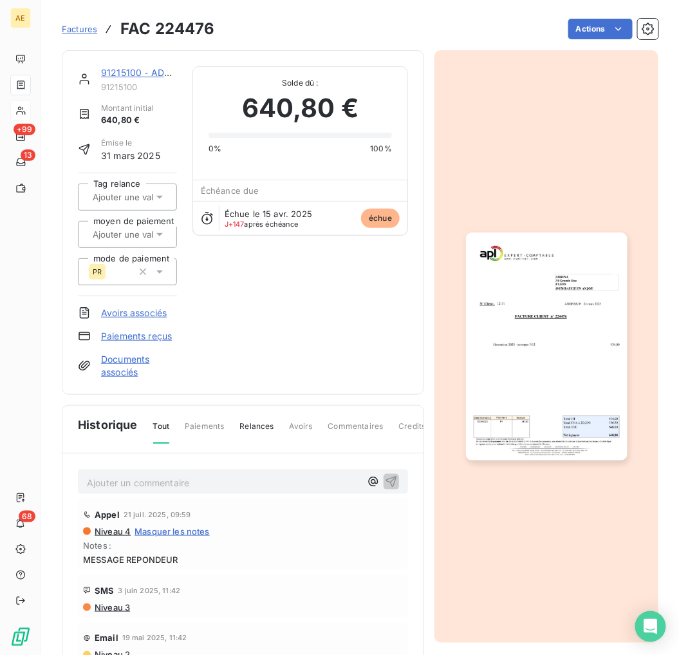
click at [129, 67] on link "91215100 - ADRINA" at bounding box center [144, 72] width 86 height 11
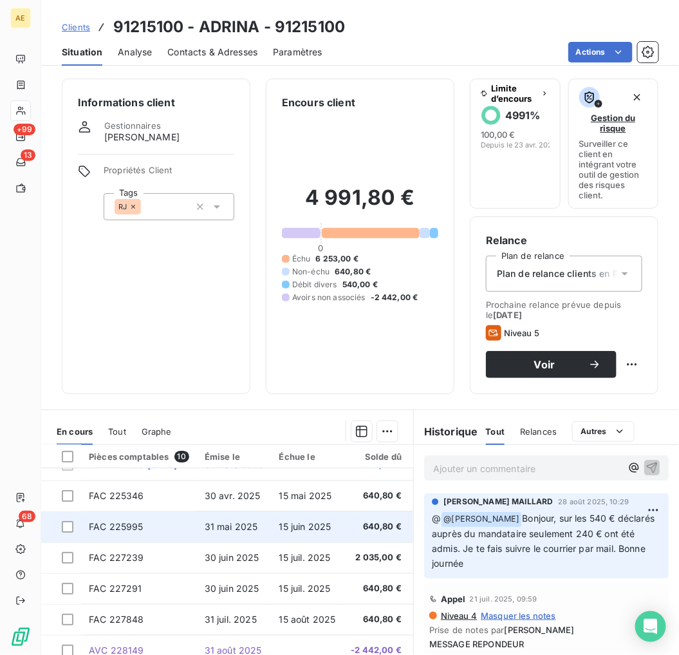
scroll to position [89, 0]
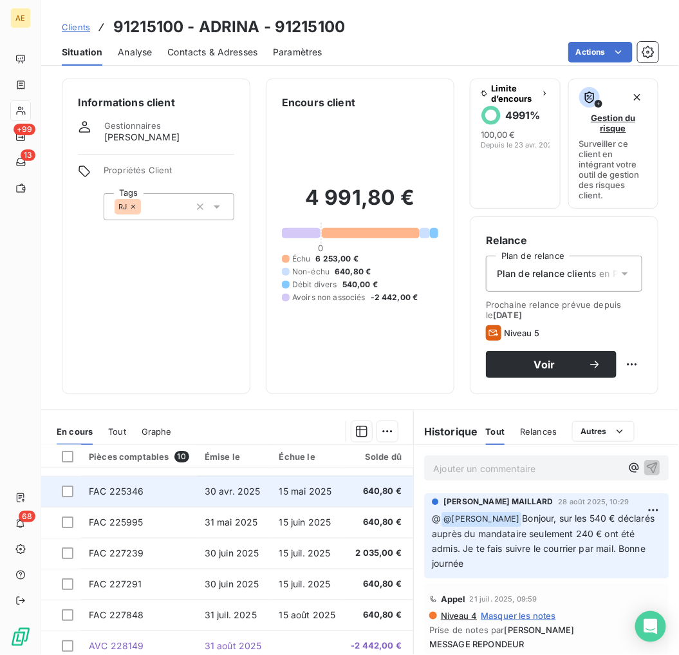
click at [255, 494] on td "30 avr. 2025" at bounding box center [234, 491] width 75 height 31
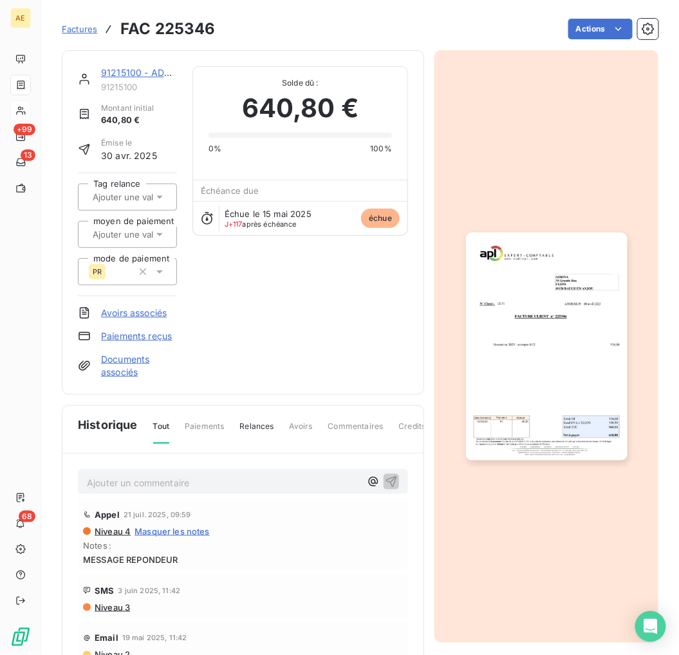
click at [531, 299] on img "button" at bounding box center [547, 346] width 162 height 229
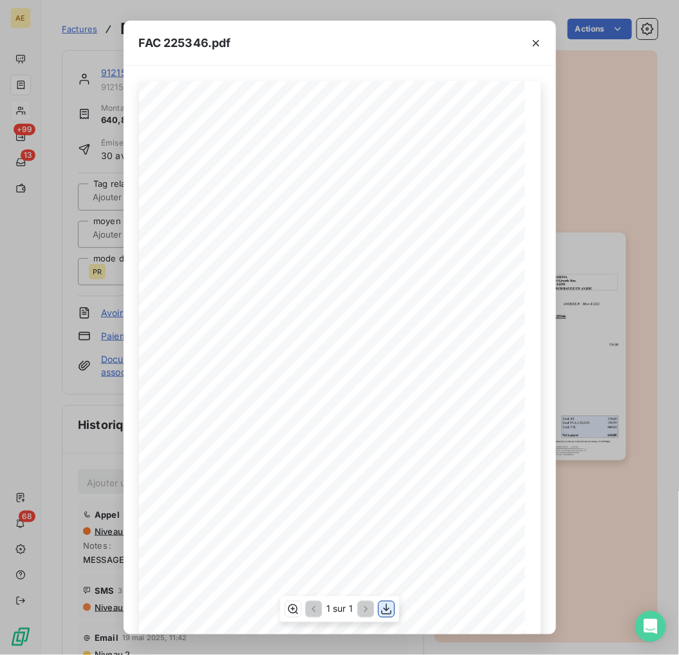
click at [391, 607] on icon "button" at bounding box center [386, 609] width 13 height 13
click at [151, 28] on div "FAC 225346.pdf" at bounding box center [340, 43] width 433 height 45
drag, startPoint x: 542, startPoint y: 41, endPoint x: 526, endPoint y: 59, distance: 23.7
click at [542, 42] on icon "button" at bounding box center [536, 43] width 13 height 13
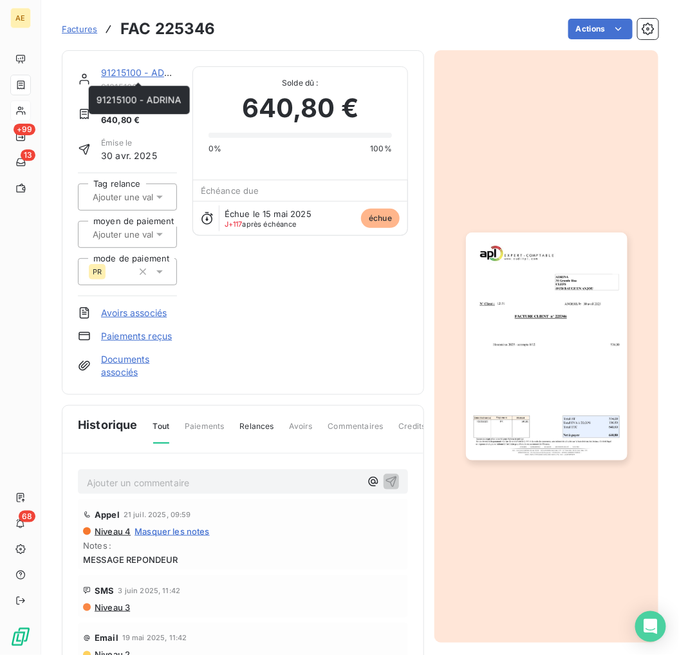
click at [120, 71] on link "91215100 - ADRINA" at bounding box center [144, 72] width 86 height 11
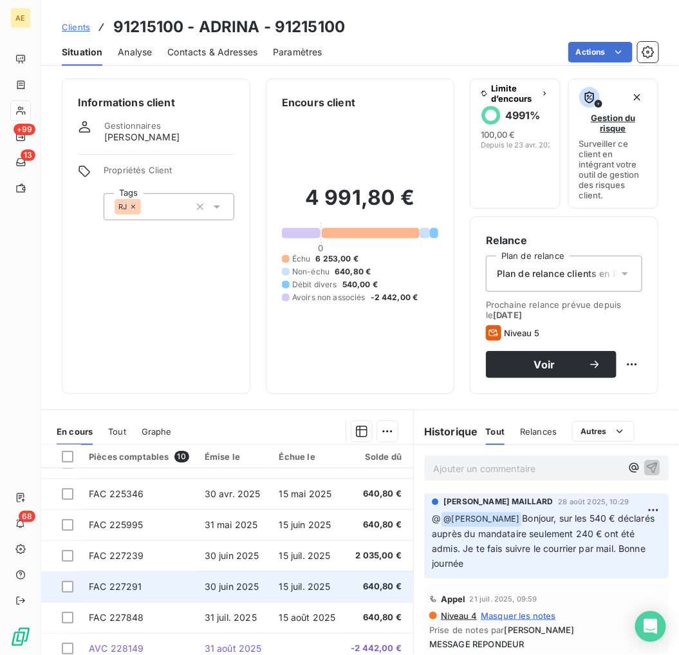
scroll to position [89, 0]
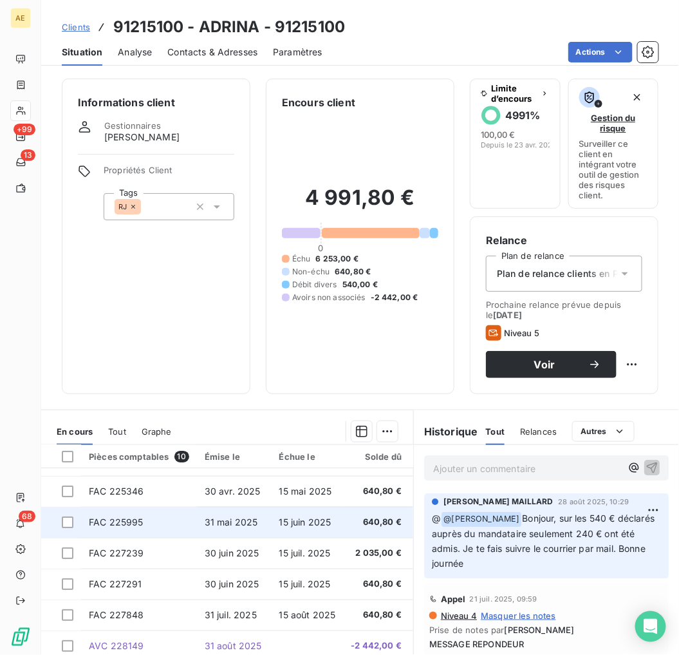
click at [245, 520] on span "31 mai 2025" at bounding box center [231, 521] width 53 height 11
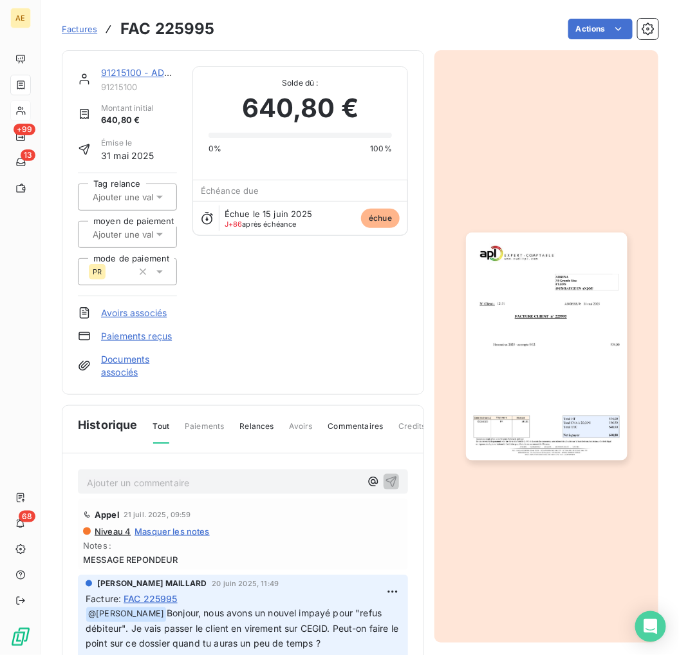
click at [524, 350] on img "button" at bounding box center [547, 346] width 162 height 229
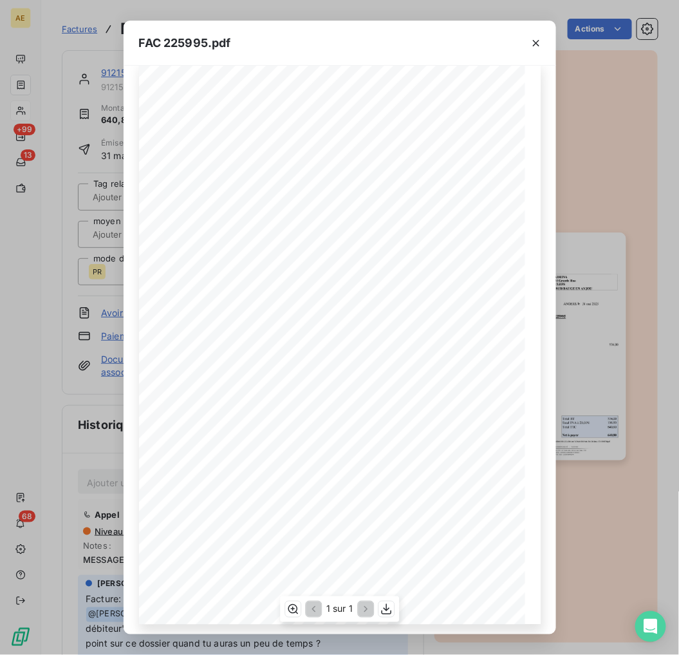
scroll to position [21, 0]
click at [392, 607] on icon "button" at bounding box center [386, 609] width 13 height 13
click at [262, 49] on div "FAC 225995.pdf" at bounding box center [340, 43] width 433 height 45
click at [541, 40] on icon "button" at bounding box center [536, 43] width 13 height 13
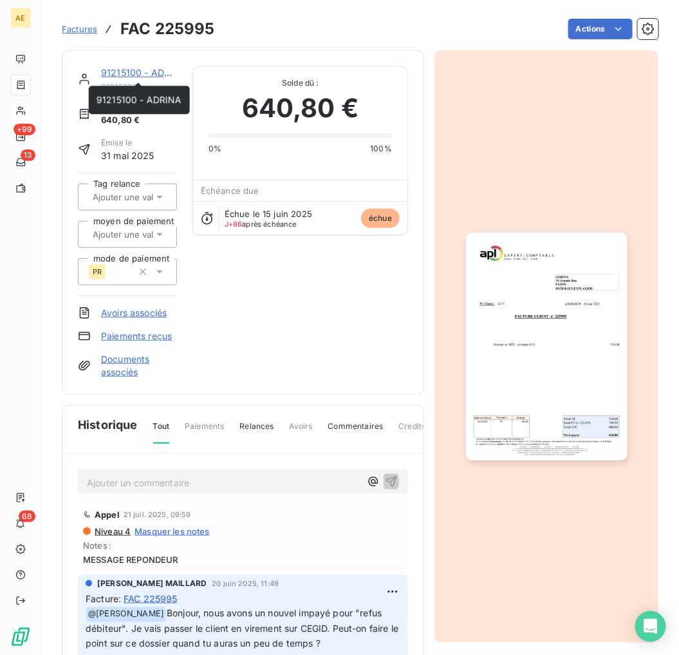
click at [127, 73] on link "91215100 - ADRINA" at bounding box center [144, 72] width 86 height 11
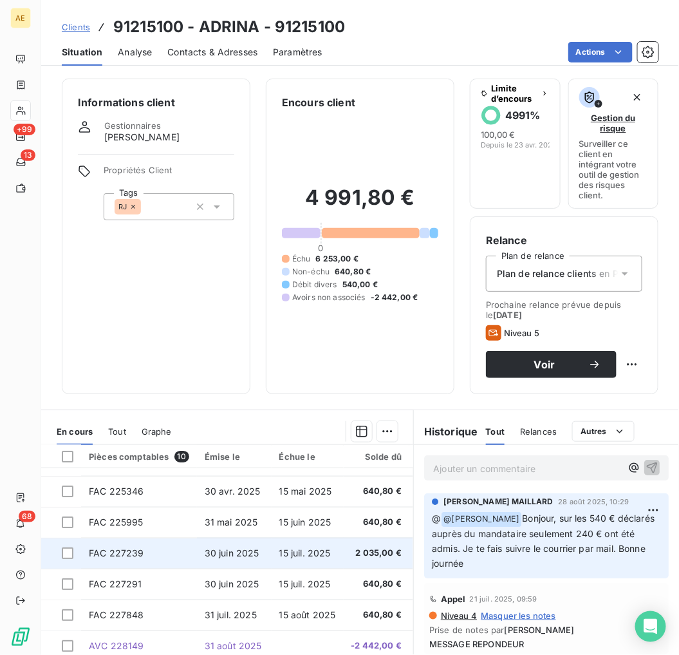
scroll to position [71, 0]
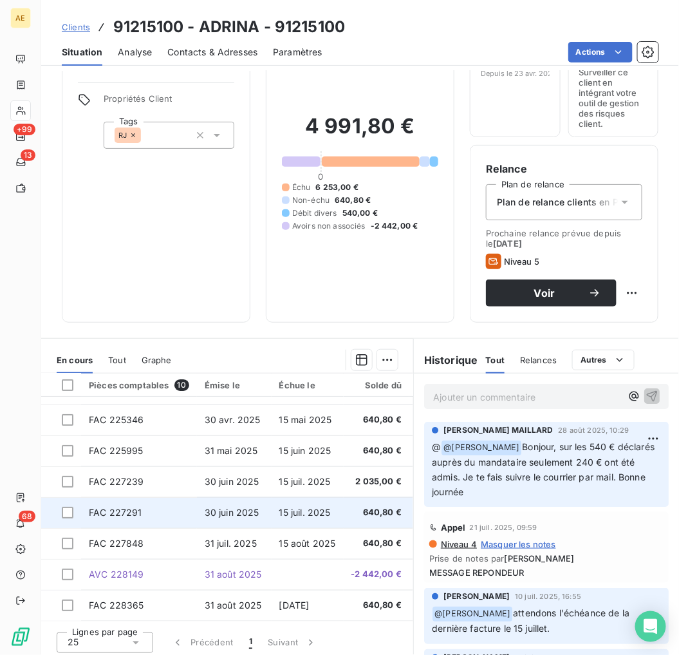
click at [182, 504] on td "FAC 227291" at bounding box center [139, 512] width 116 height 31
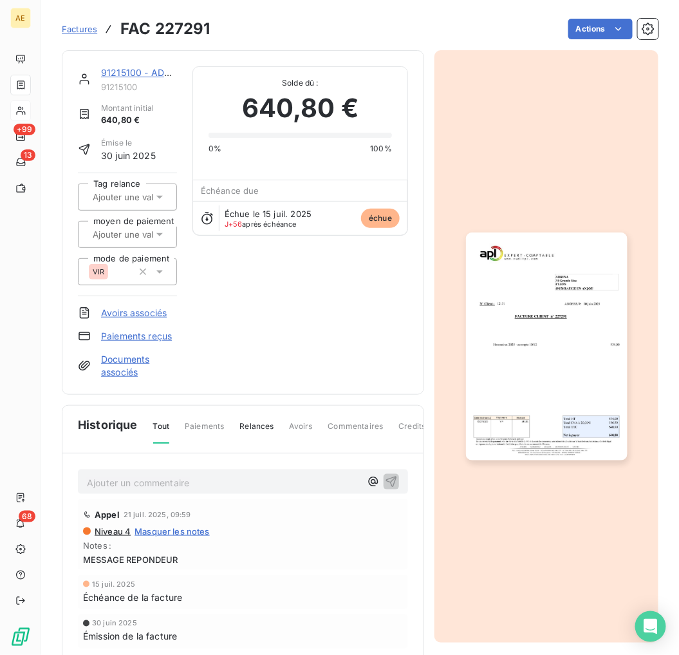
click at [529, 312] on img "button" at bounding box center [547, 346] width 162 height 229
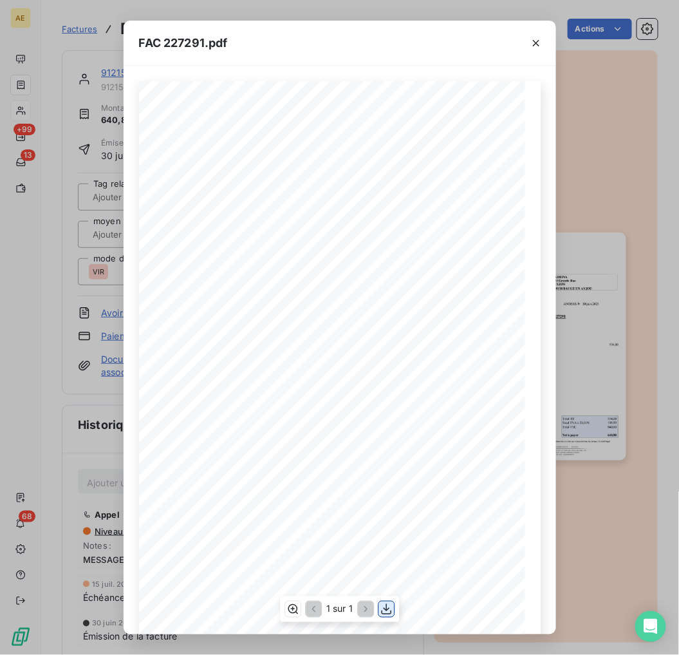
click at [384, 607] on icon "button" at bounding box center [386, 609] width 13 height 13
click at [153, 42] on span "FAC 227291.pdf" at bounding box center [183, 42] width 89 height 17
click at [526, 43] on button "button" at bounding box center [536, 43] width 21 height 21
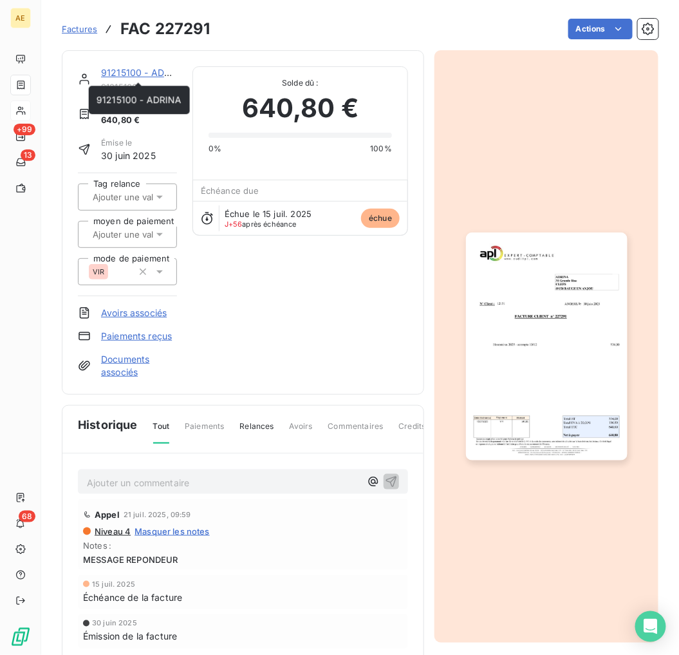
click at [146, 67] on link "91215100 - ADRINA" at bounding box center [144, 72] width 86 height 11
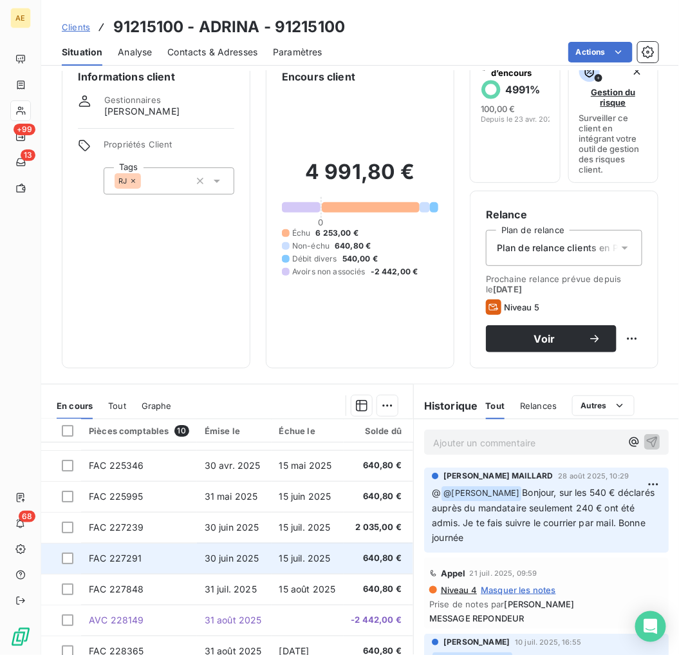
scroll to position [71, 0]
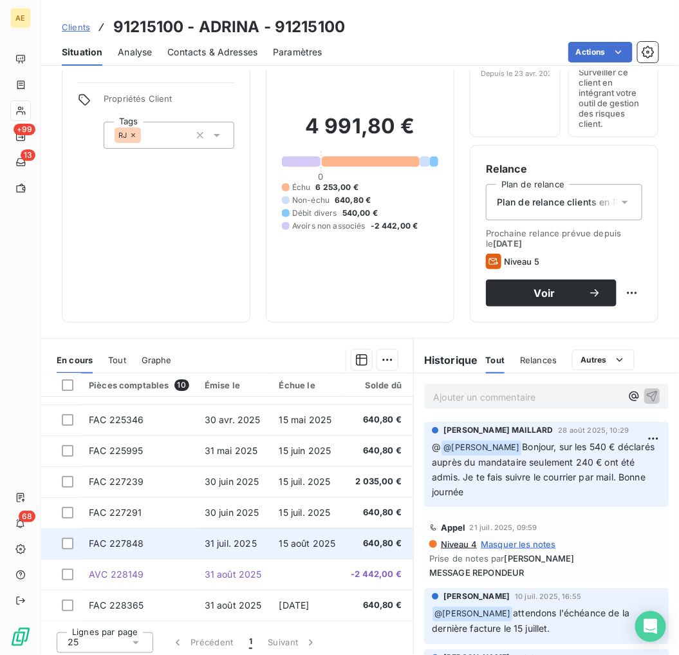
click at [194, 543] on td "FAC 227848" at bounding box center [139, 543] width 116 height 31
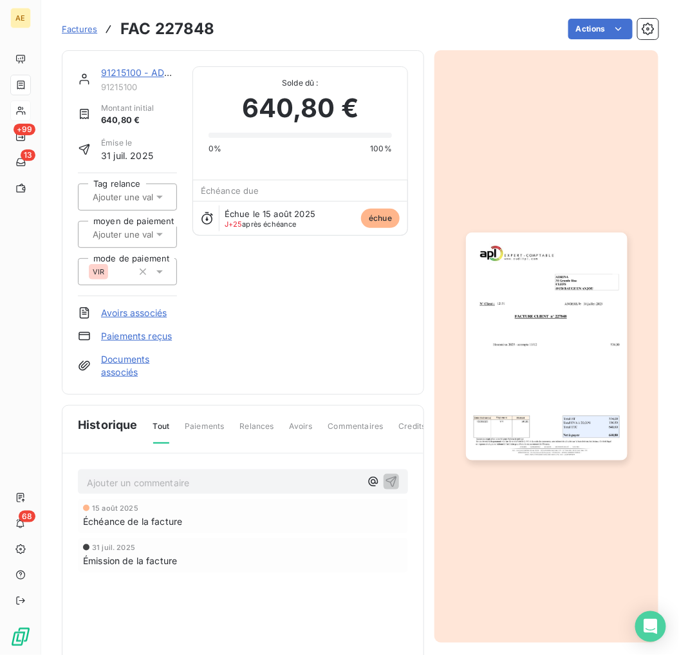
click at [520, 366] on img "button" at bounding box center [547, 346] width 162 height 229
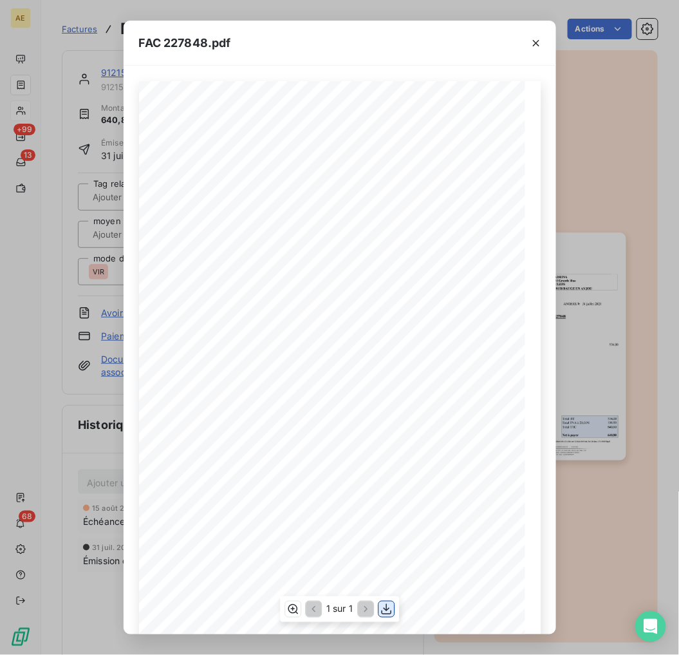
click at [387, 608] on icon "button" at bounding box center [386, 609] width 10 height 11
click at [176, 33] on div "FAC 227848.pdf" at bounding box center [340, 43] width 433 height 45
click at [533, 42] on icon "button" at bounding box center [536, 43] width 13 height 13
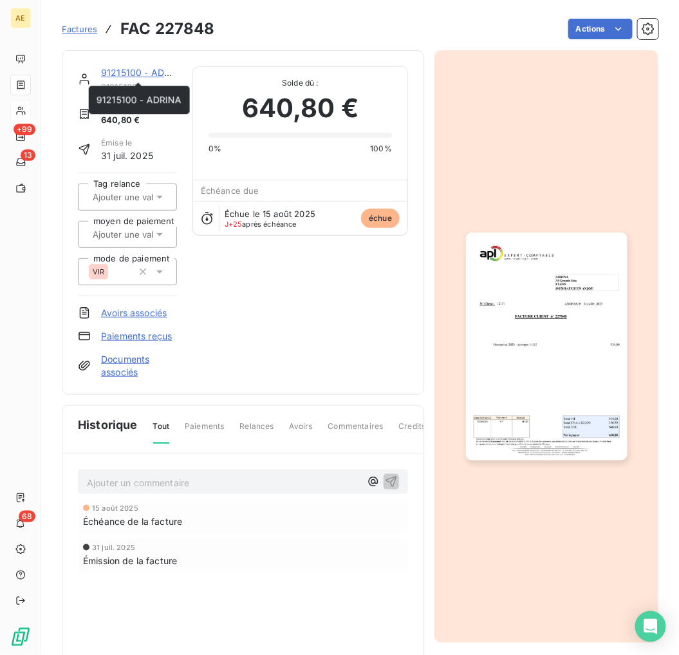
click at [151, 71] on link "91215100 - ADRINA" at bounding box center [144, 72] width 86 height 11
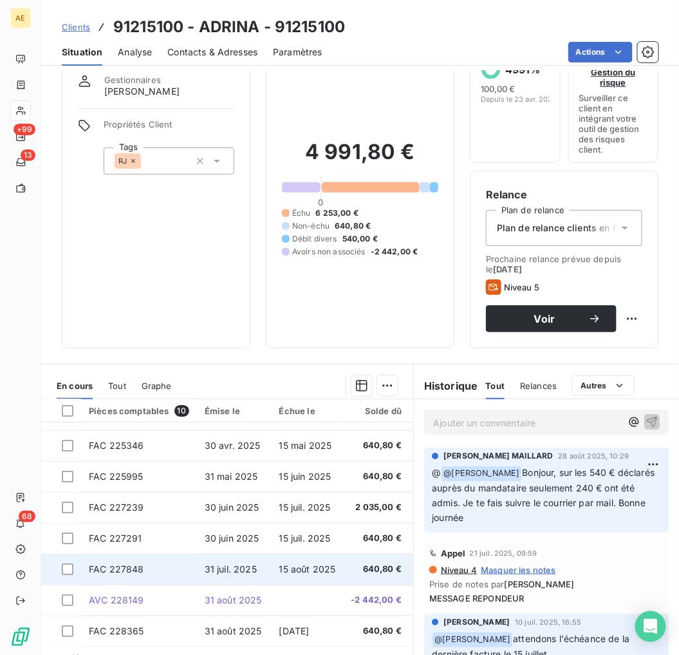
scroll to position [76, 0]
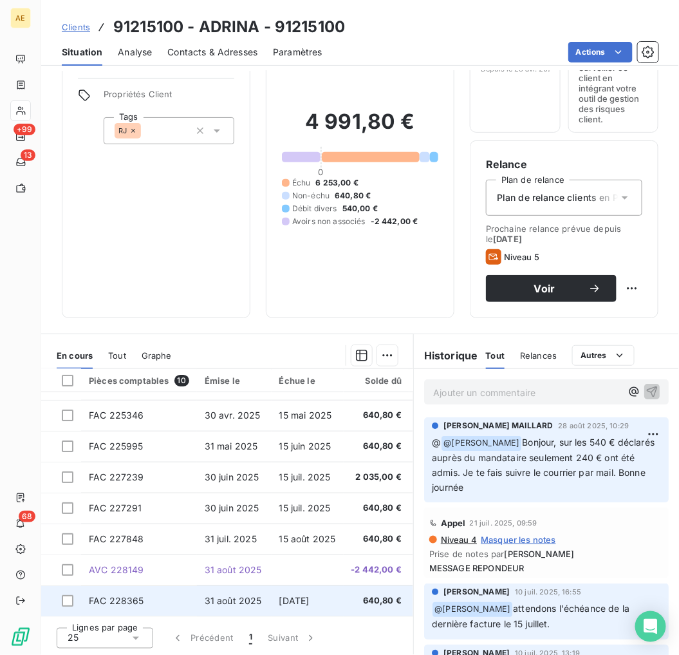
click at [159, 589] on td "FAC 228365" at bounding box center [139, 600] width 116 height 31
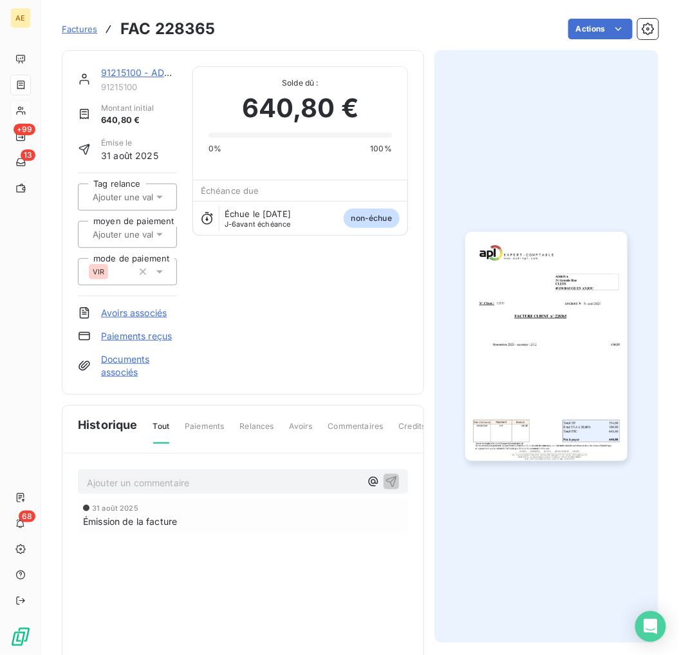
click at [545, 359] on img "button" at bounding box center [547, 346] width 162 height 229
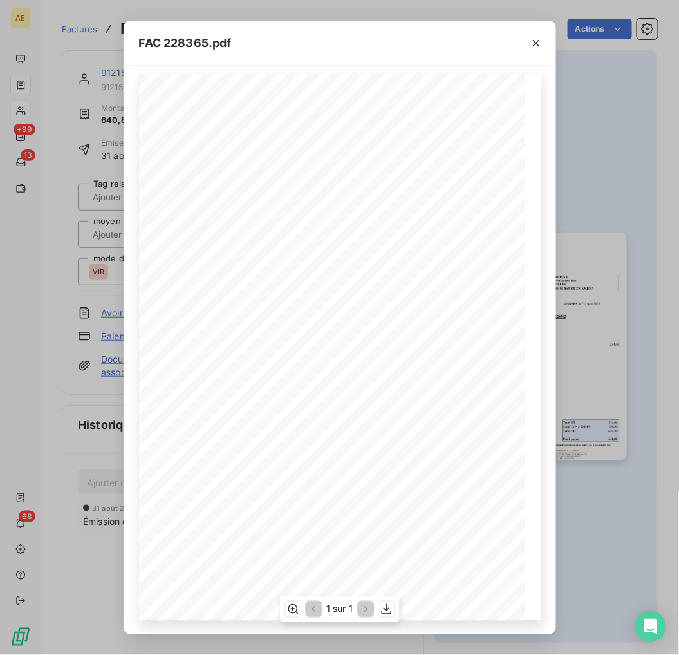
scroll to position [8, 0]
click at [388, 605] on icon "button" at bounding box center [386, 609] width 13 height 13
click at [202, 39] on span "FAC 228365.pdf" at bounding box center [185, 42] width 93 height 17
click at [533, 42] on icon "button" at bounding box center [536, 43] width 13 height 13
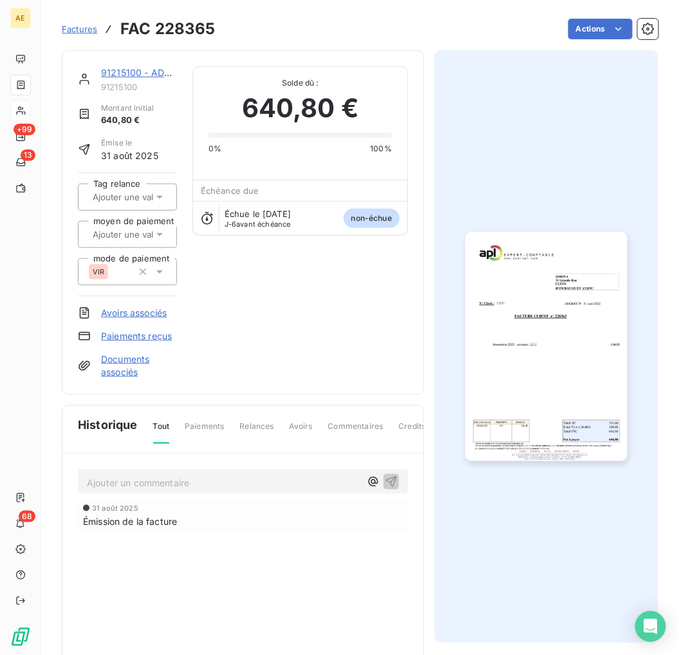
click at [147, 69] on link "91215100 - ADRINA" at bounding box center [144, 72] width 86 height 11
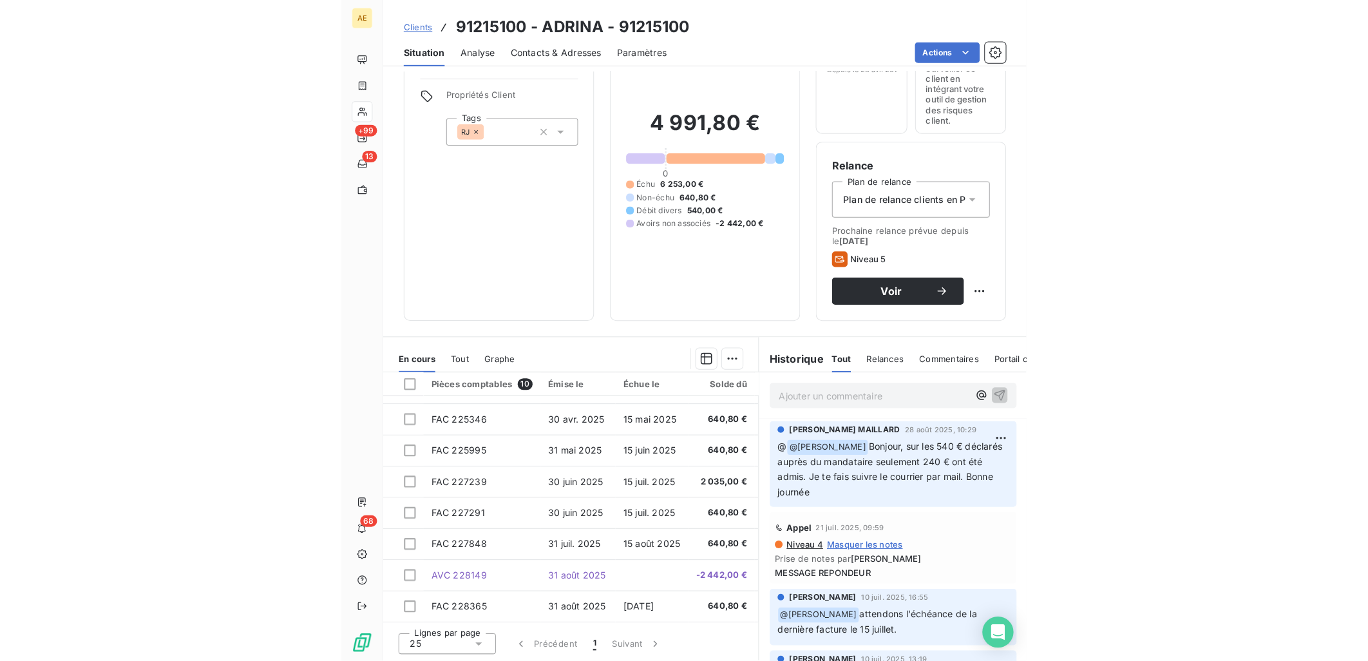
scroll to position [13, 0]
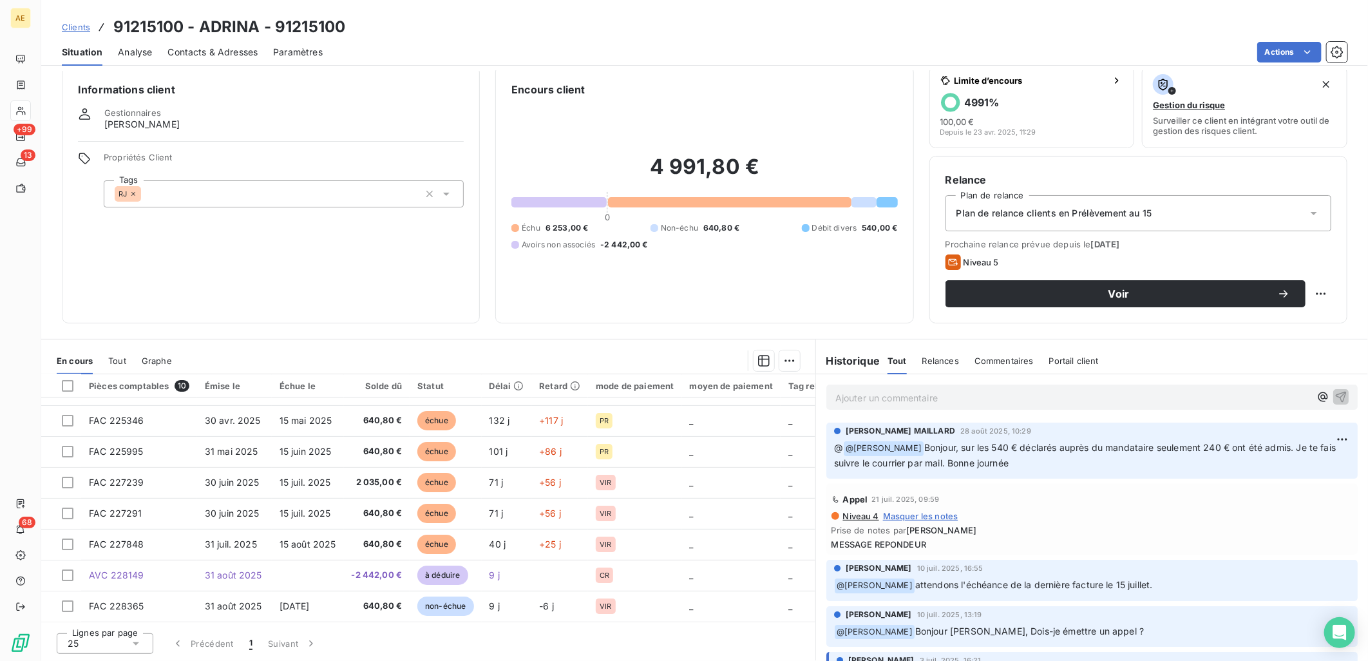
click at [241, 48] on span "Contacts & Adresses" at bounding box center [212, 52] width 90 height 13
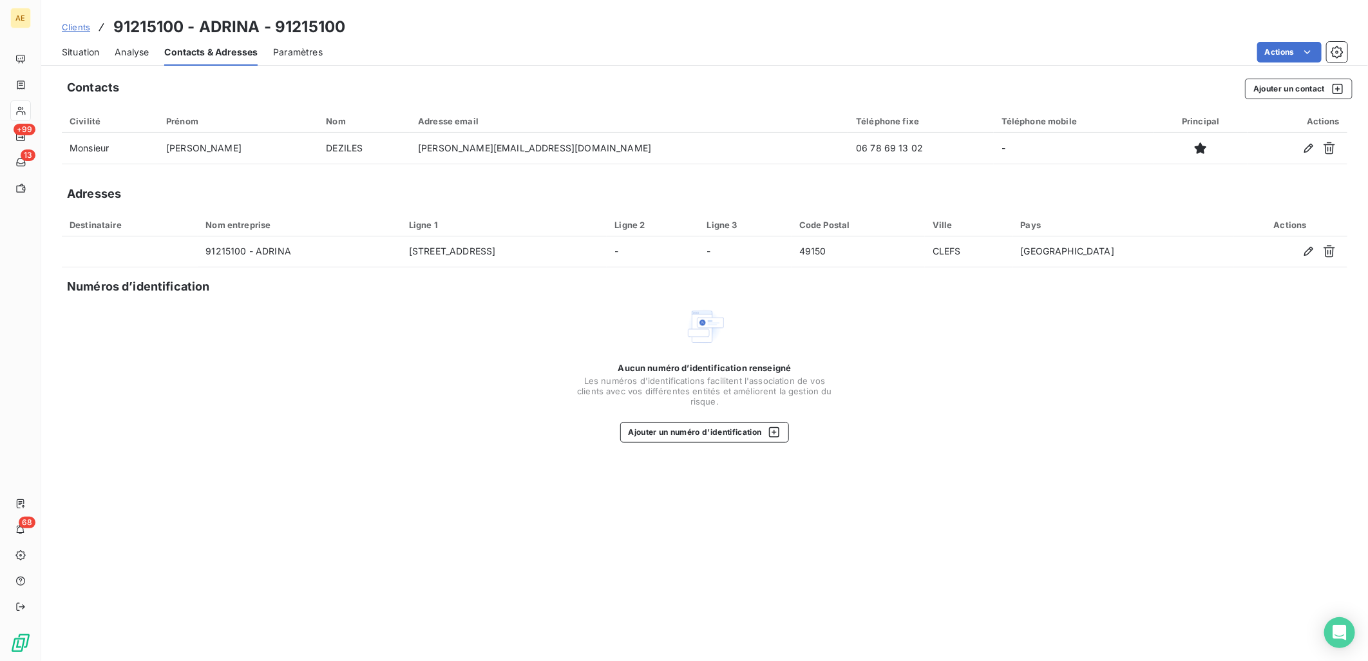
click at [84, 47] on span "Situation" at bounding box center [80, 52] width 37 height 13
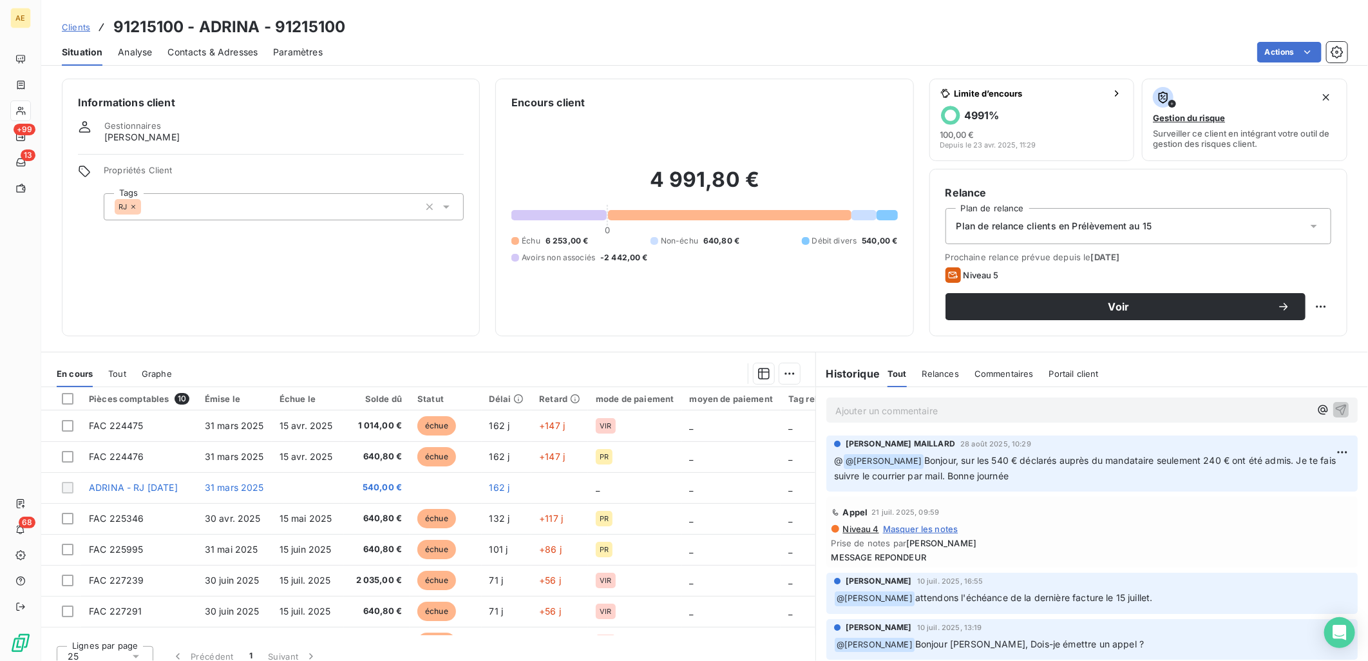
click at [84, 28] on span "Clients" at bounding box center [76, 27] width 28 height 10
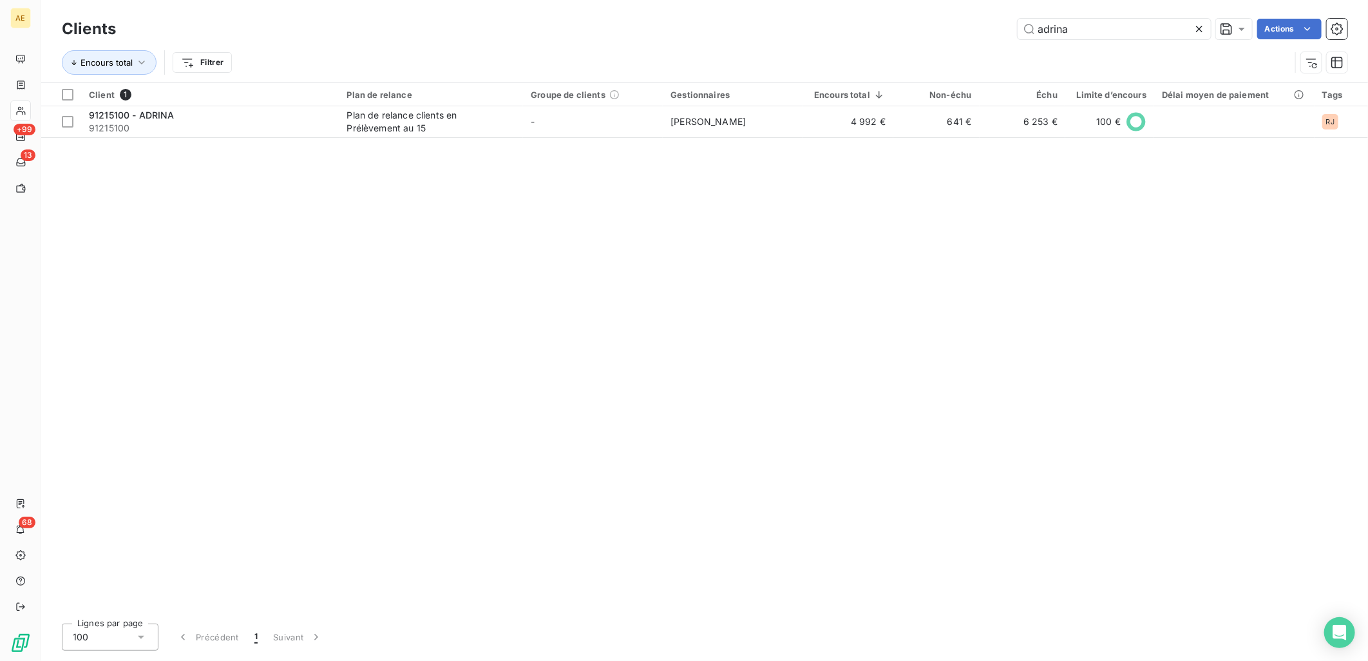
drag, startPoint x: 1106, startPoint y: 31, endPoint x: 638, endPoint y: 21, distance: 468.2
click at [638, 21] on div "adrina Actions" at bounding box center [739, 29] width 1216 height 21
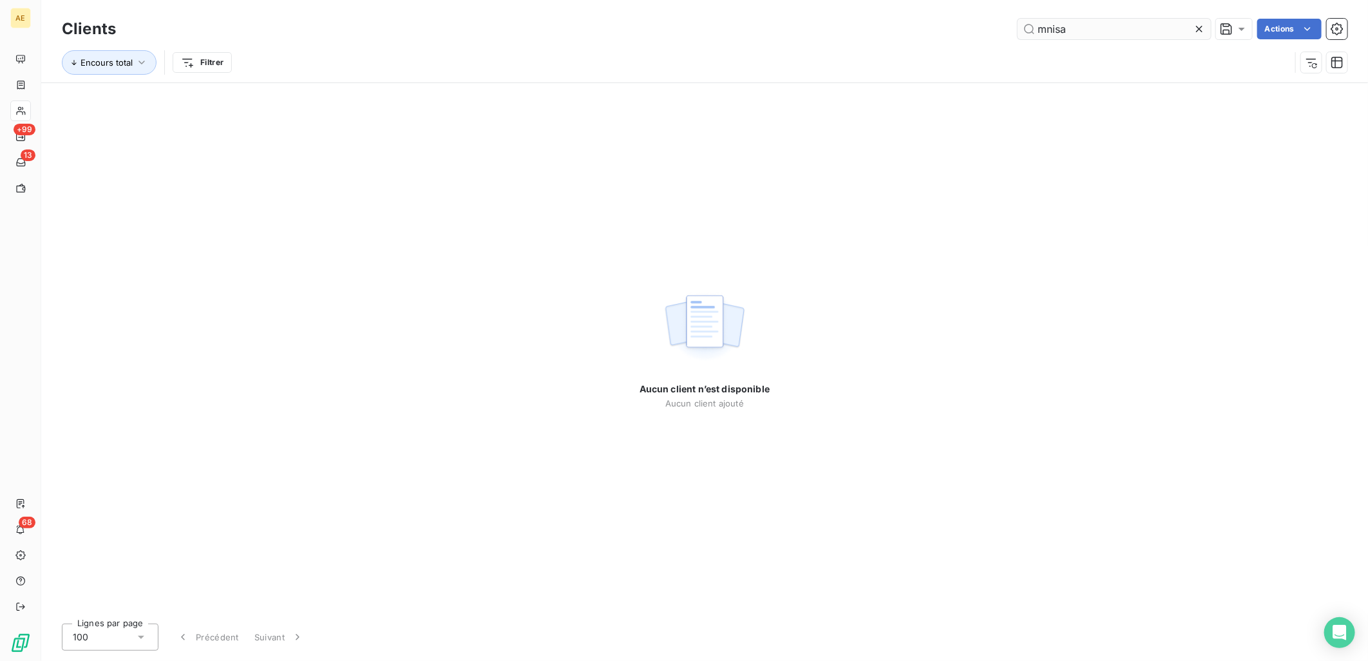
click at [1046, 26] on input "mnisa" at bounding box center [1113, 29] width 193 height 21
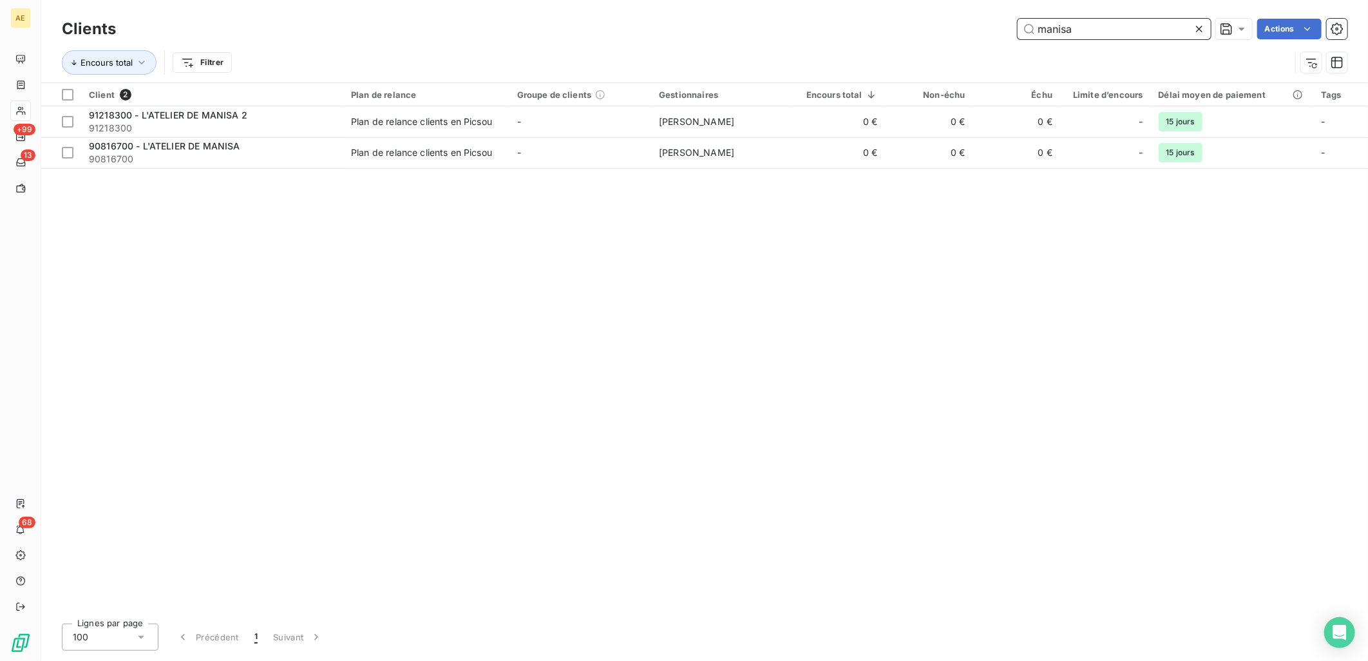
drag, startPoint x: 1080, startPoint y: 31, endPoint x: 973, endPoint y: 30, distance: 106.9
click at [973, 30] on div "manisa Actions" at bounding box center [739, 29] width 1216 height 21
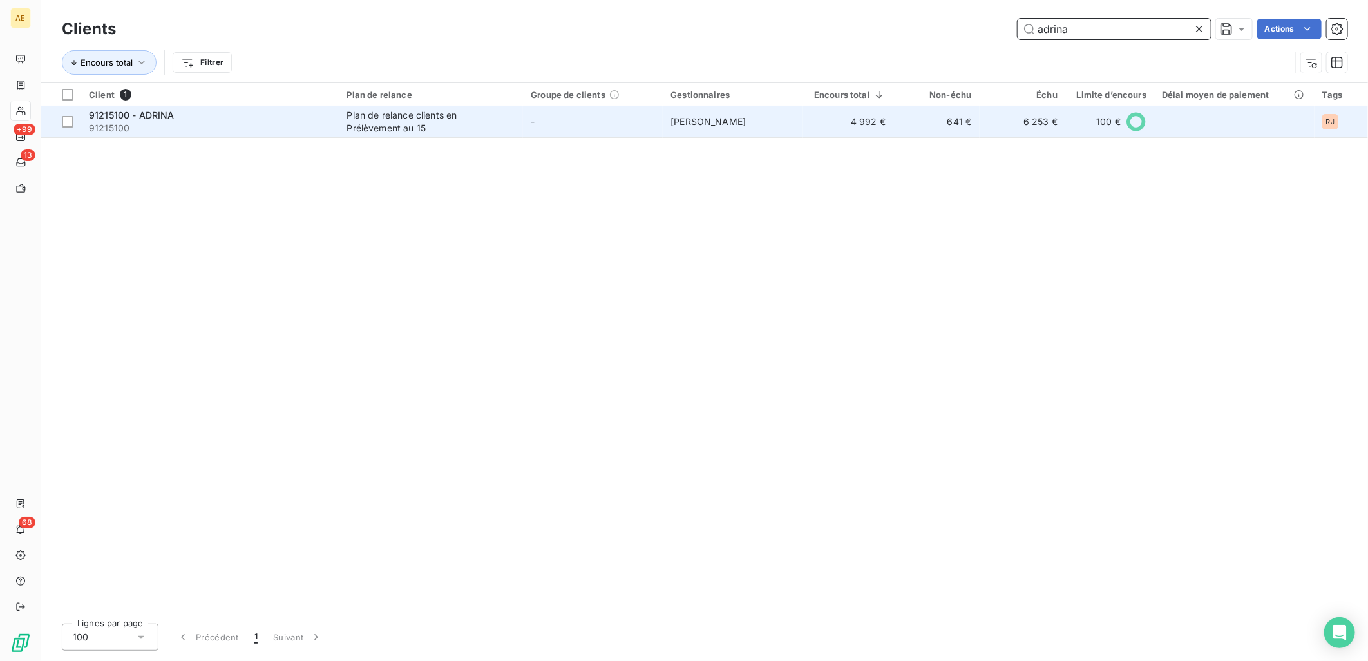
type input "adrina"
click at [297, 127] on span "91215100" at bounding box center [210, 128] width 243 height 13
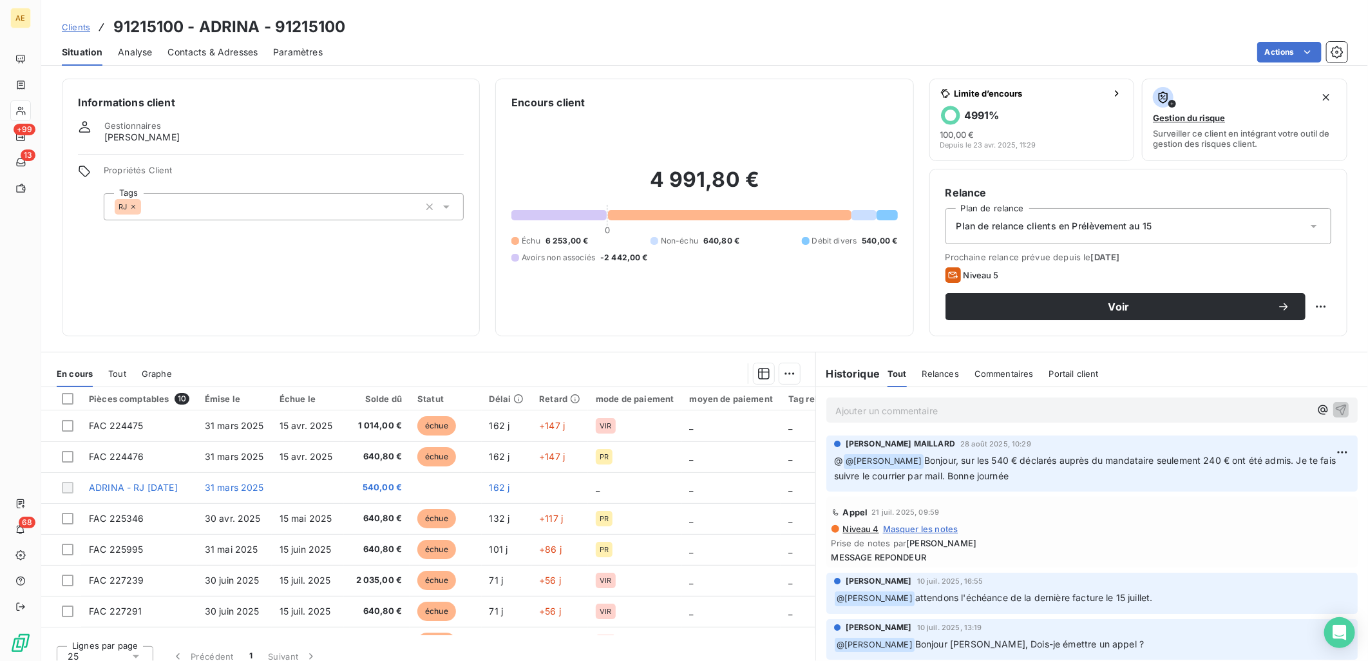
click at [1144, 416] on p "Ajouter un commentaire ﻿" at bounding box center [1072, 410] width 475 height 16
click at [1200, 410] on span "Suite à l'appel de M. DEZILES, envoi des factures en attente de paiement et du …" at bounding box center [1030, 409] width 391 height 11
click at [1195, 410] on span "Suite à l'appel de M. DEZILES, envoi des factures en attente de paiement et du …" at bounding box center [1051, 409] width 432 height 11
click at [1234, 410] on p "Suite à l'appel de M. DEZILES, envoi des factures en attente de paiement et du …" at bounding box center [1072, 409] width 475 height 15
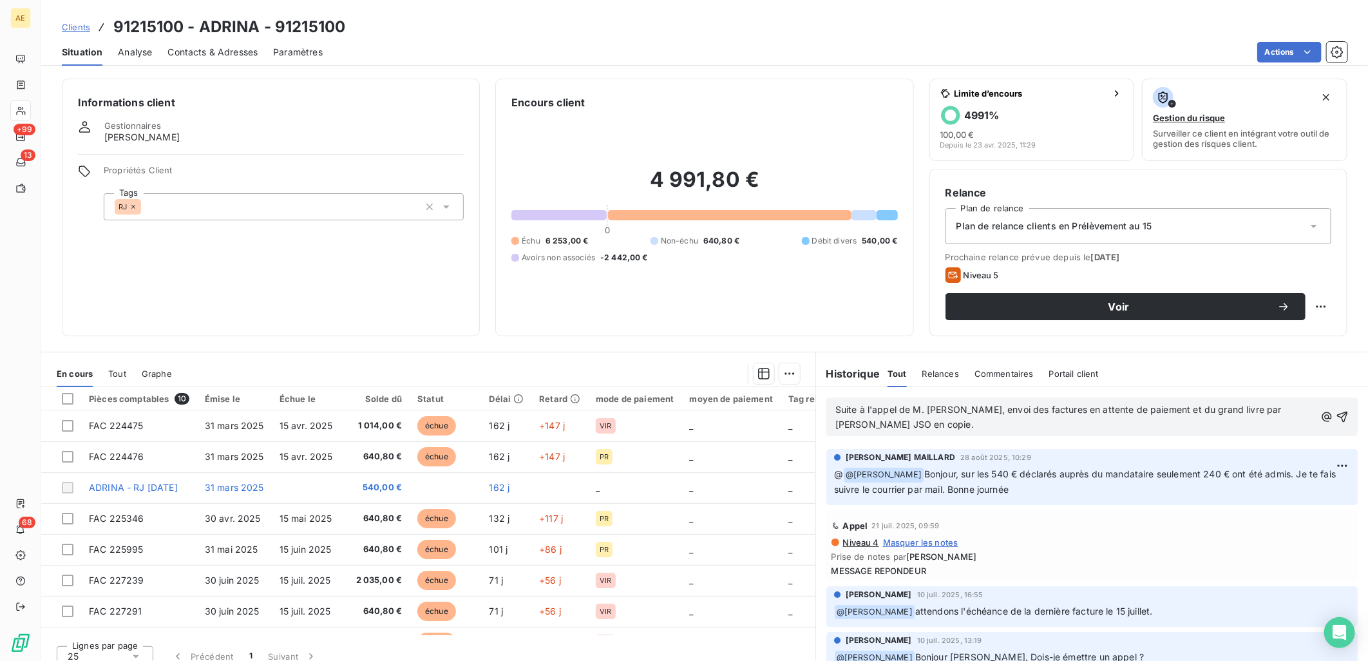
click at [1253, 408] on span "Suite à l'appel de M. DEZILES, envoi des factures en attente de paiement et du …" at bounding box center [1059, 417] width 449 height 26
click at [1245, 408] on span "Suite à l'appel de M. DEZILES, envoi des factures en attente de paiement et du …" at bounding box center [1059, 417] width 449 height 26
click at [1246, 408] on span "Suite à l'appel de M. DEZILES, envoi des factures en attente de paiement et du …" at bounding box center [1059, 417] width 449 height 26
click at [1250, 407] on span "Suite à l'appel de M. DEZILES, envoi des factures en attente de paiement et du …" at bounding box center [1059, 417] width 449 height 26
click at [1238, 407] on span "Suite à l'appel de M. DEZILES, envoi des factures en attente de paiement et du …" at bounding box center [1065, 417] width 461 height 26
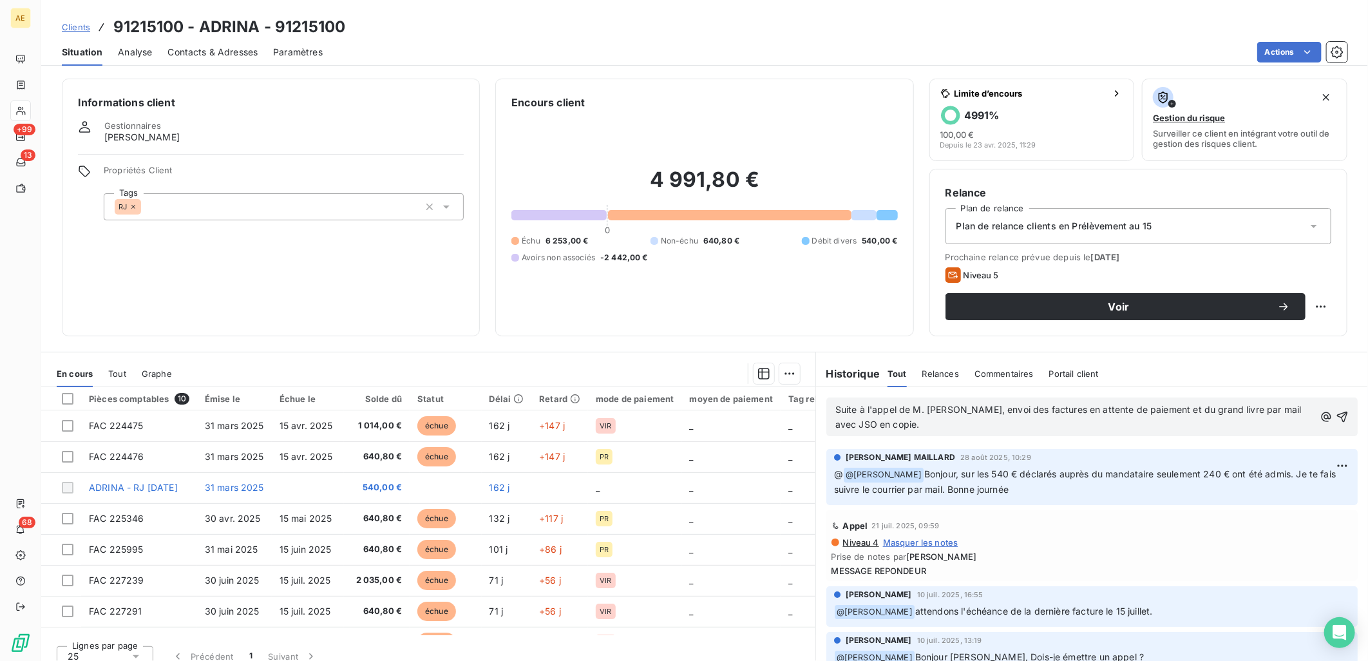
click at [835, 406] on span "Suite à l'appel de M. DEZILES, envoi des factures en attente de paiement et du …" at bounding box center [1069, 417] width 469 height 26
click at [1319, 414] on icon "button" at bounding box center [1325, 416] width 13 height 13
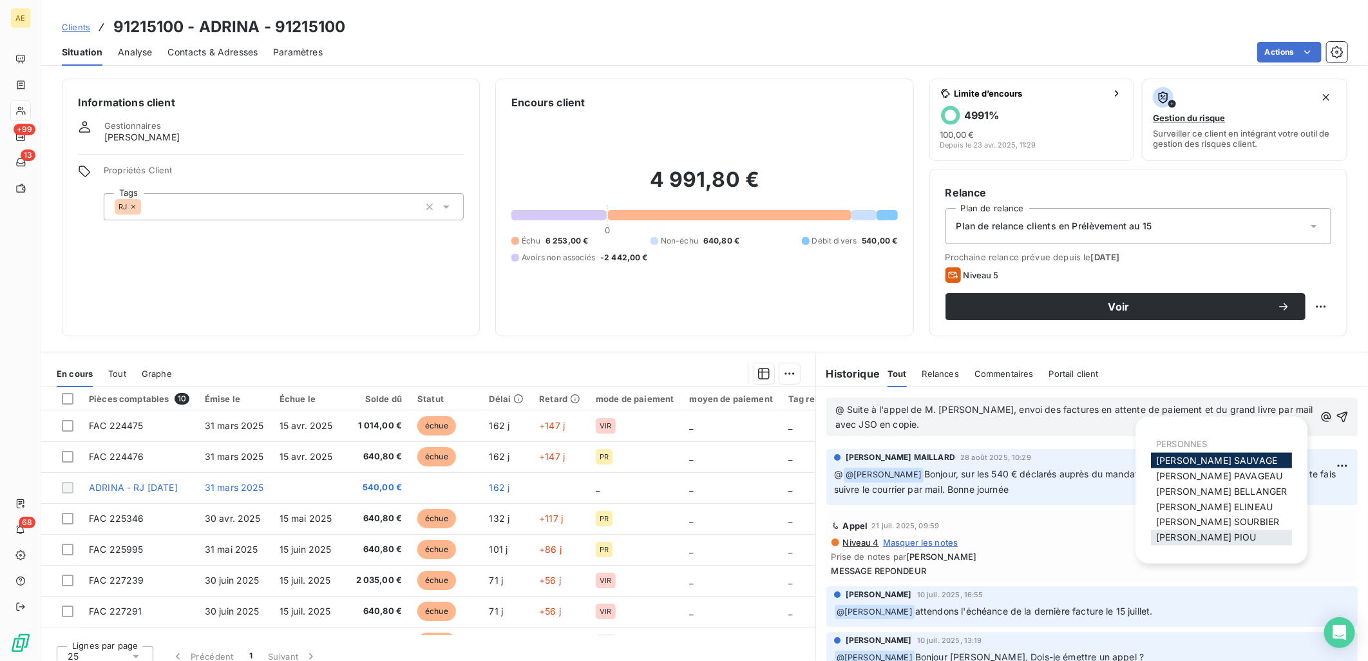
click at [1194, 532] on span "STEPHANIE PIOU" at bounding box center [1206, 537] width 100 height 11
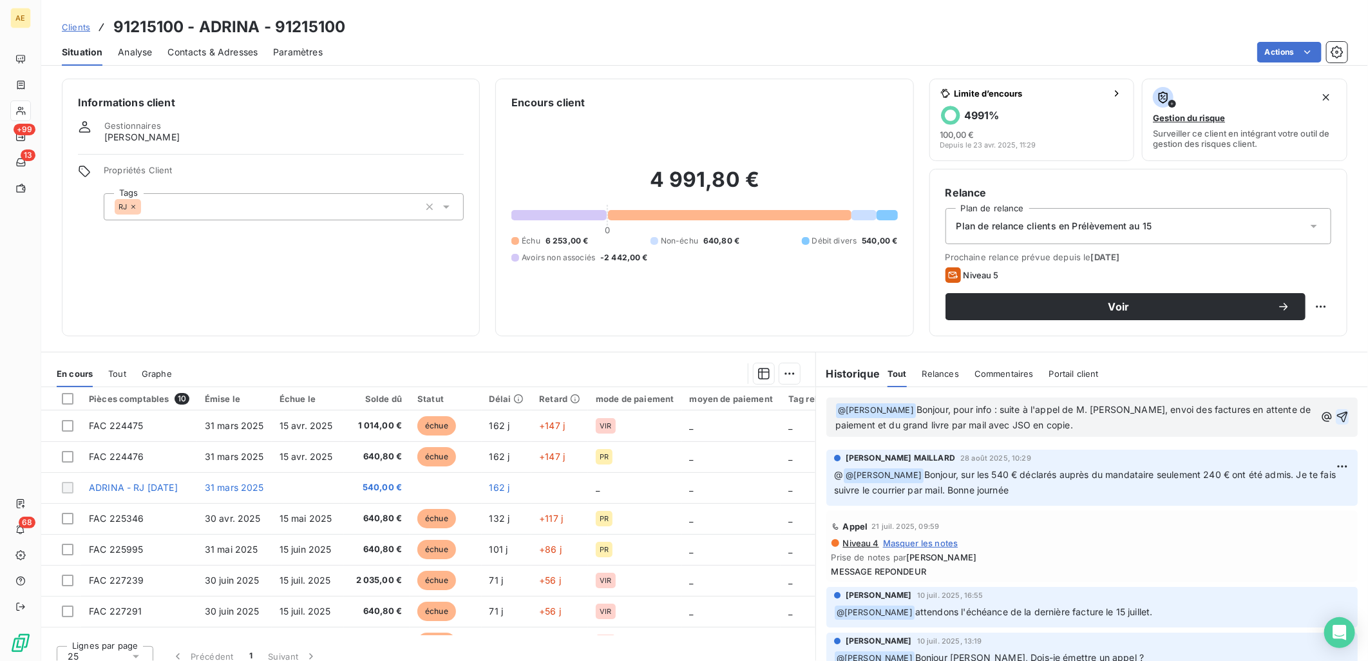
click at [1336, 415] on icon "button" at bounding box center [1342, 416] width 13 height 13
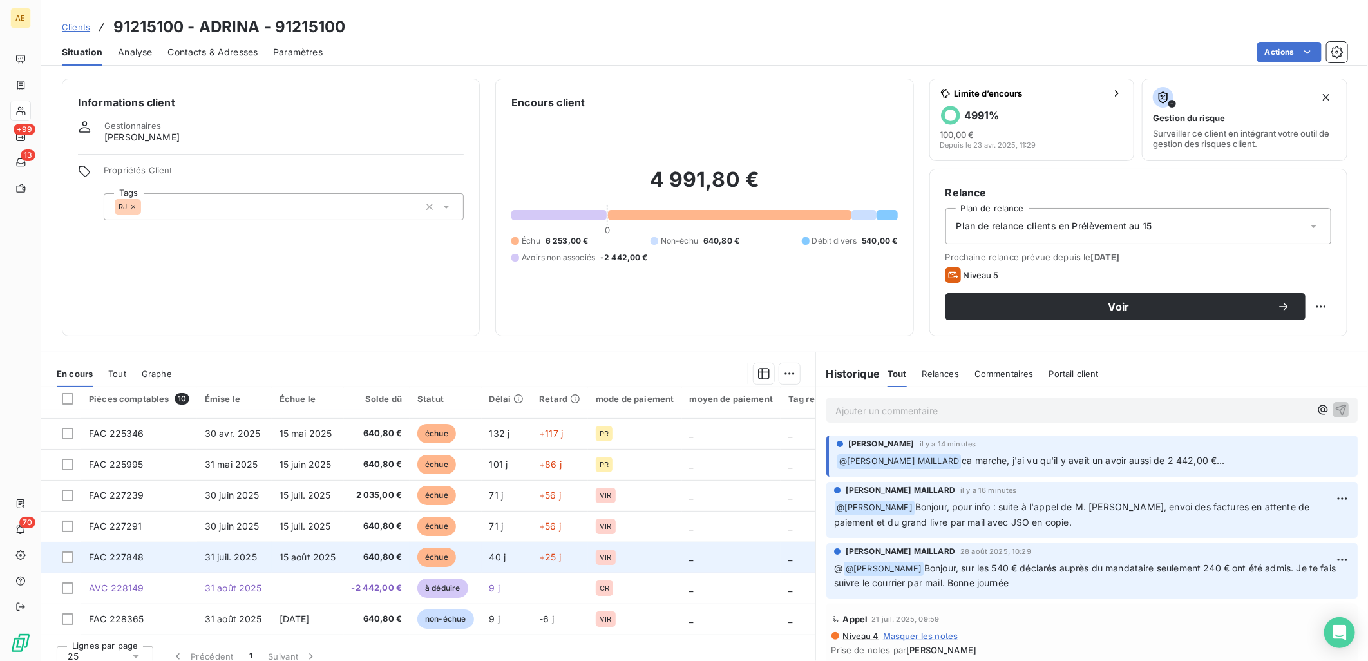
scroll to position [89, 0]
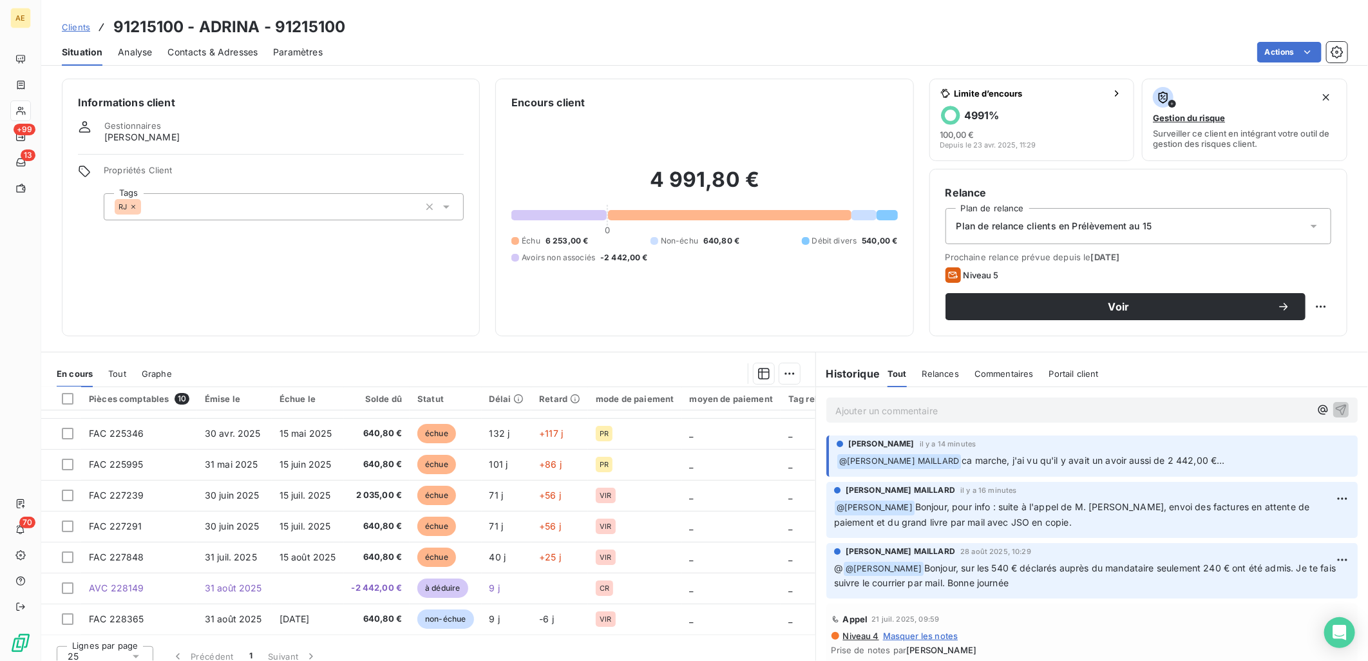
click at [79, 24] on span "Clients" at bounding box center [76, 27] width 28 height 10
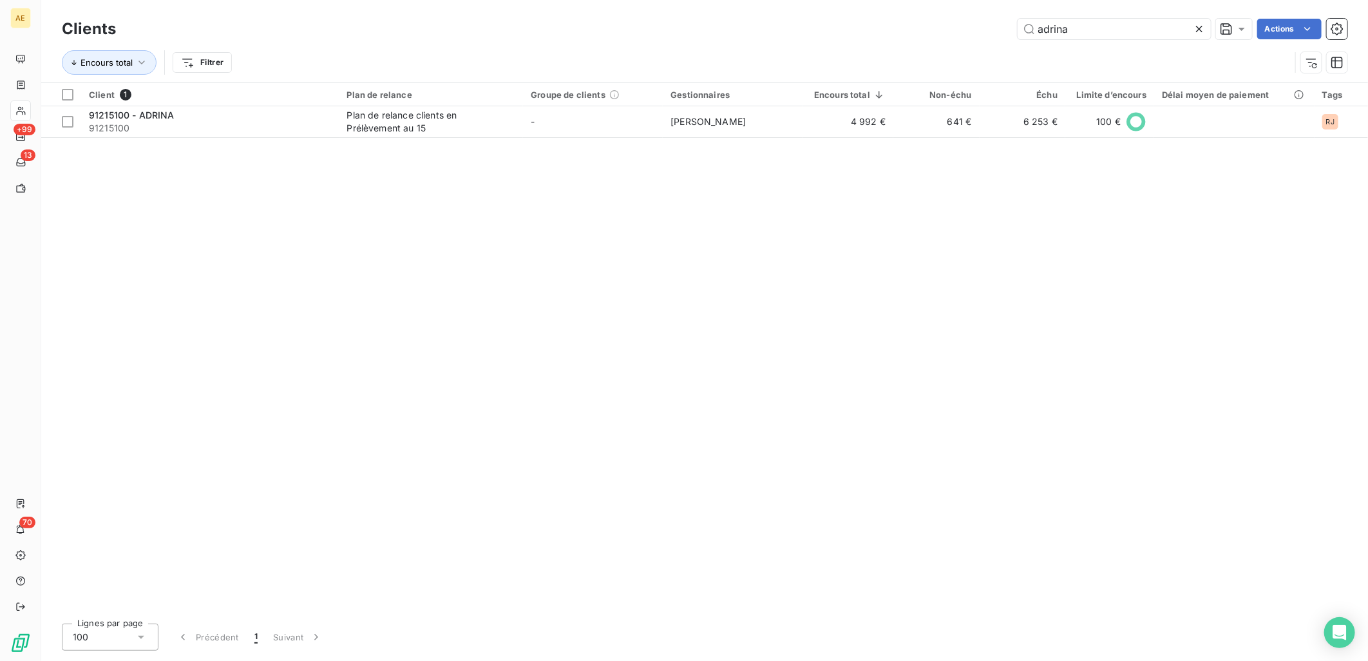
drag, startPoint x: 1096, startPoint y: 35, endPoint x: 800, endPoint y: 41, distance: 296.3
click at [813, 41] on div "Clients adrina Actions" at bounding box center [704, 28] width 1285 height 27
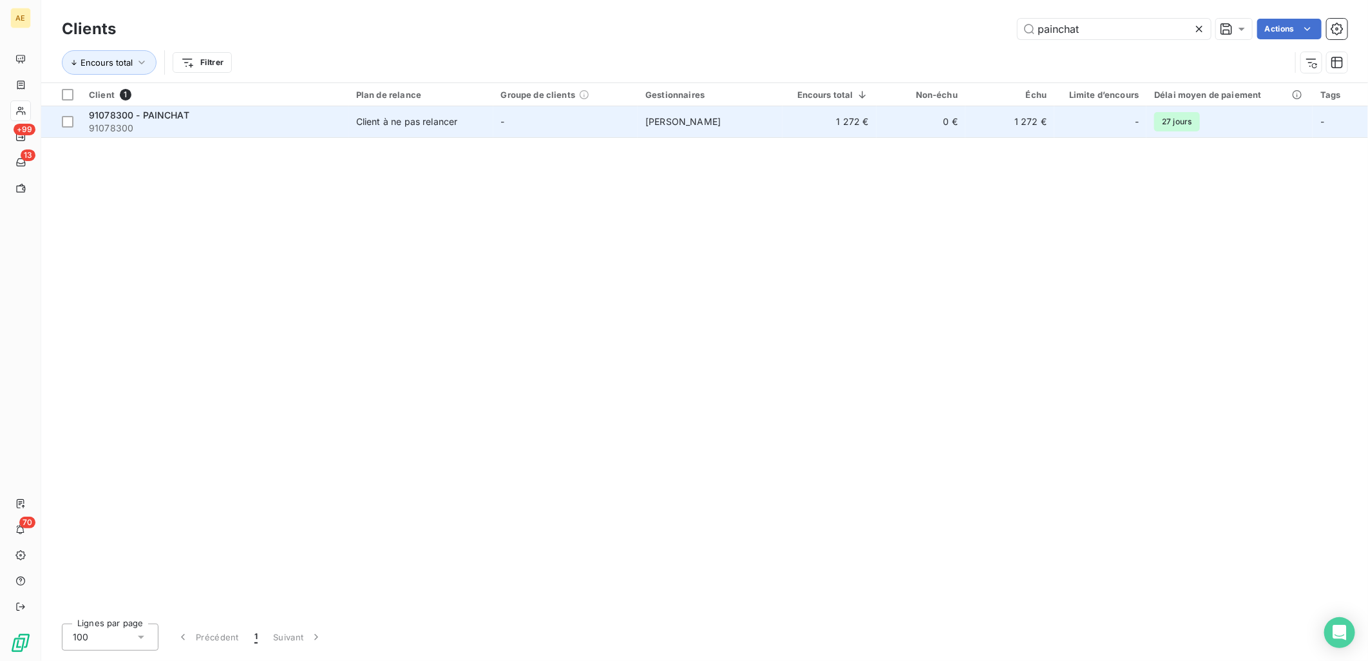
type input "painchat"
click at [402, 127] on div "Client à ne pas relancer" at bounding box center [407, 121] width 102 height 13
